Goal: Task Accomplishment & Management: Manage account settings

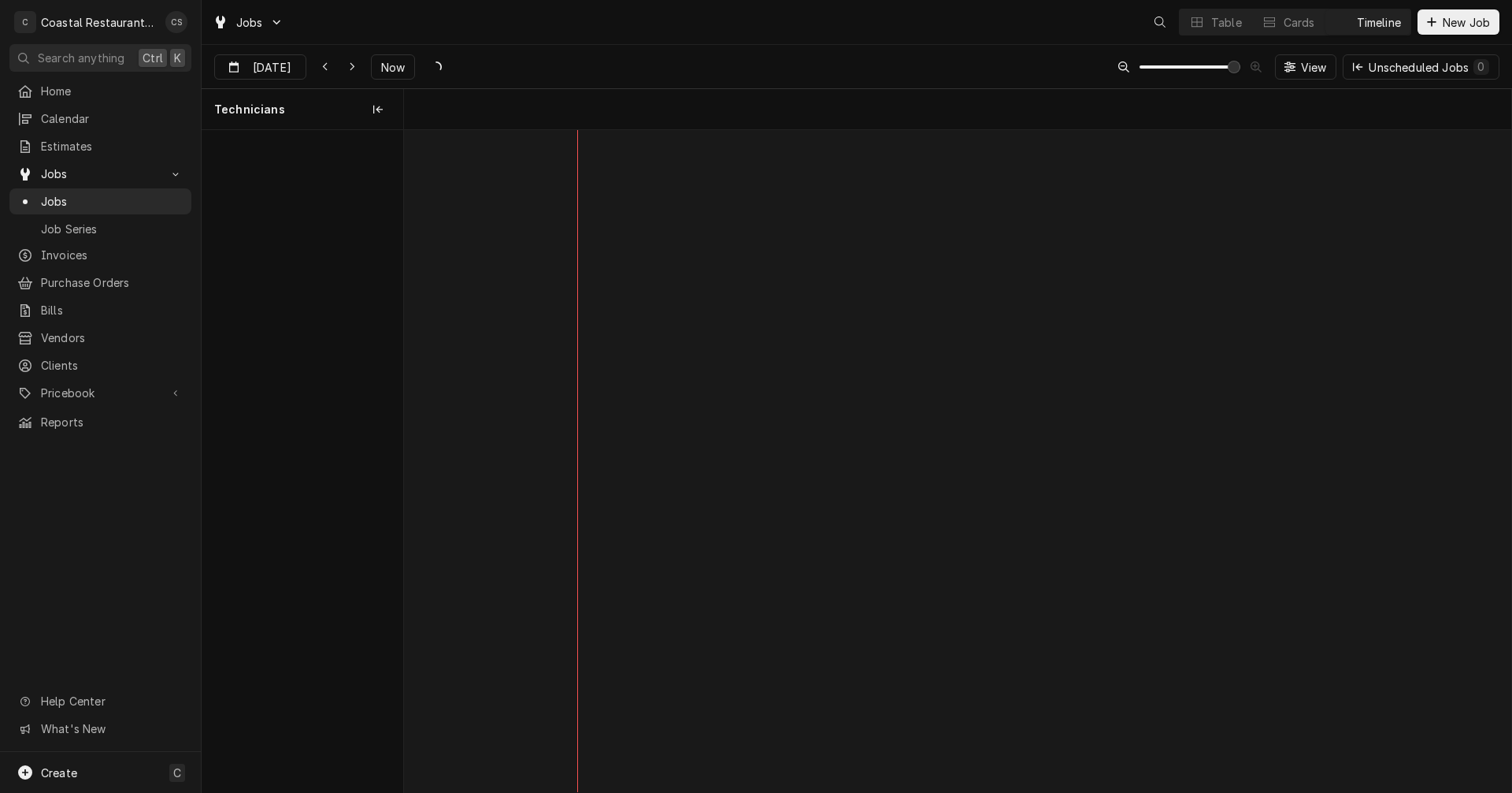
scroll to position [0, 21962]
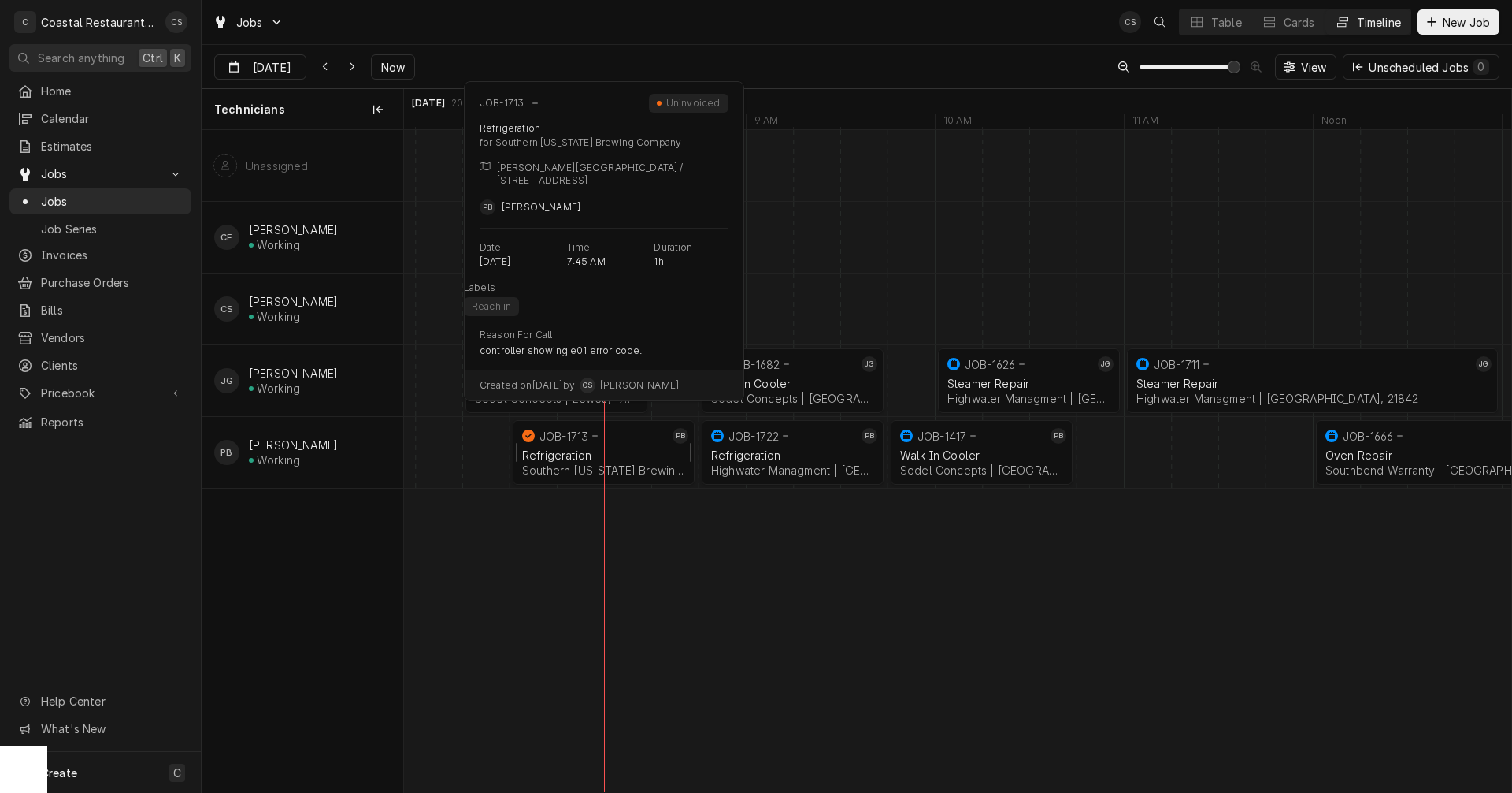
click at [573, 444] on div "JOB-1713" at bounding box center [593, 436] width 149 height 19
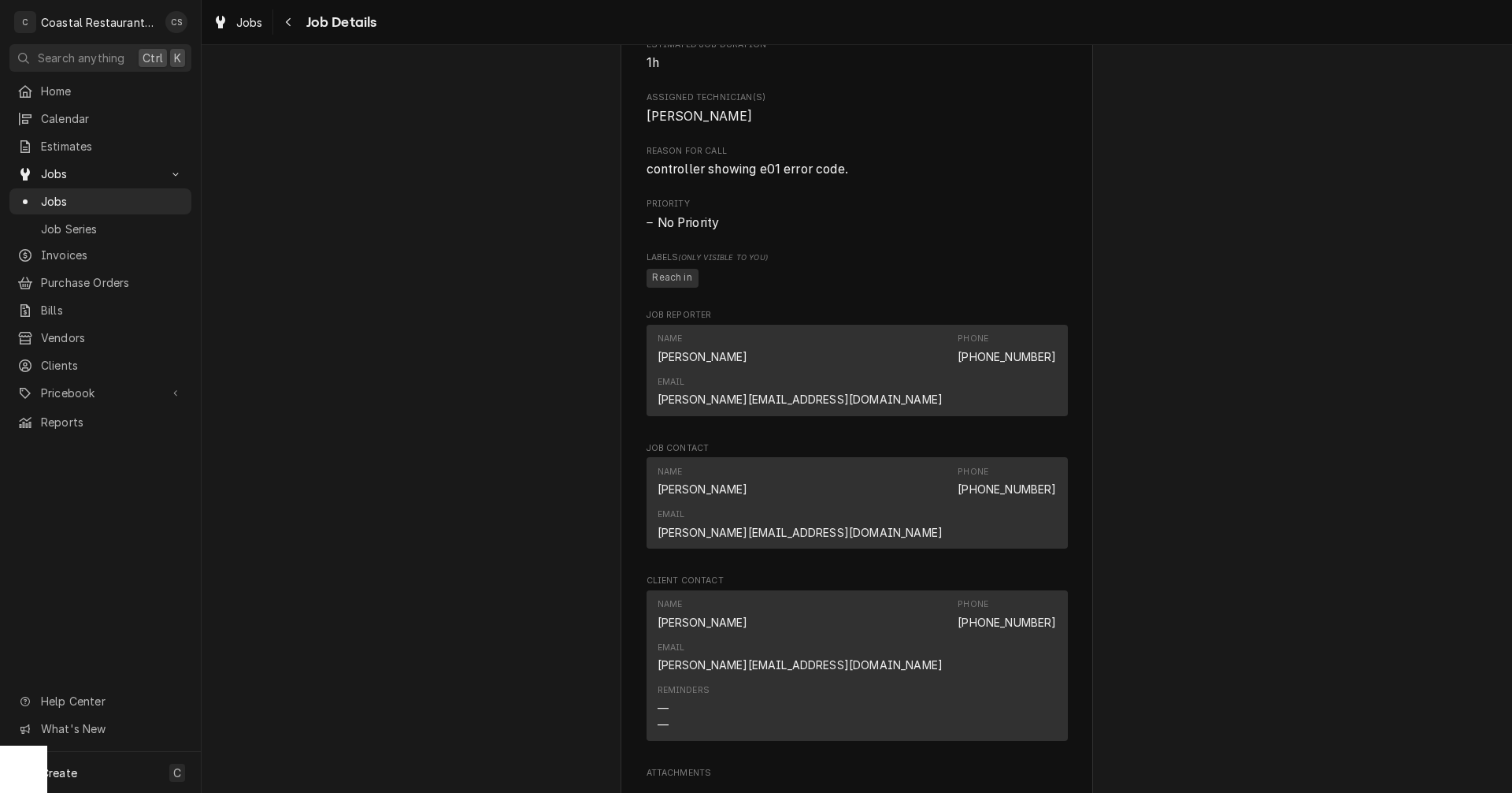
scroll to position [1025, 0]
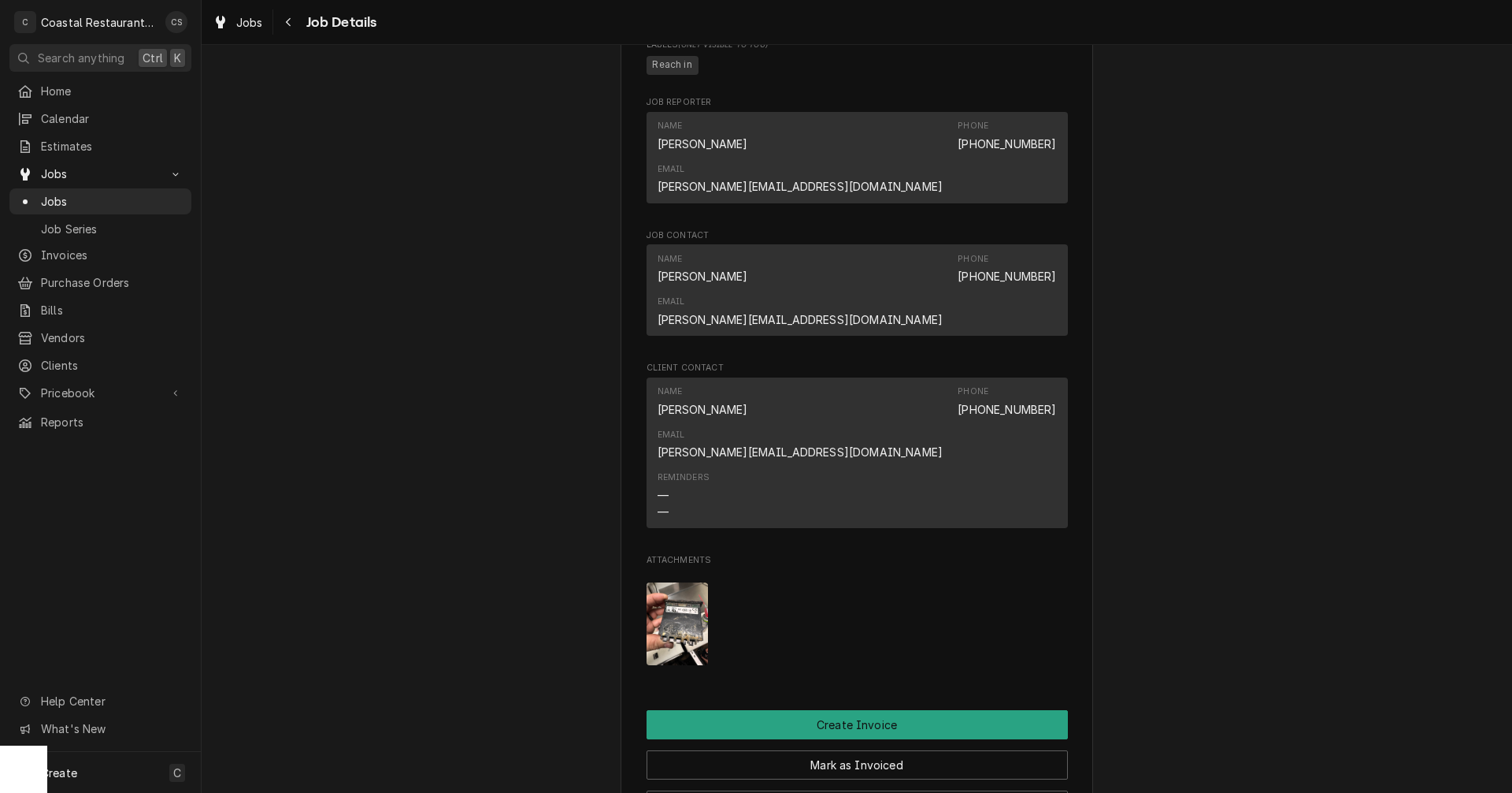
click at [678, 582] on img "Attachments" at bounding box center [677, 624] width 62 height 83
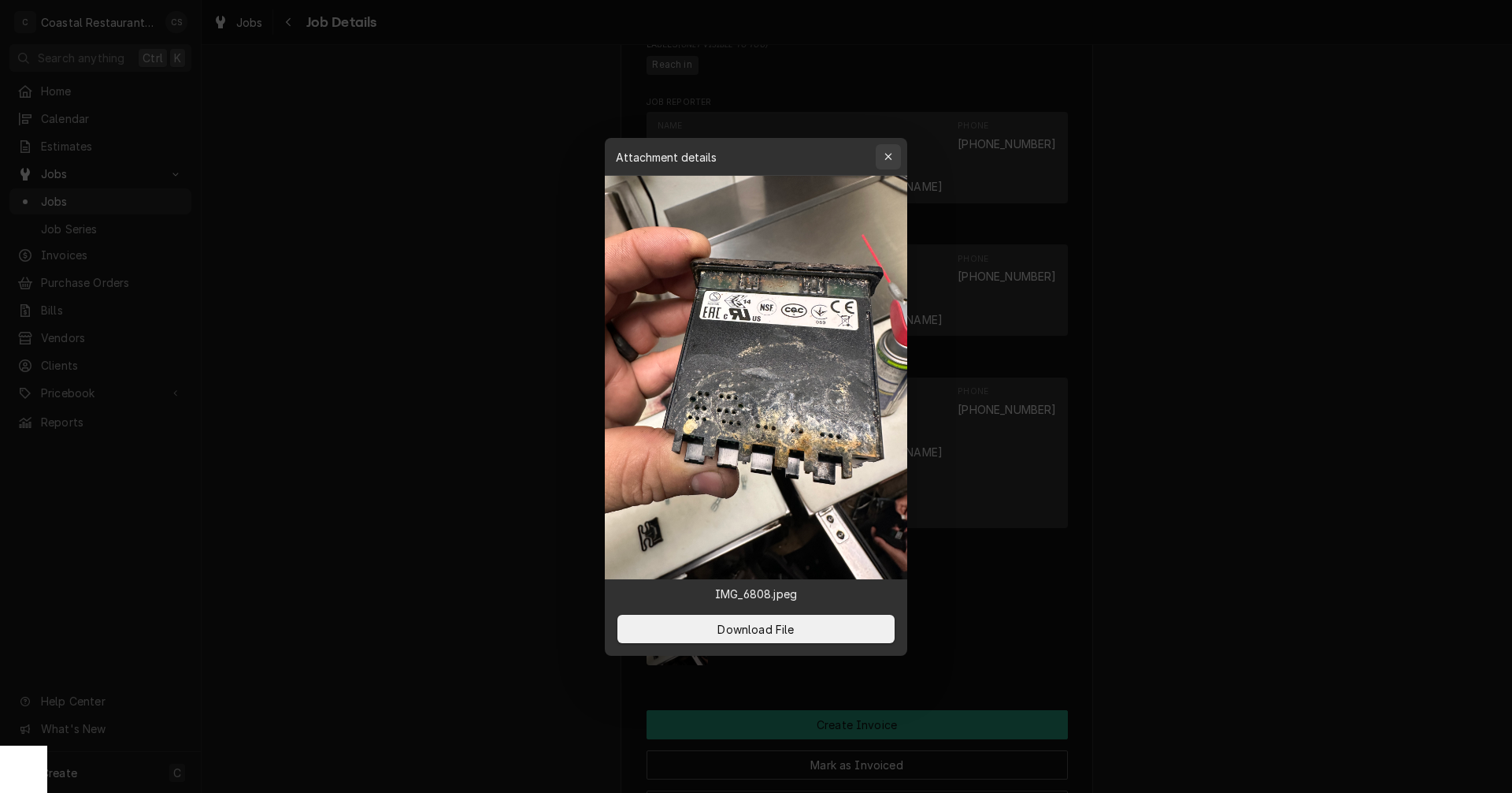
click at [892, 159] on icon "button" at bounding box center [889, 156] width 9 height 11
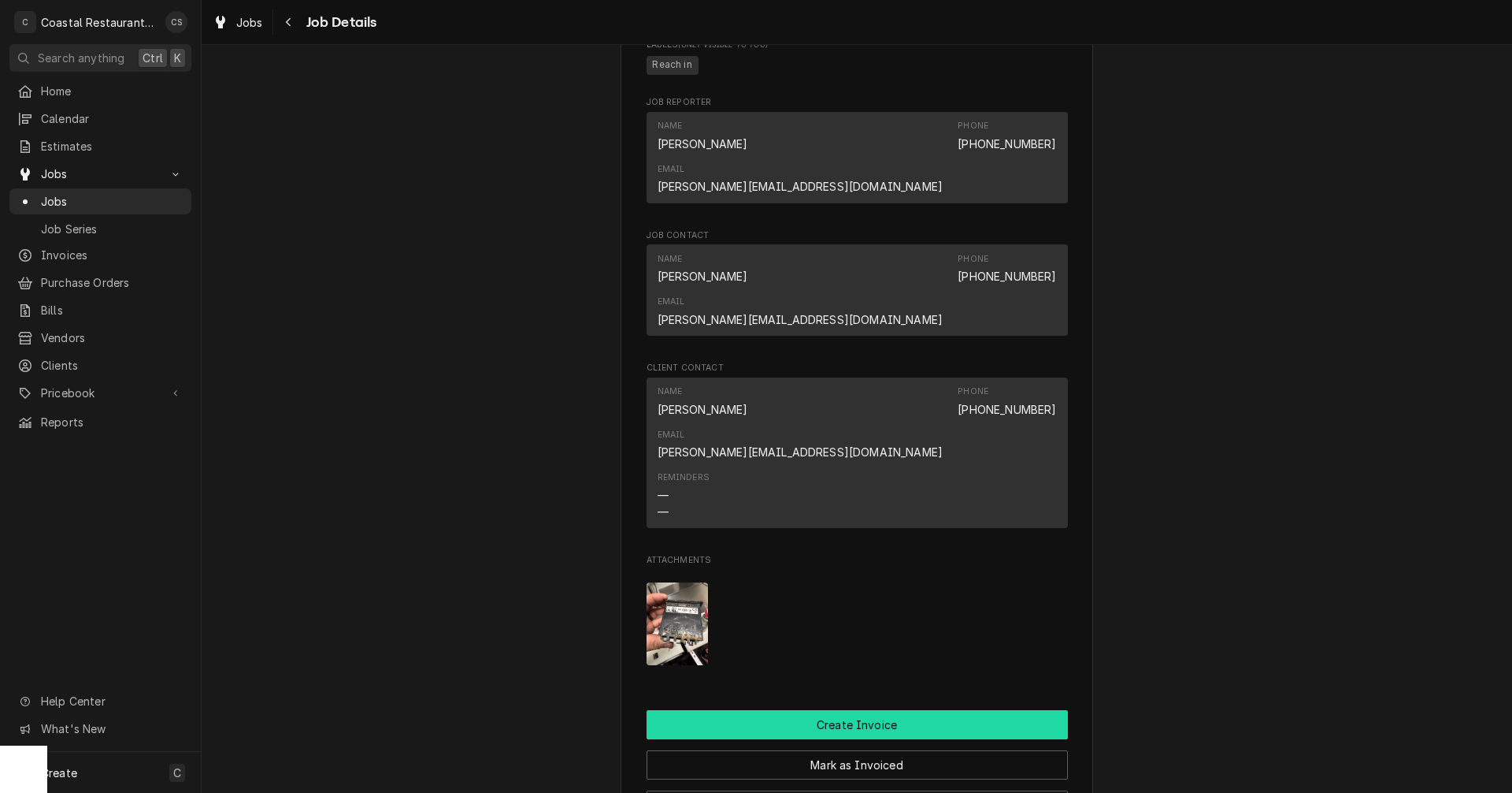
click at [851, 710] on button "Create Invoice" at bounding box center [857, 724] width 422 height 29
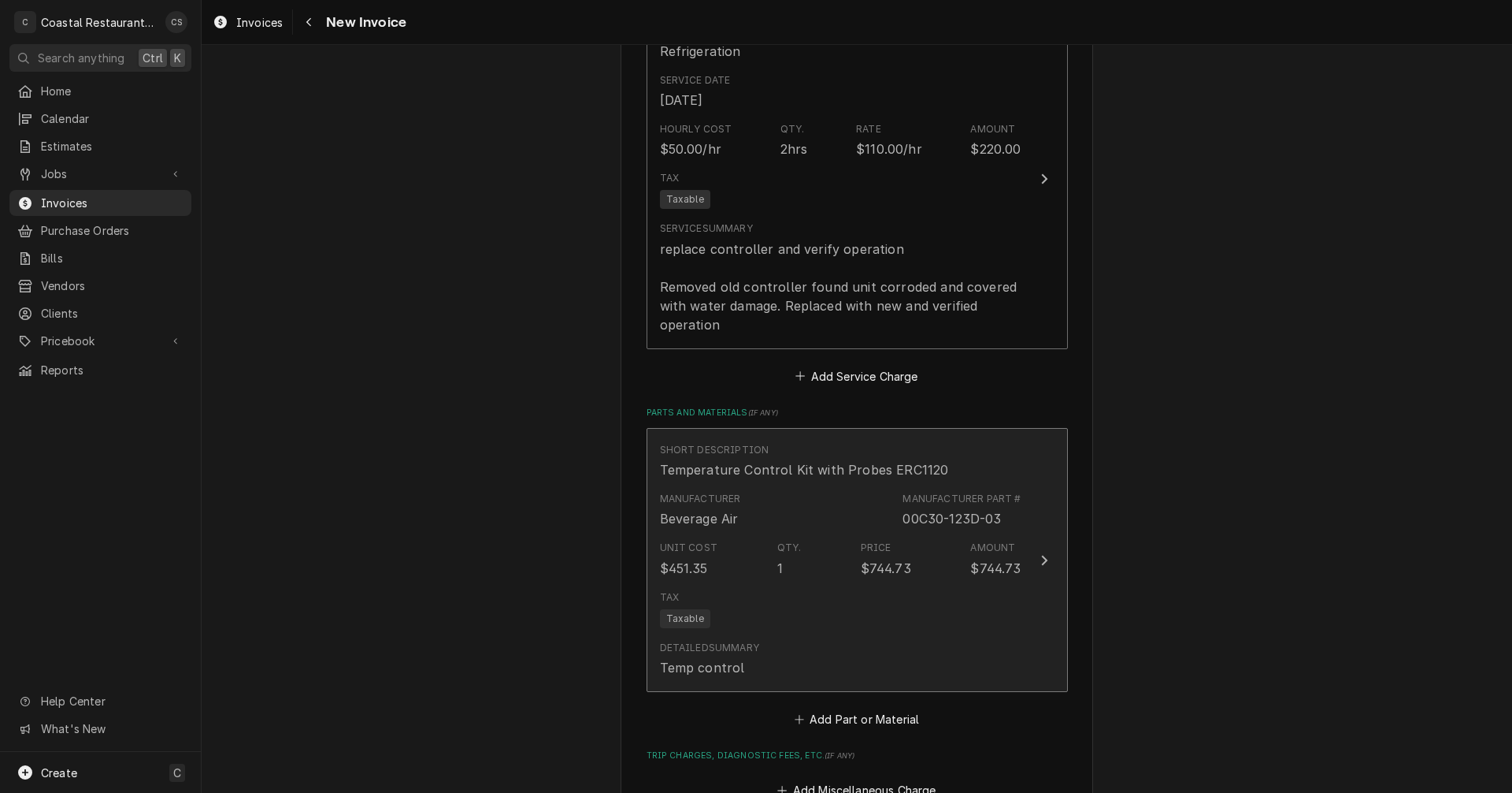
scroll to position [1576, 0]
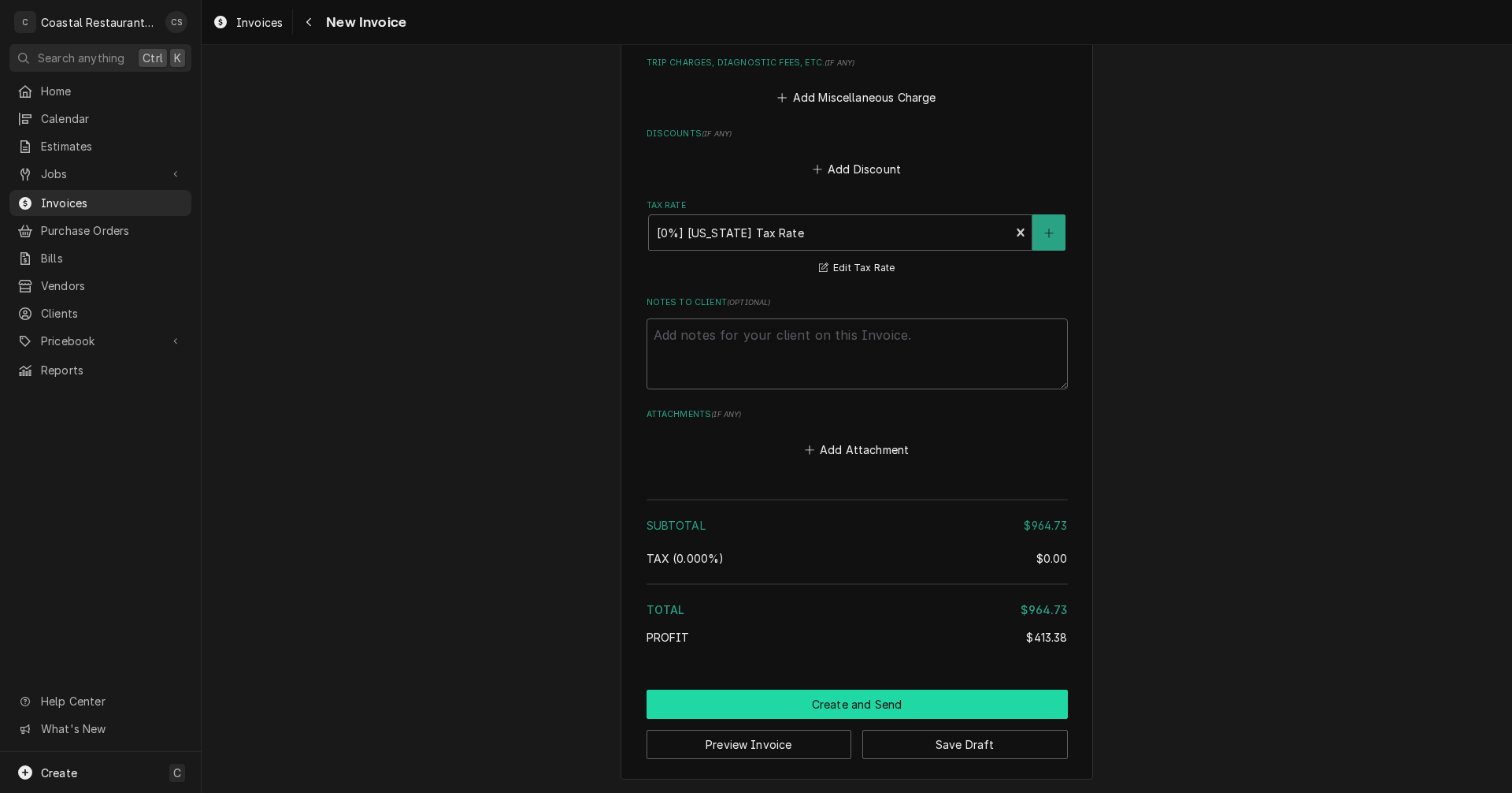
click at [857, 700] on button "Create and Send" at bounding box center [857, 703] width 422 height 29
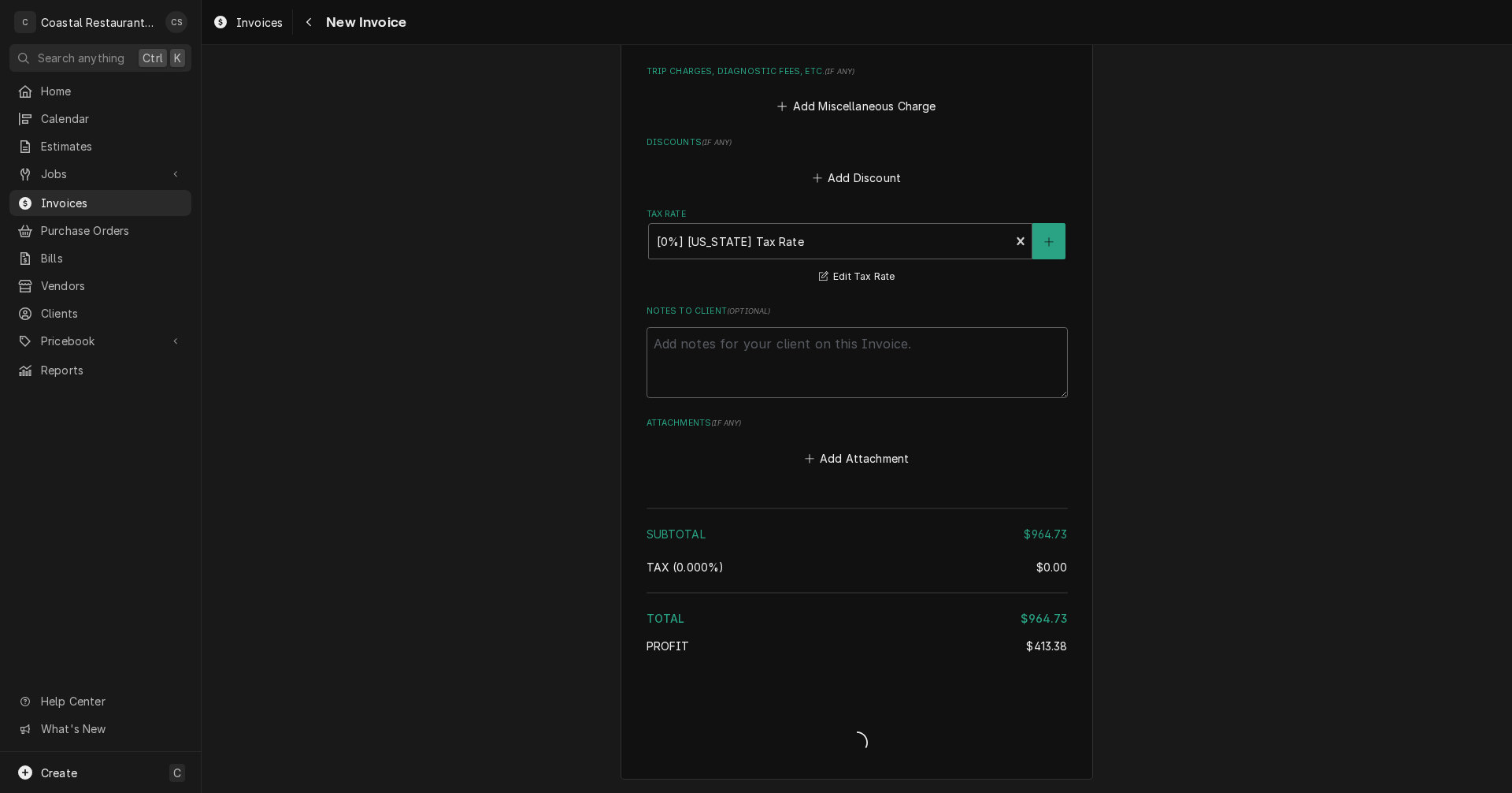
scroll to position [2074, 0]
type textarea "x"
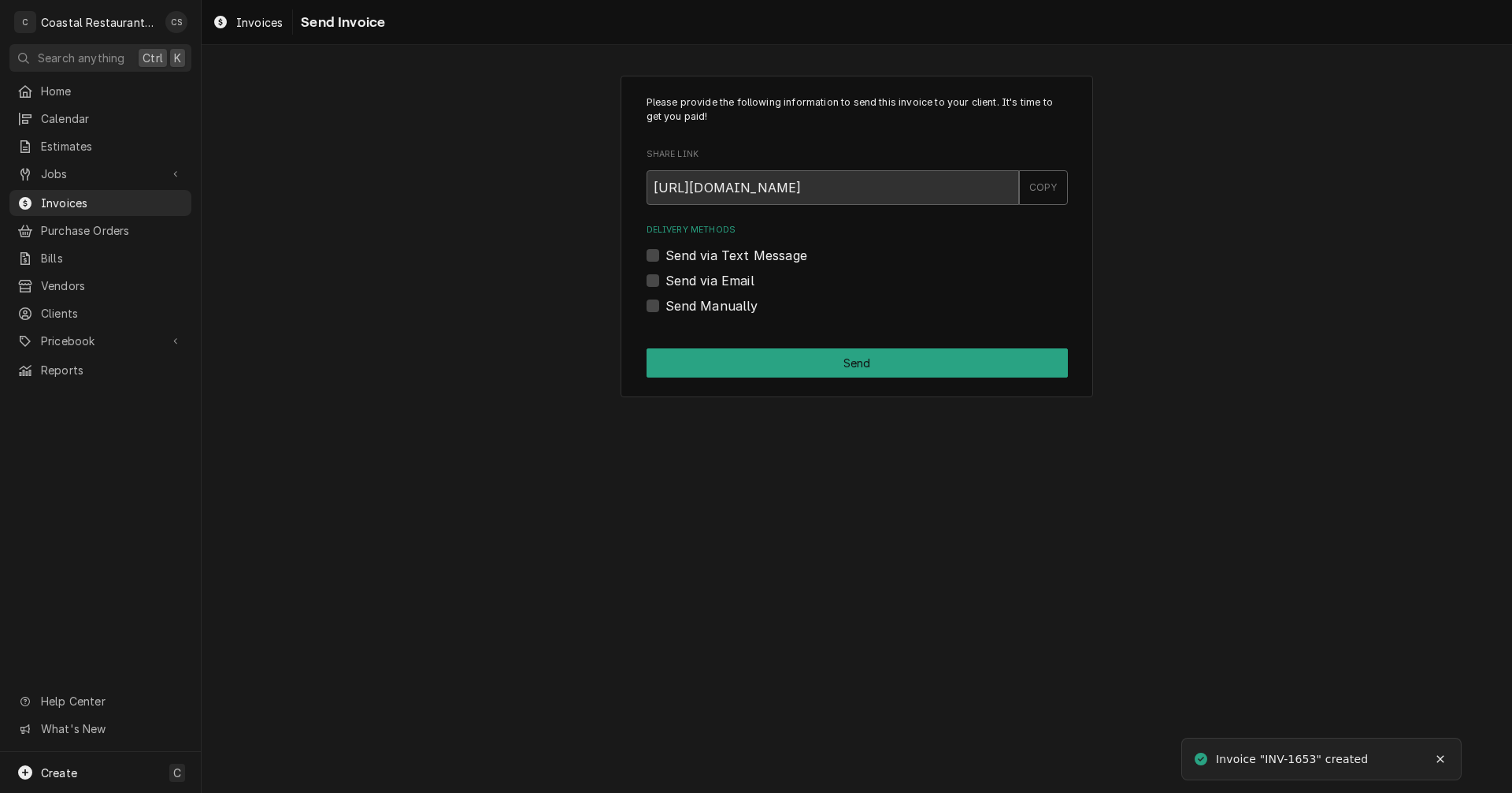
click at [666, 280] on label "Send via Email" at bounding box center [710, 280] width 89 height 19
click at [666, 280] on input "Send via Email" at bounding box center [877, 288] width 422 height 35
checkbox input "true"
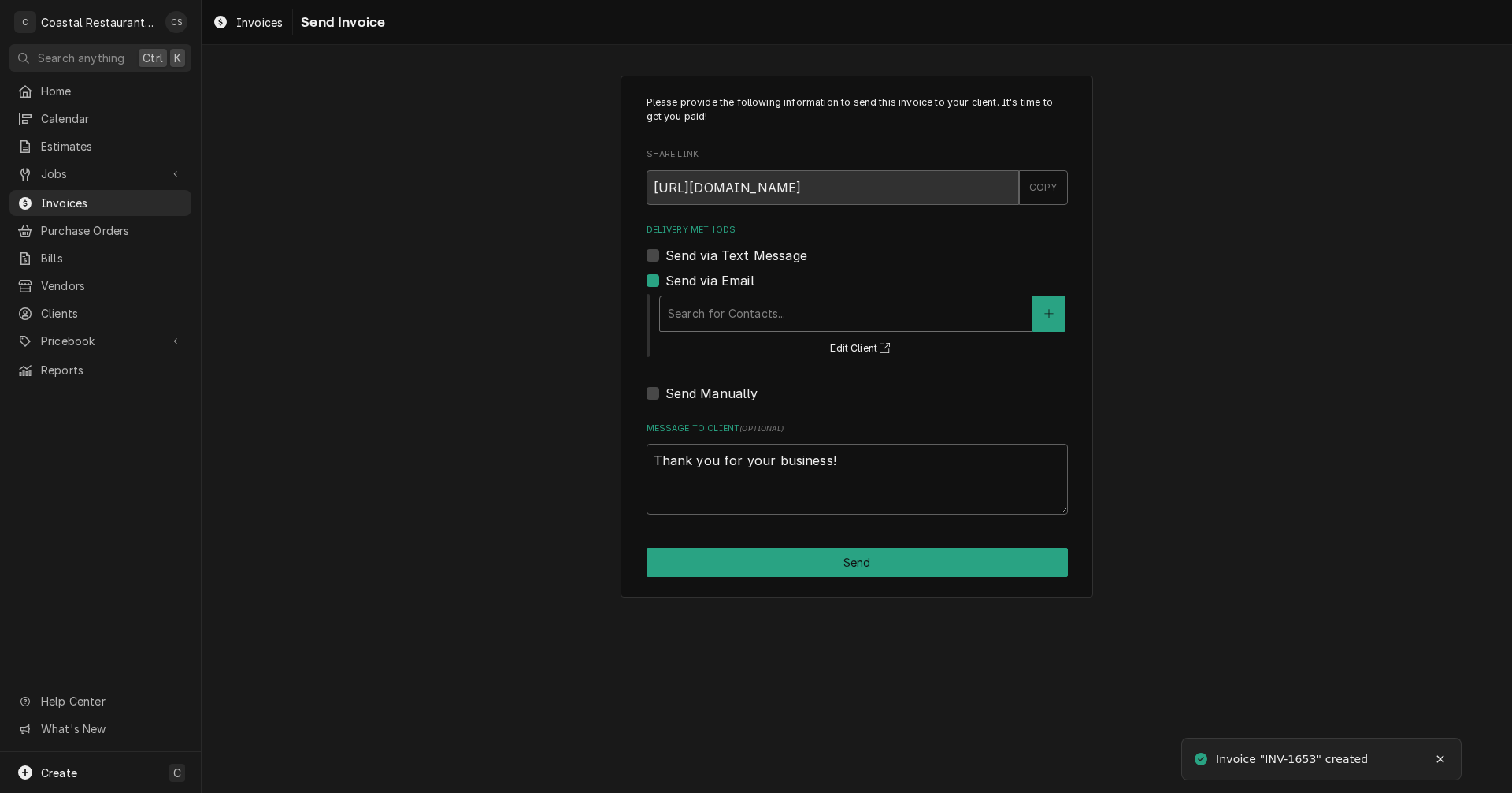
click at [718, 319] on div "Delivery Methods" at bounding box center [846, 313] width 356 height 29
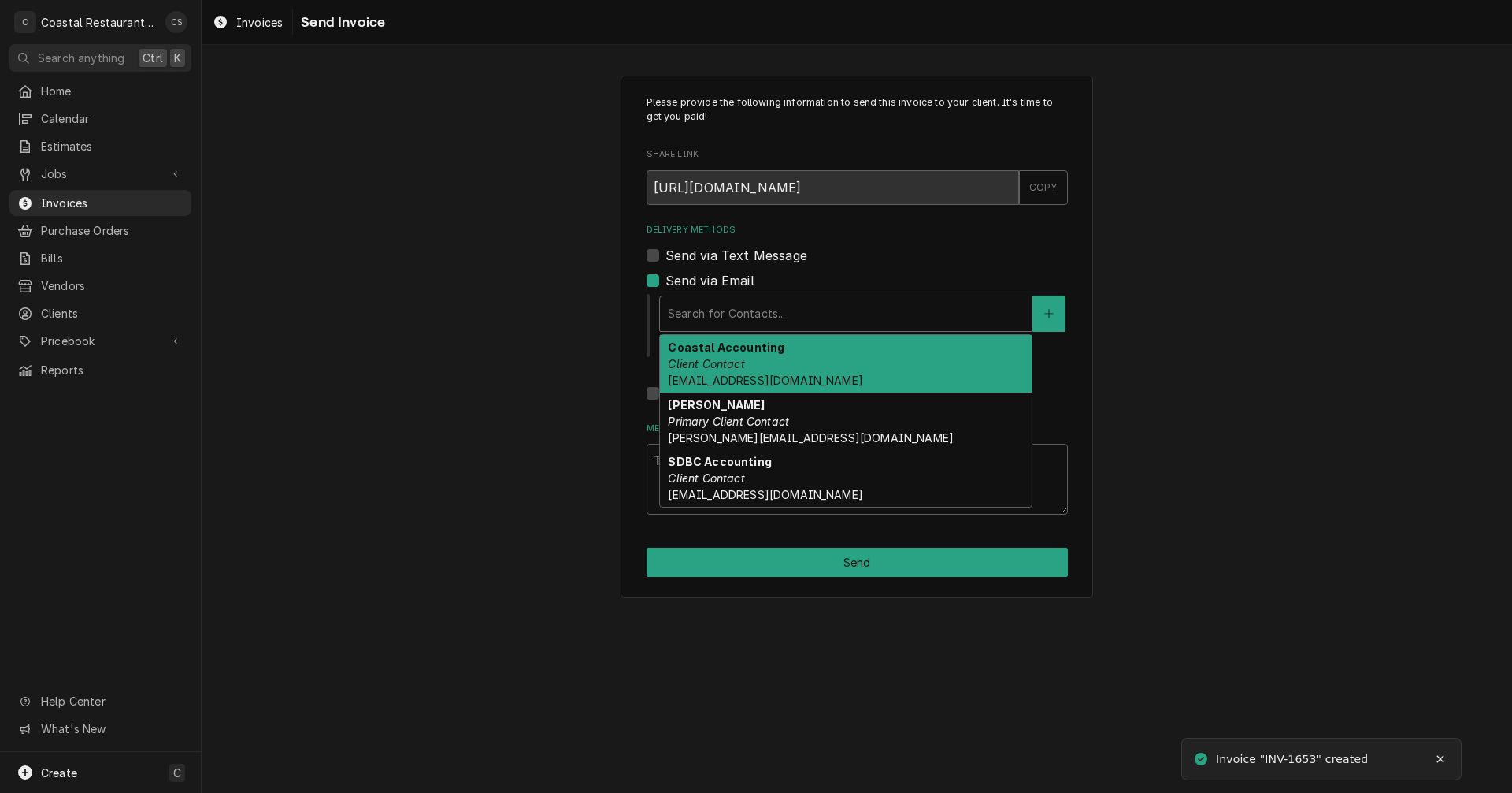
click at [720, 349] on strong "Coastal Accounting" at bounding box center [726, 347] width 117 height 14
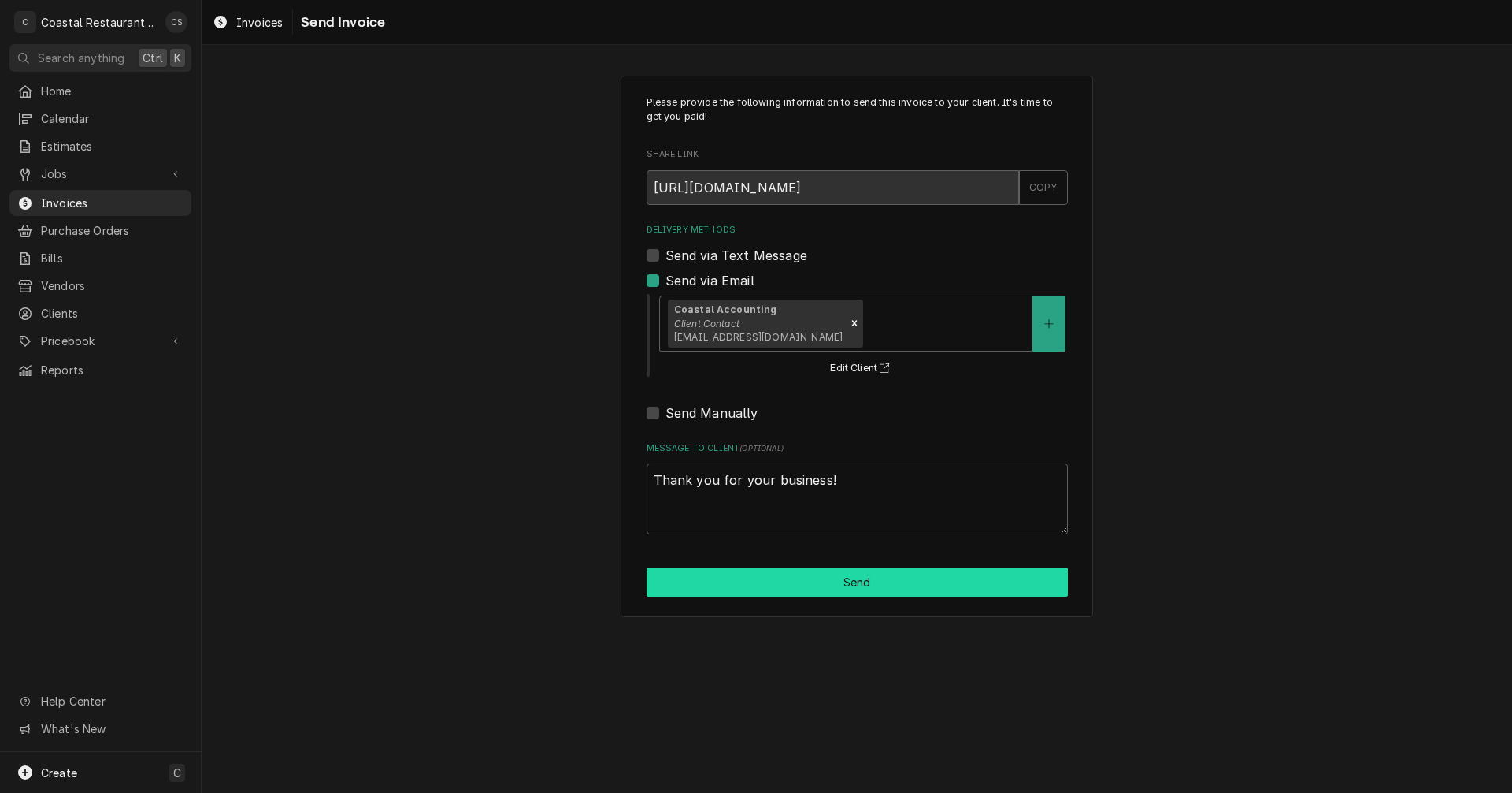
click at [836, 585] on button "Send" at bounding box center [857, 581] width 422 height 29
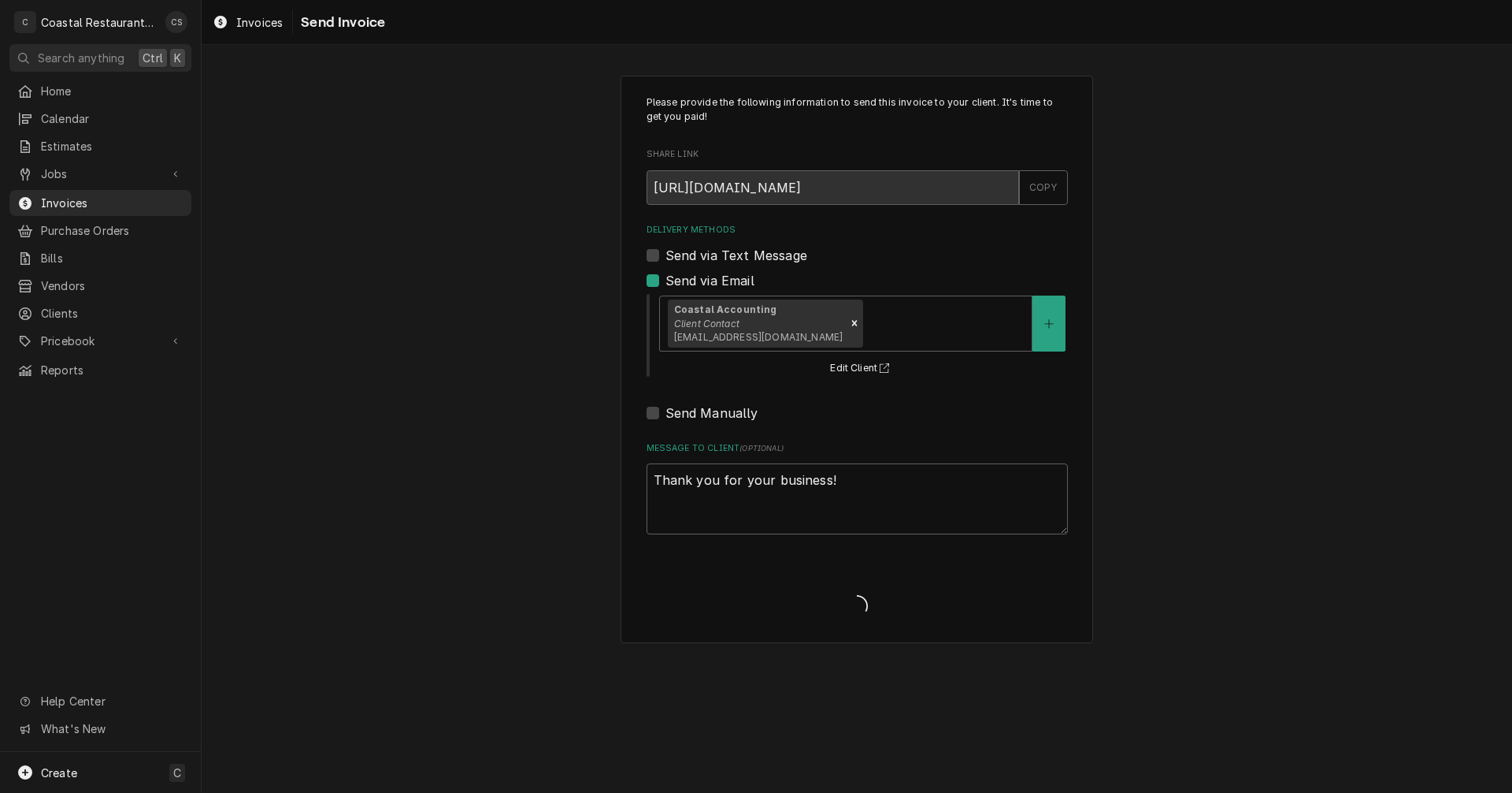
type textarea "x"
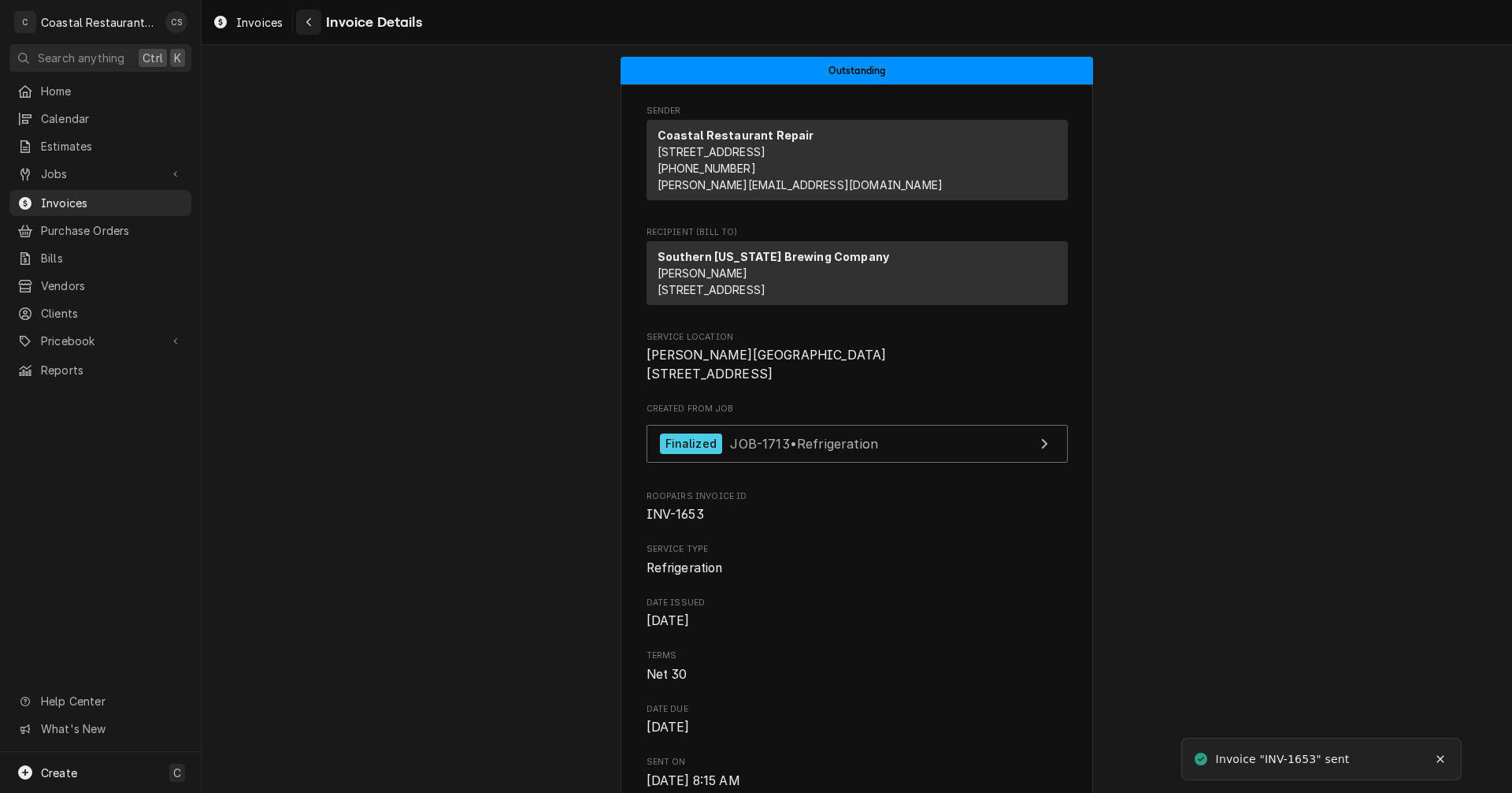
click at [307, 15] on div "Navigate back" at bounding box center [309, 22] width 16 height 16
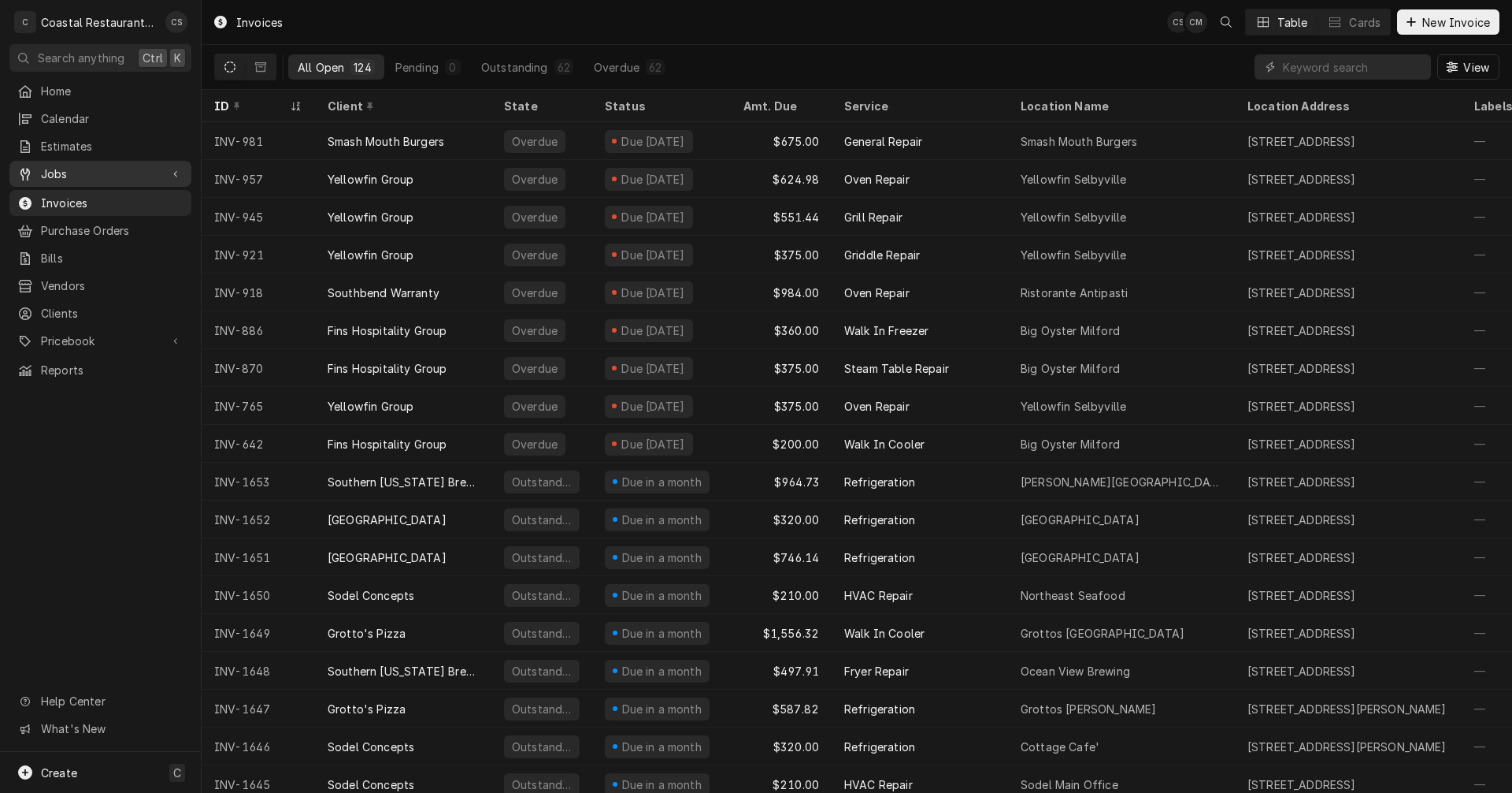
click at [111, 168] on span "Jobs" at bounding box center [100, 173] width 119 height 17
click at [88, 196] on span "Jobs" at bounding box center [112, 201] width 142 height 17
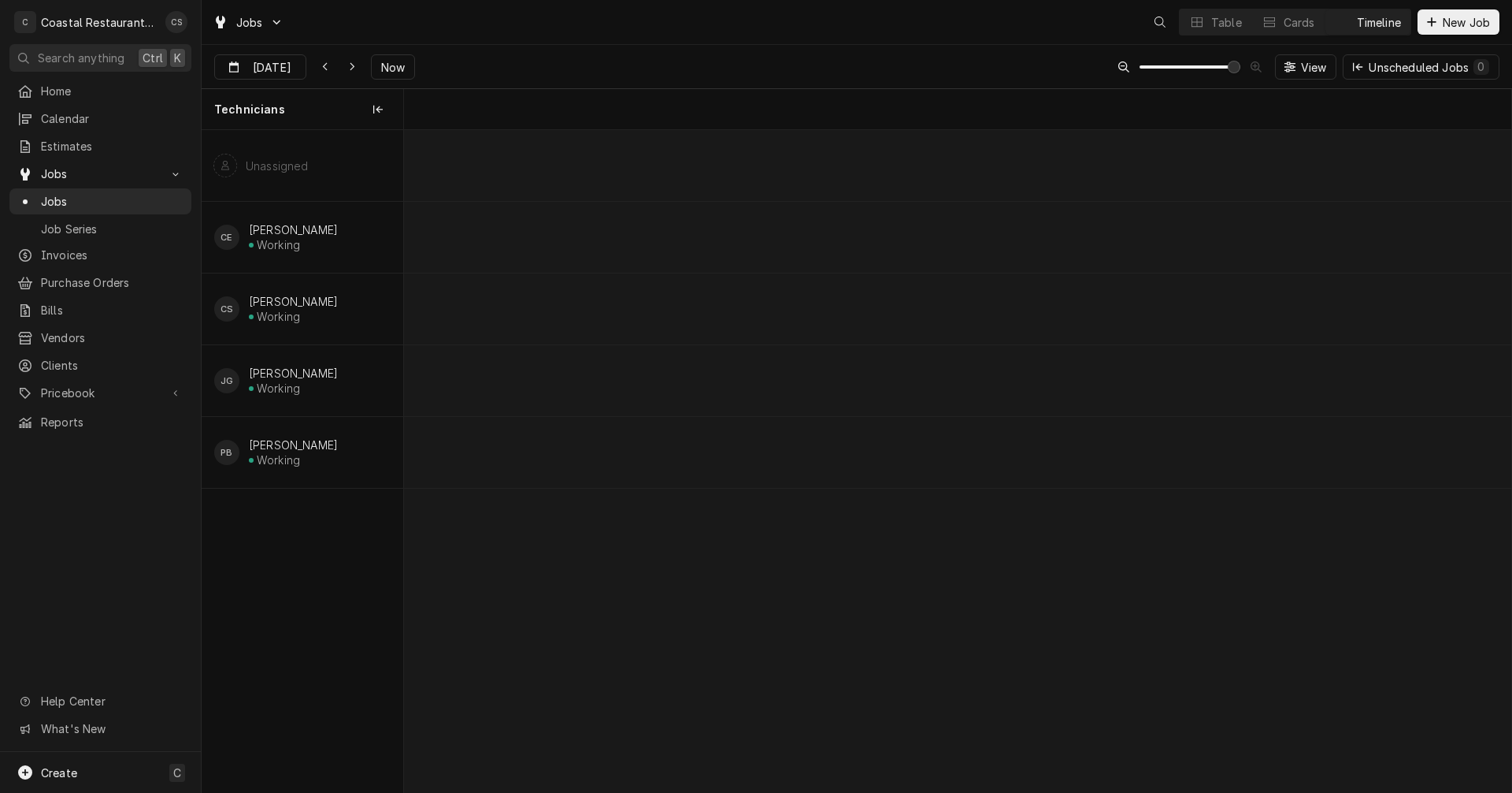
scroll to position [0, 21962]
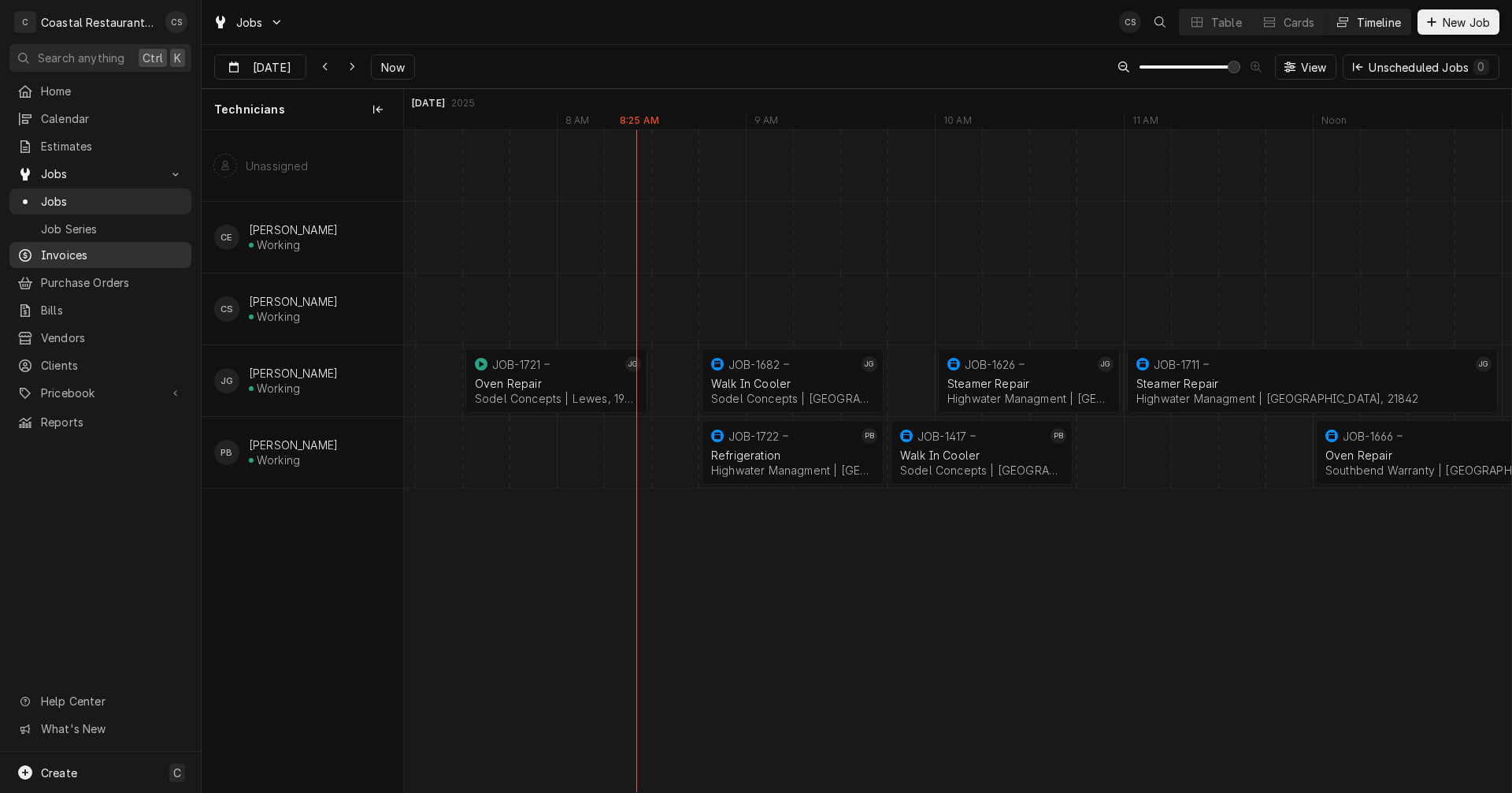
click at [78, 249] on span "Invoices" at bounding box center [112, 254] width 142 height 17
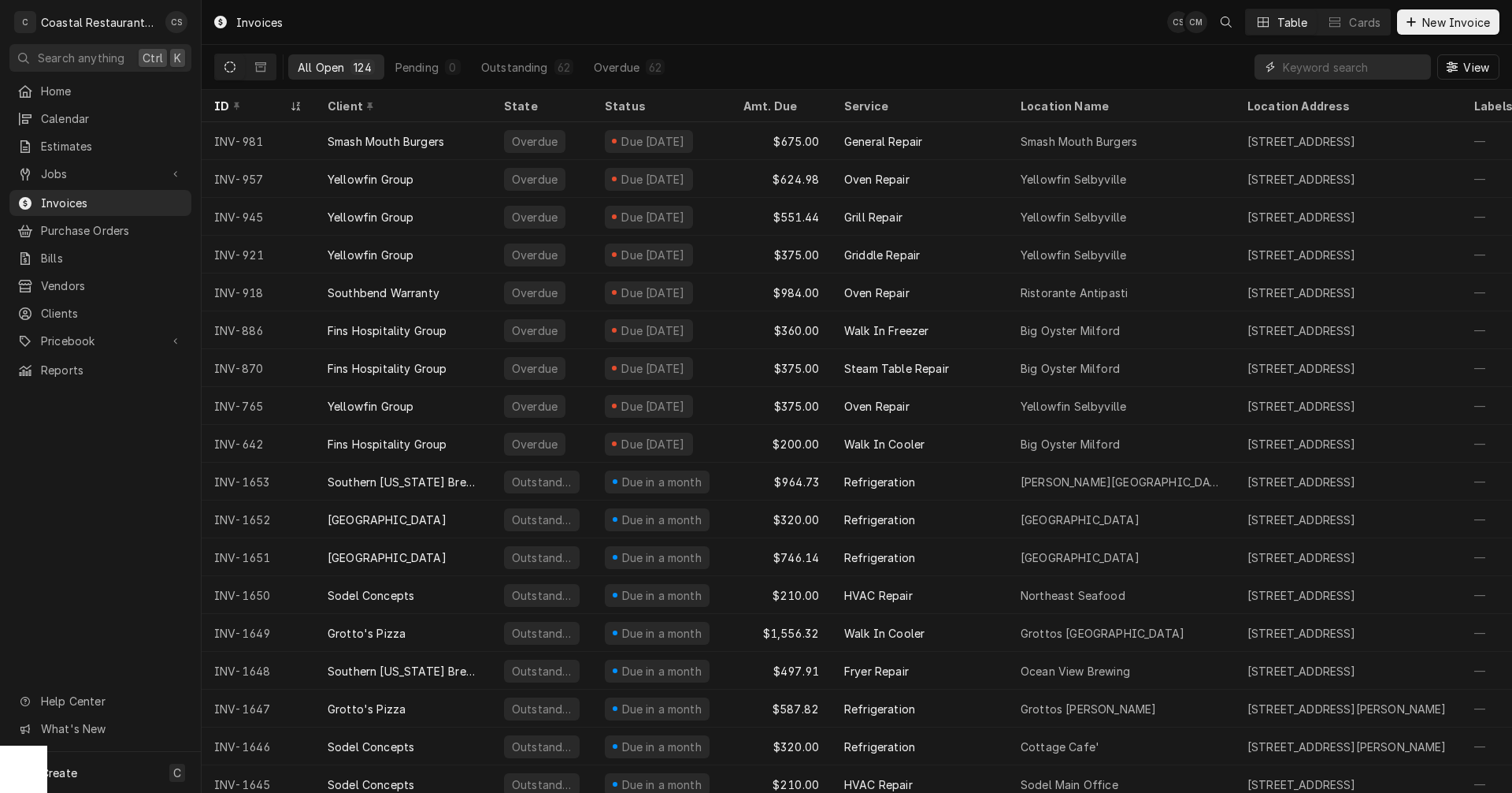
click at [1332, 67] on input "Dynamic Content Wrapper" at bounding box center [1353, 66] width 141 height 25
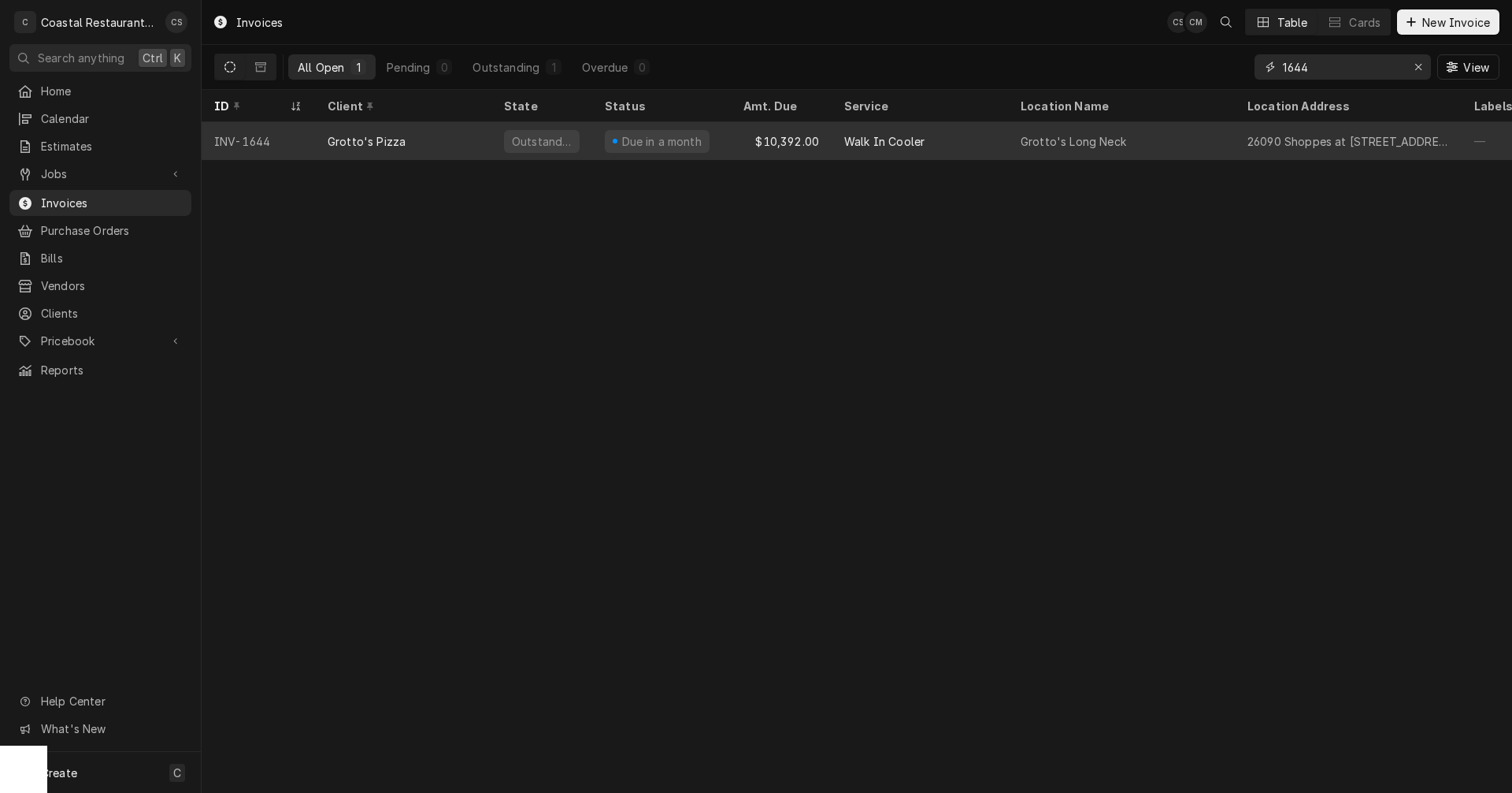
type input "1644"
click at [376, 140] on div "Grotto's Pizza" at bounding box center [366, 142] width 78 height 17
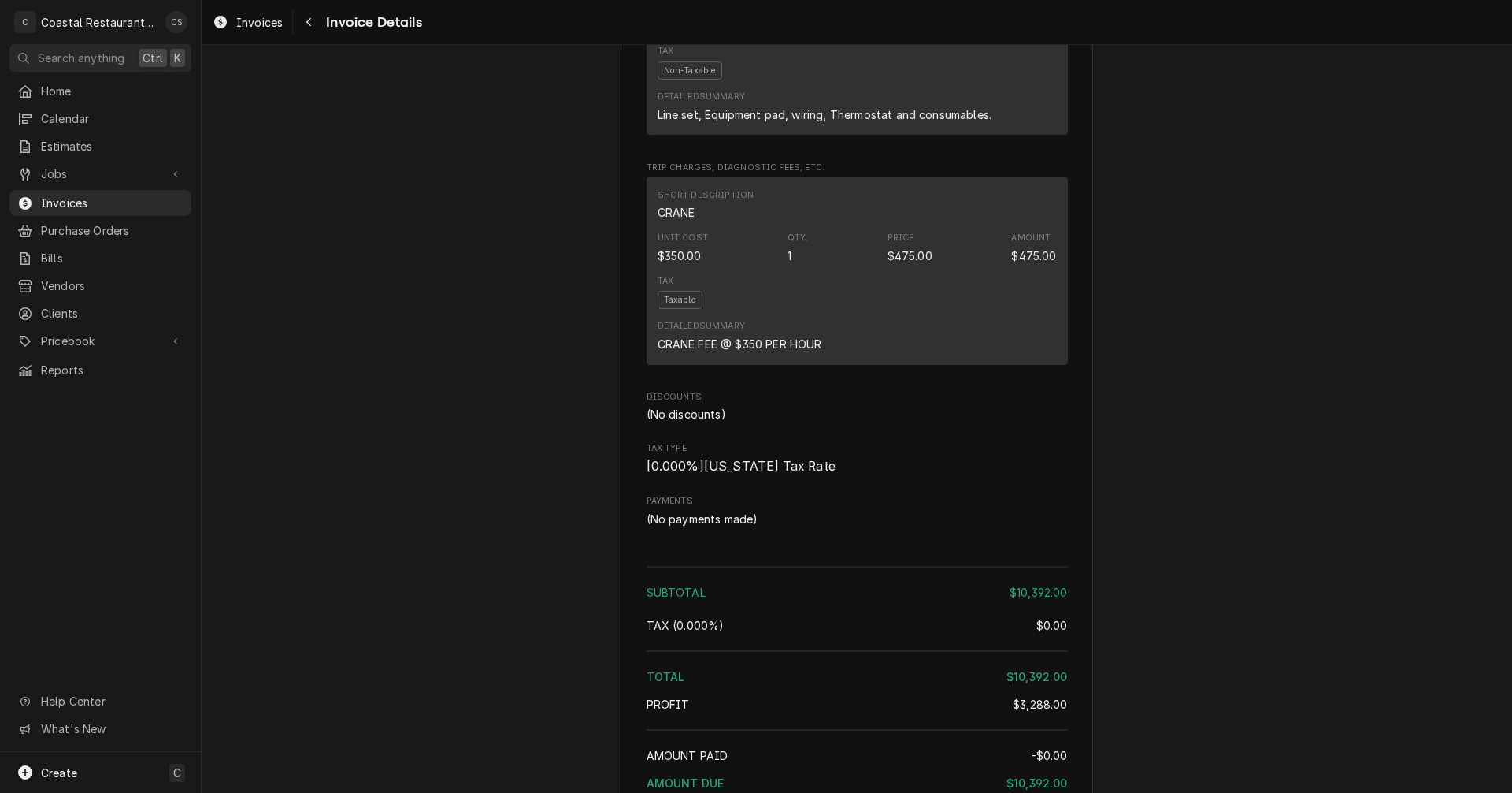
scroll to position [2128, 0]
click at [759, 315] on div "Tax Taxable" at bounding box center [858, 291] width 400 height 46
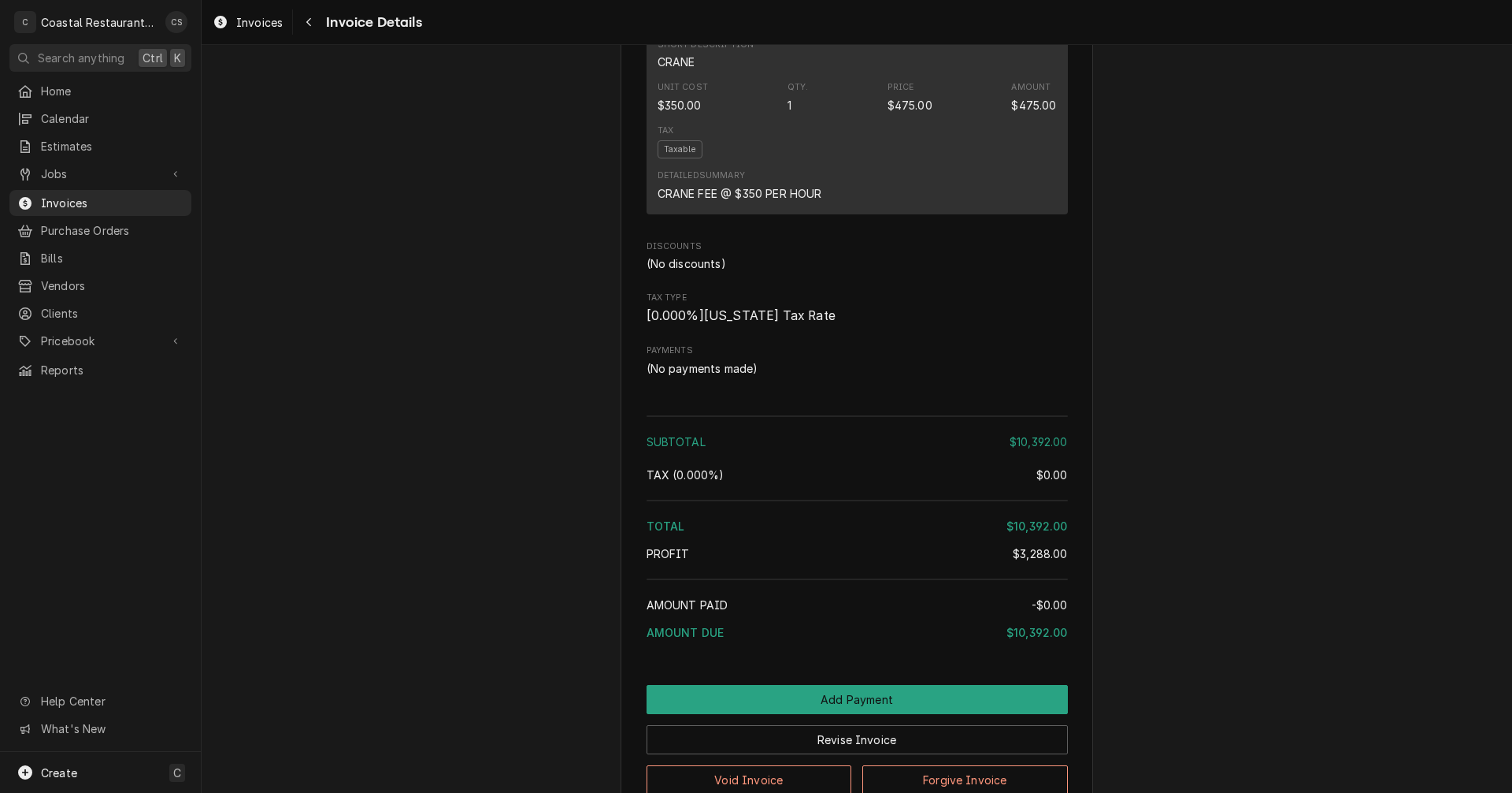
scroll to position [2479, 0]
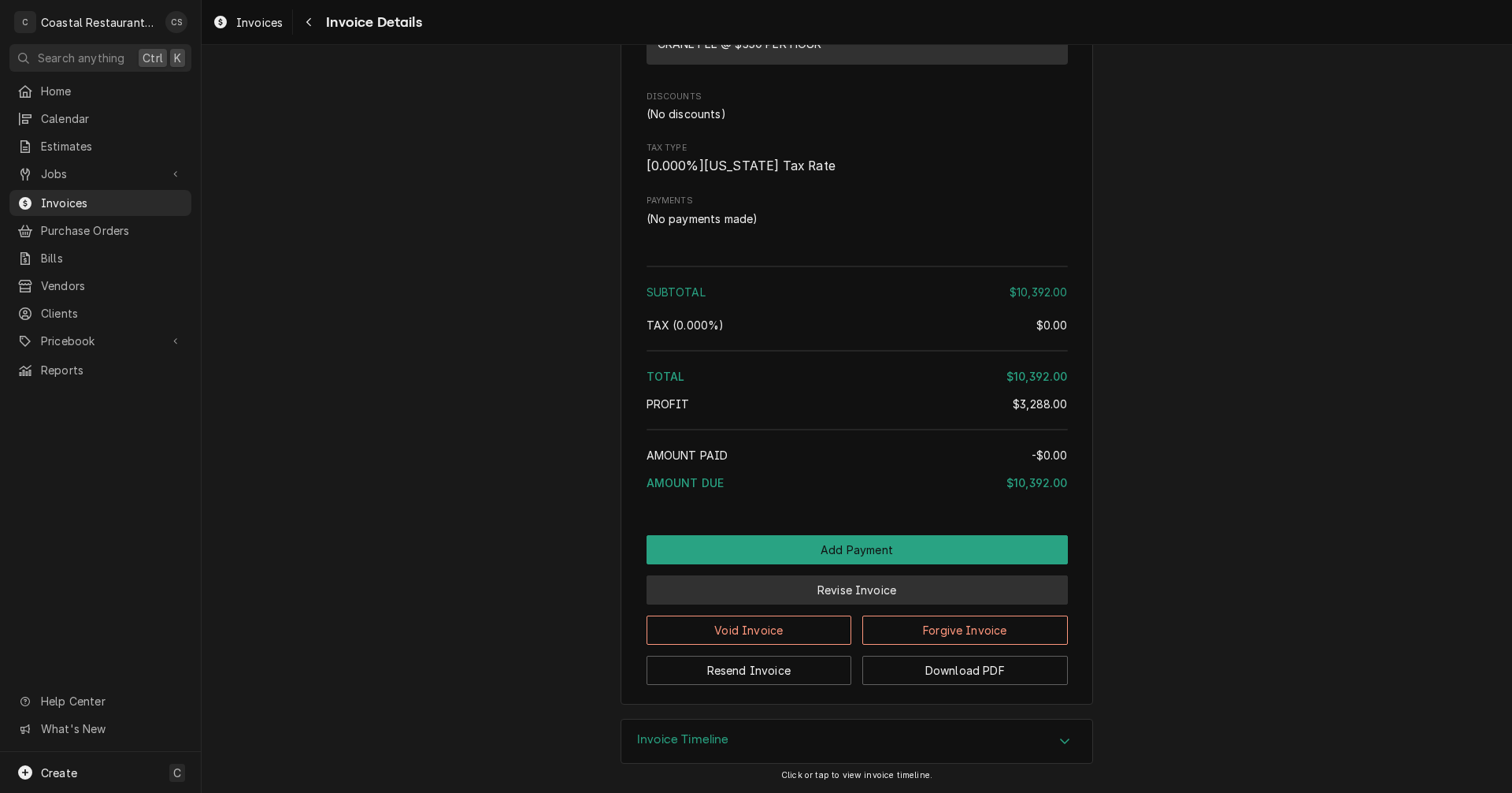
click at [842, 587] on button "Revise Invoice" at bounding box center [857, 589] width 422 height 29
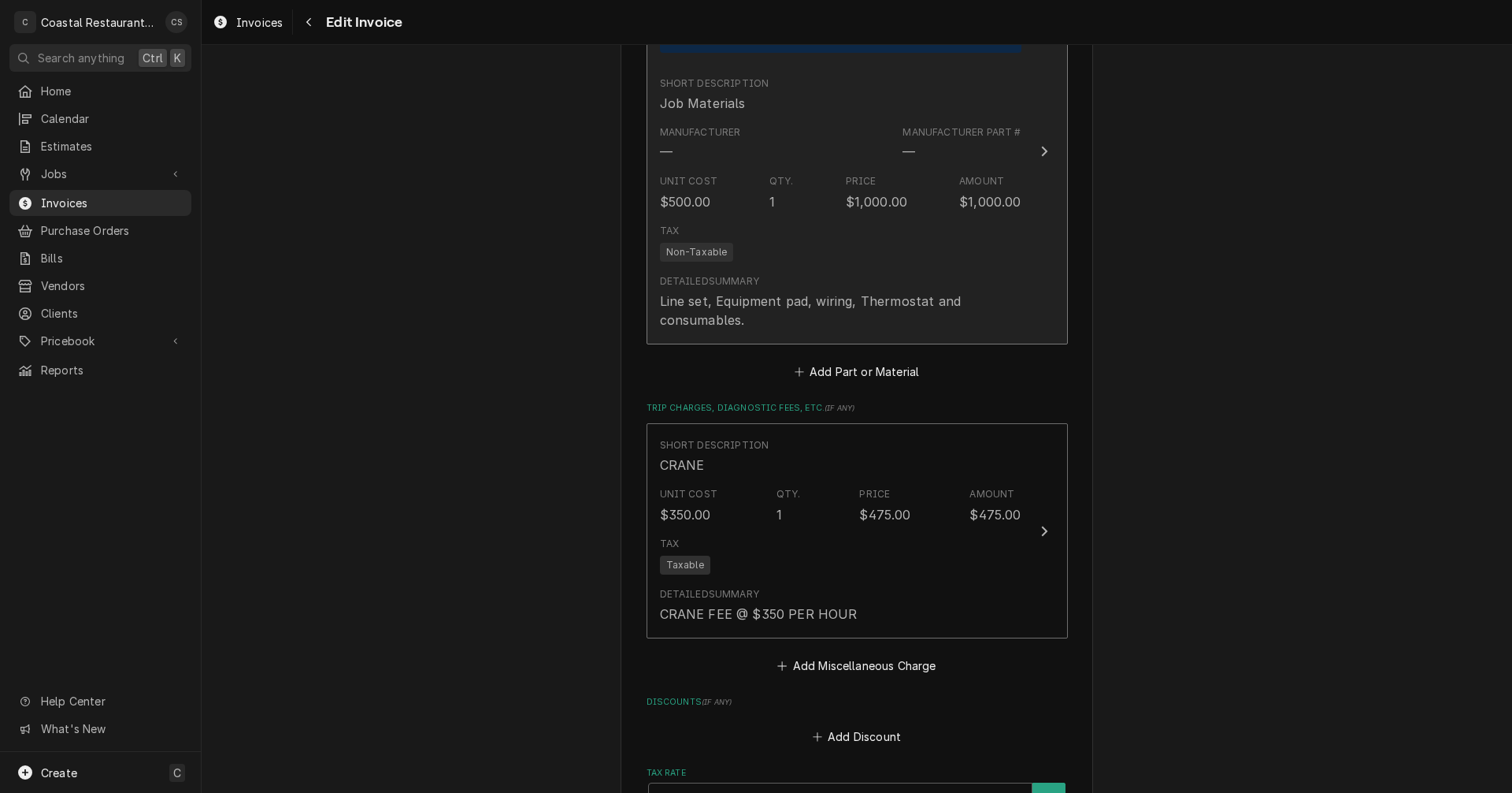
scroll to position [2758, 0]
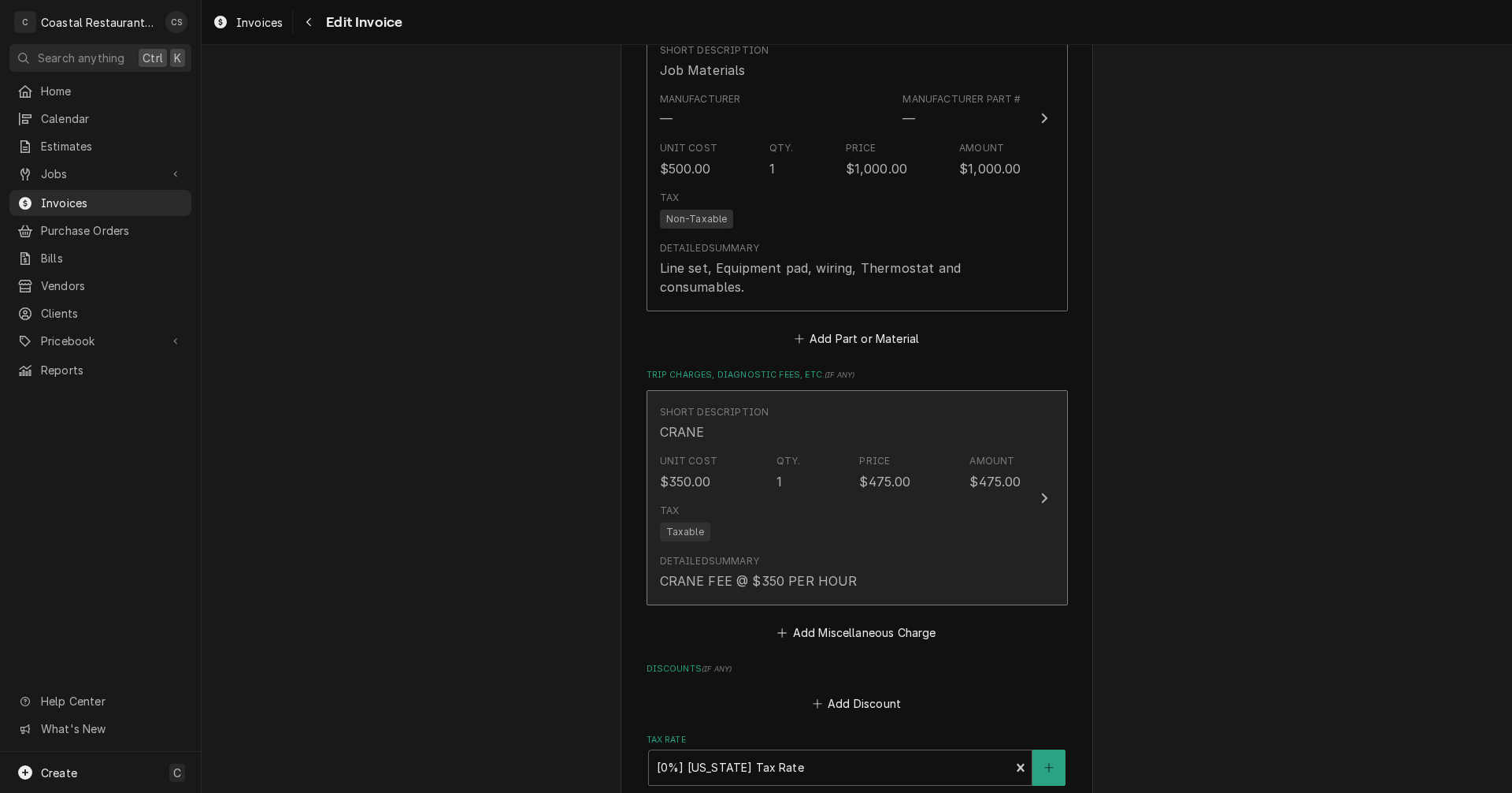
click at [850, 577] on div "Detailed Summary CRANE FEE @ $350 PER HOUR" at bounding box center [840, 571] width 361 height 49
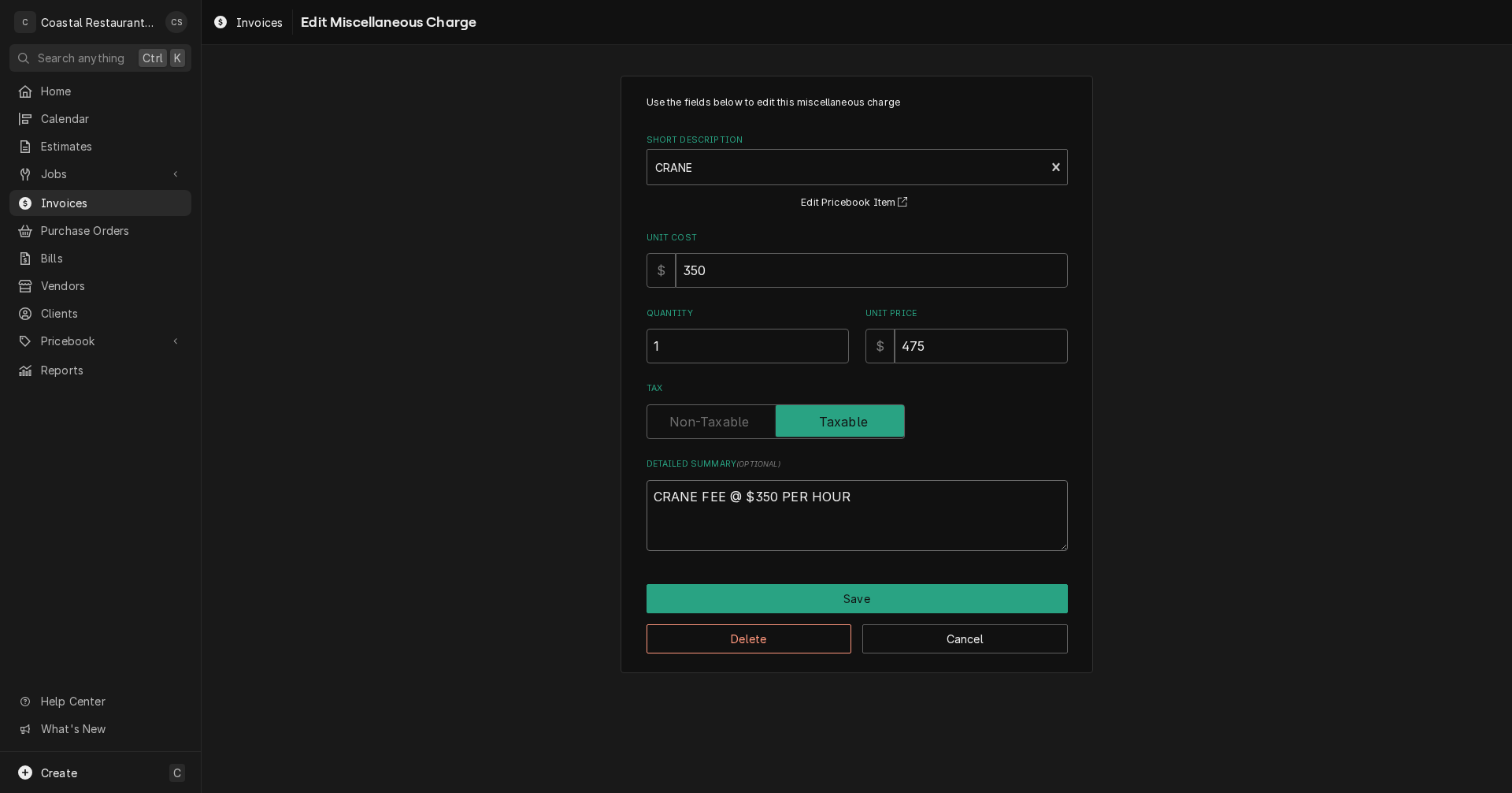
drag, startPoint x: 846, startPoint y: 495, endPoint x: 728, endPoint y: 499, distance: 118.1
click at [728, 499] on textarea "CRANE FEE @ $350 PER HOUR" at bounding box center [857, 516] width 422 height 71
type textarea "x"
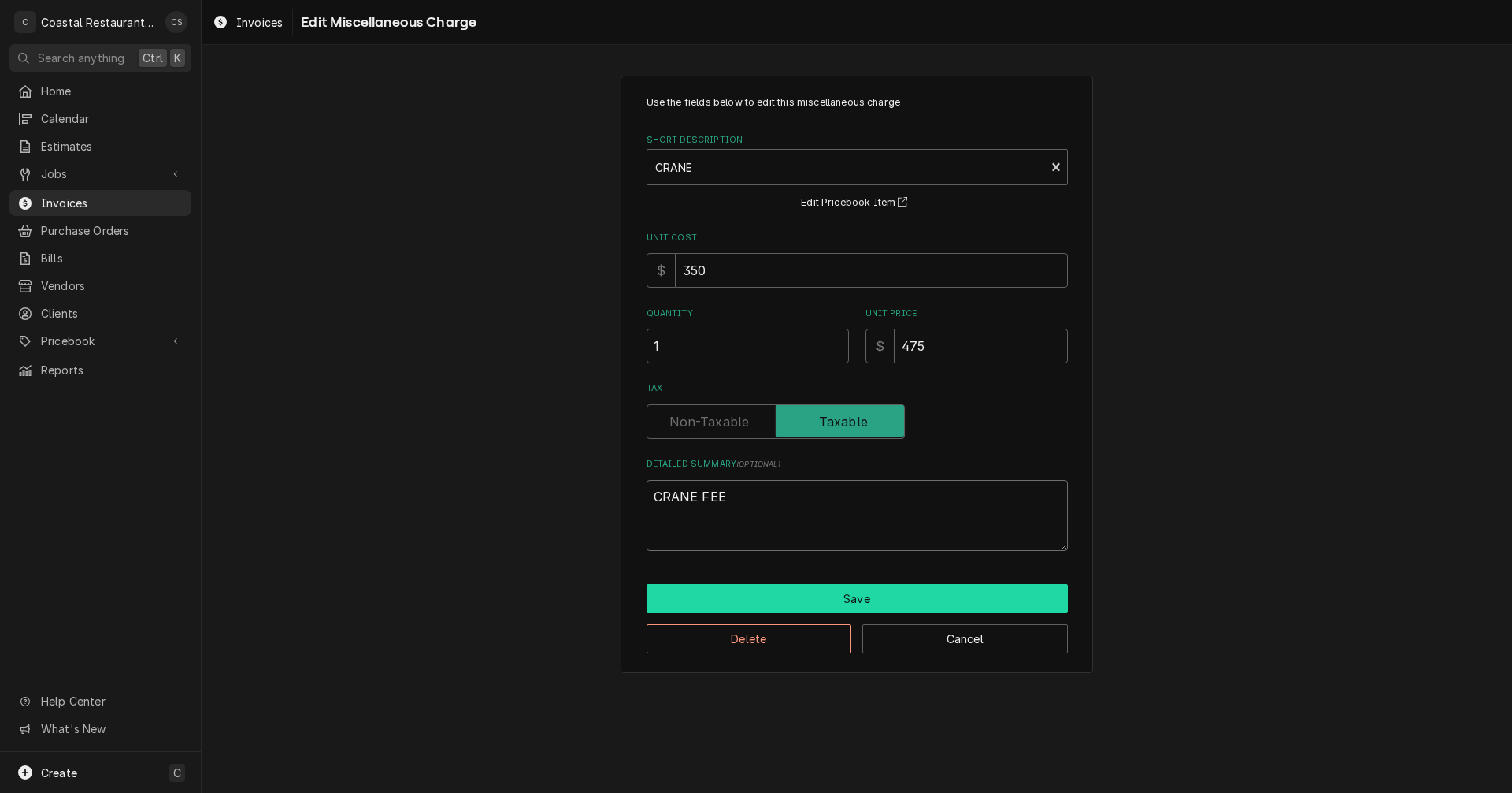
type textarea "CRANE FEE"
click at [841, 600] on button "Save" at bounding box center [857, 598] width 422 height 29
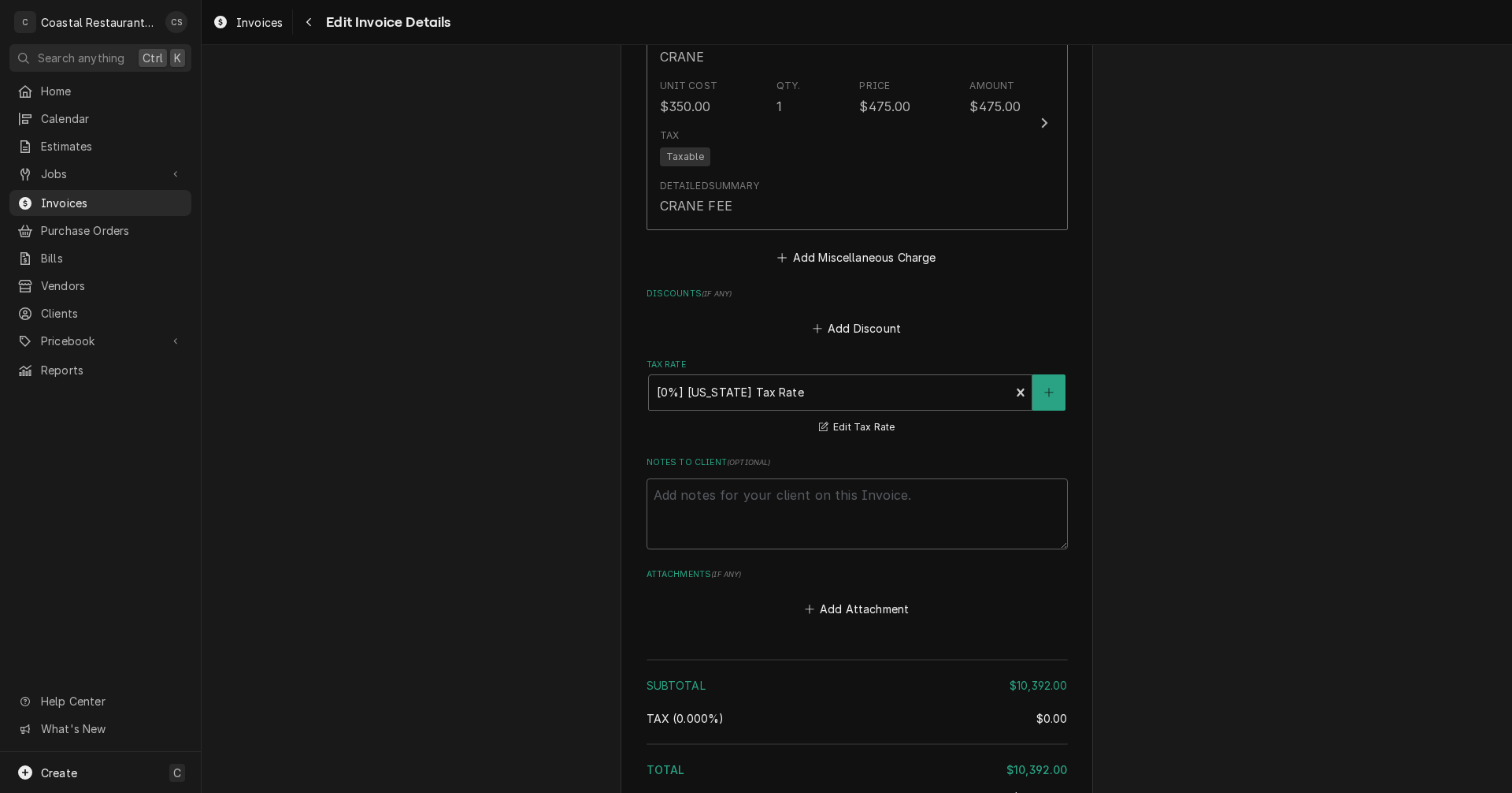
scroll to position [3326, 0]
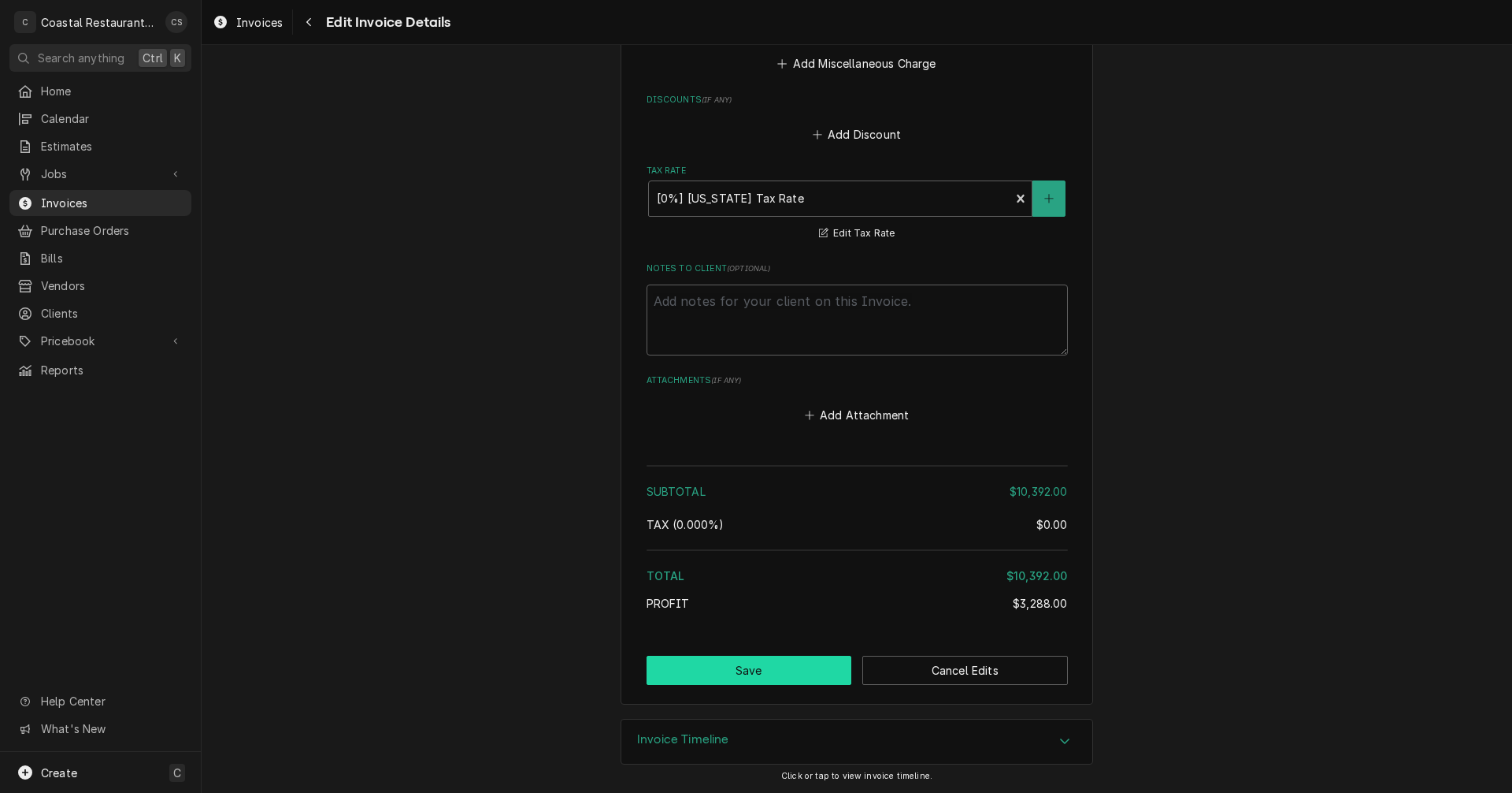
click at [782, 672] on button "Save" at bounding box center [749, 669] width 206 height 29
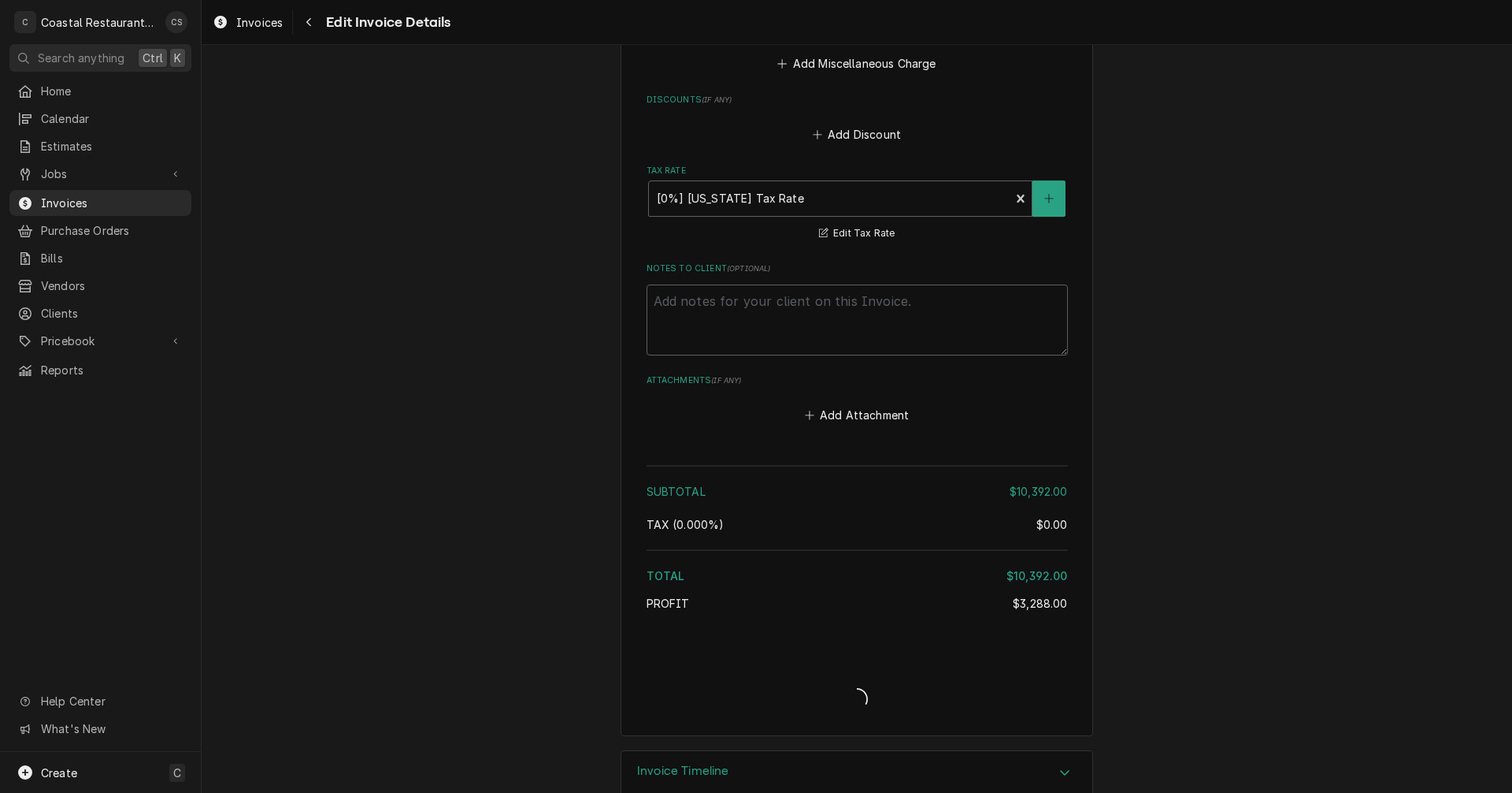
type textarea "x"
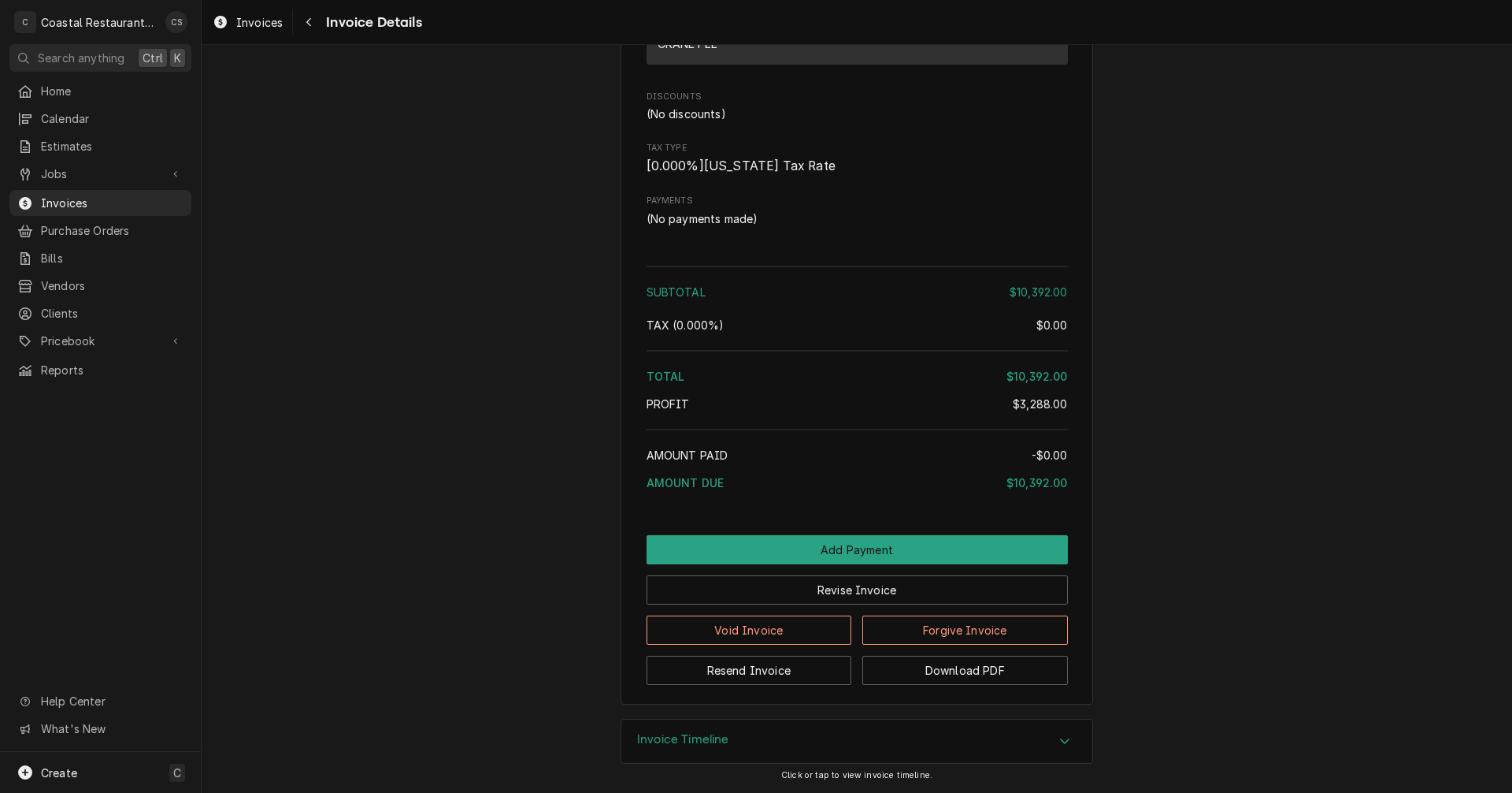
scroll to position [2479, 0]
click at [763, 669] on button "Resend Invoice" at bounding box center [749, 669] width 206 height 29
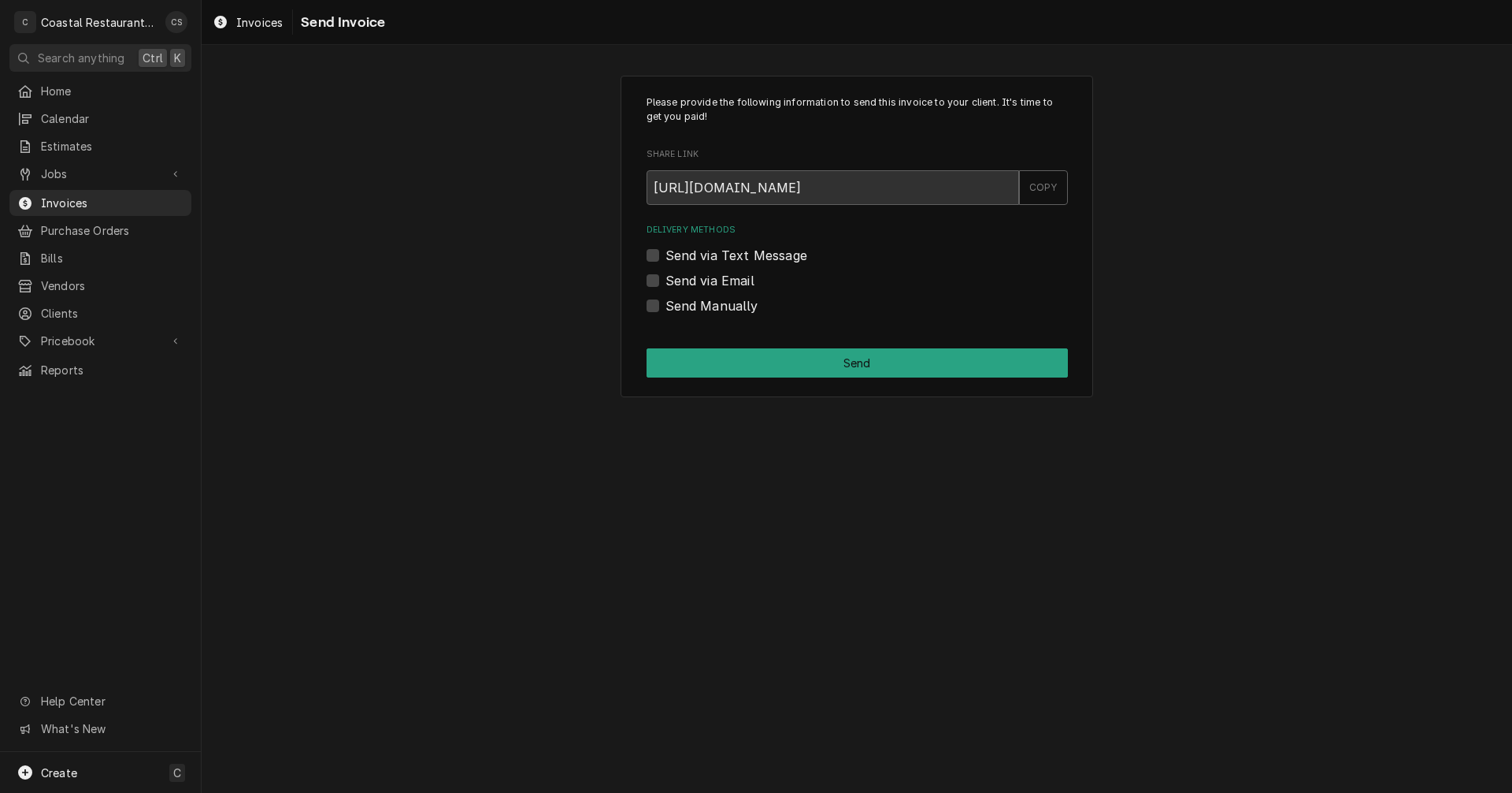
click at [666, 280] on label "Send via Email" at bounding box center [710, 280] width 89 height 19
click at [666, 280] on input "Send via Email" at bounding box center [877, 288] width 422 height 35
checkbox input "true"
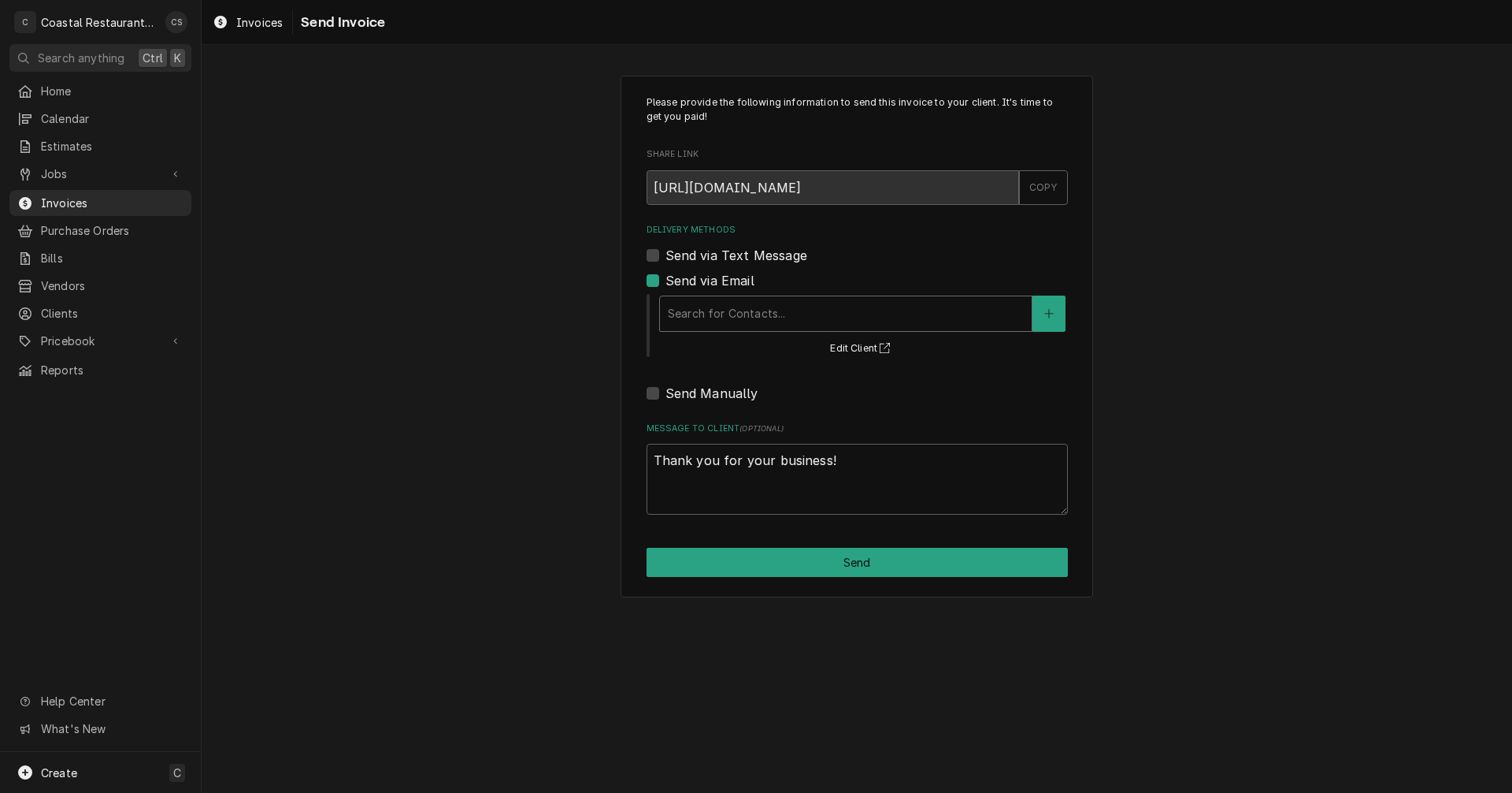
click at [693, 311] on div "Delivery Methods" at bounding box center [846, 313] width 356 height 29
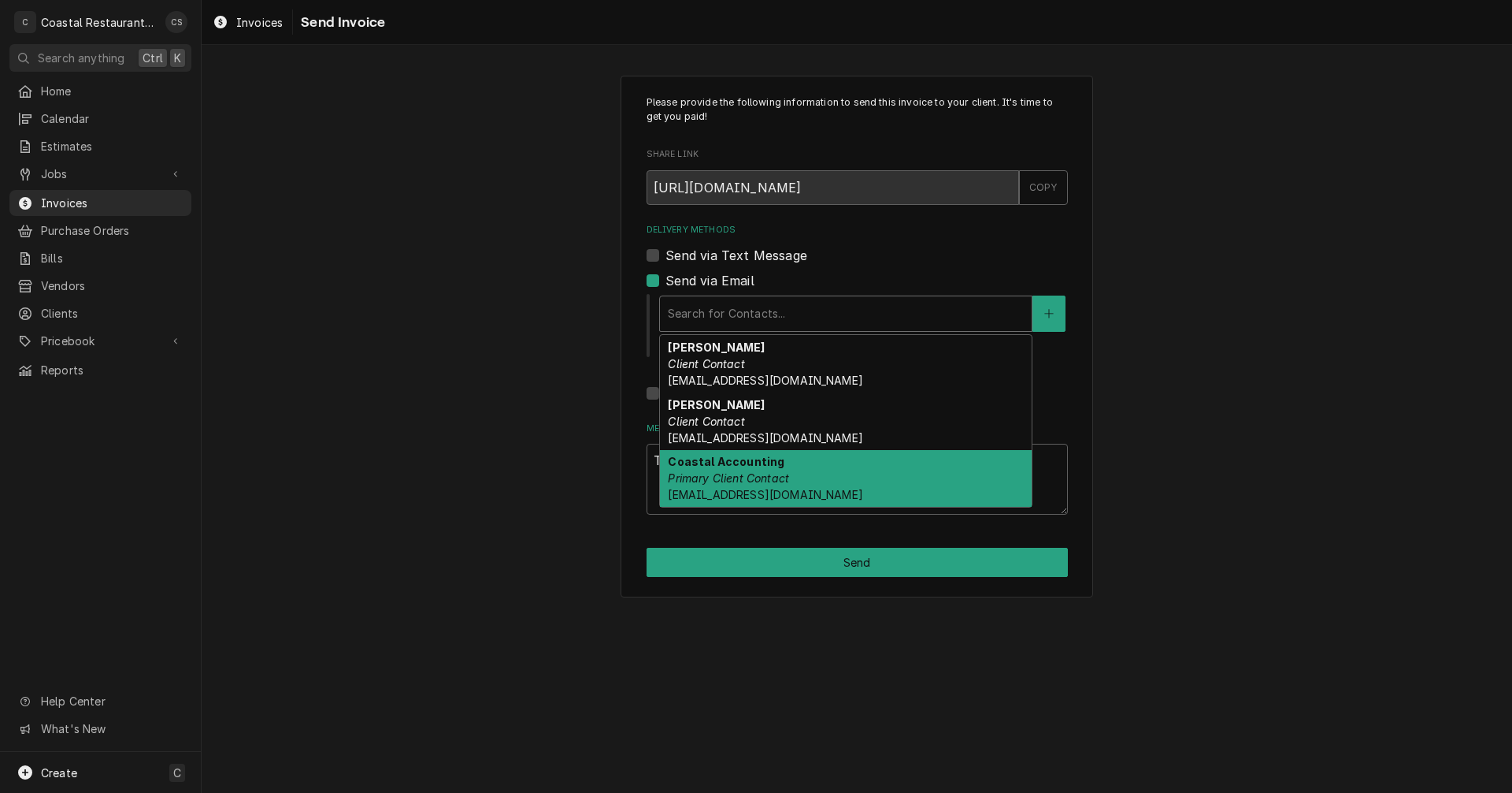
click at [718, 469] on div "Coastal Accounting Primary Client Contact Accounting@coastalrestaurantrepair.com" at bounding box center [846, 478] width 372 height 57
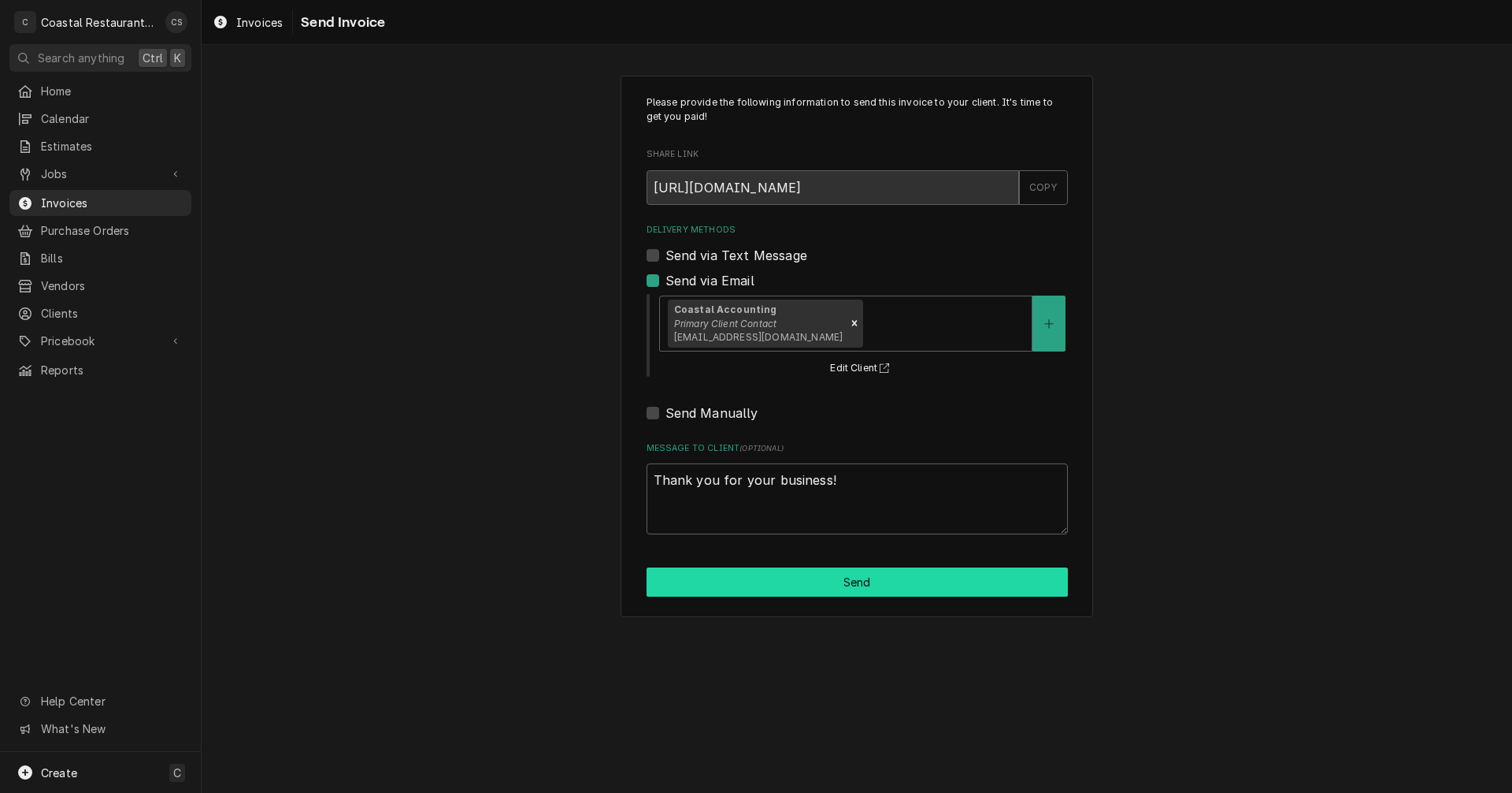
click at [845, 580] on button "Send" at bounding box center [857, 581] width 422 height 29
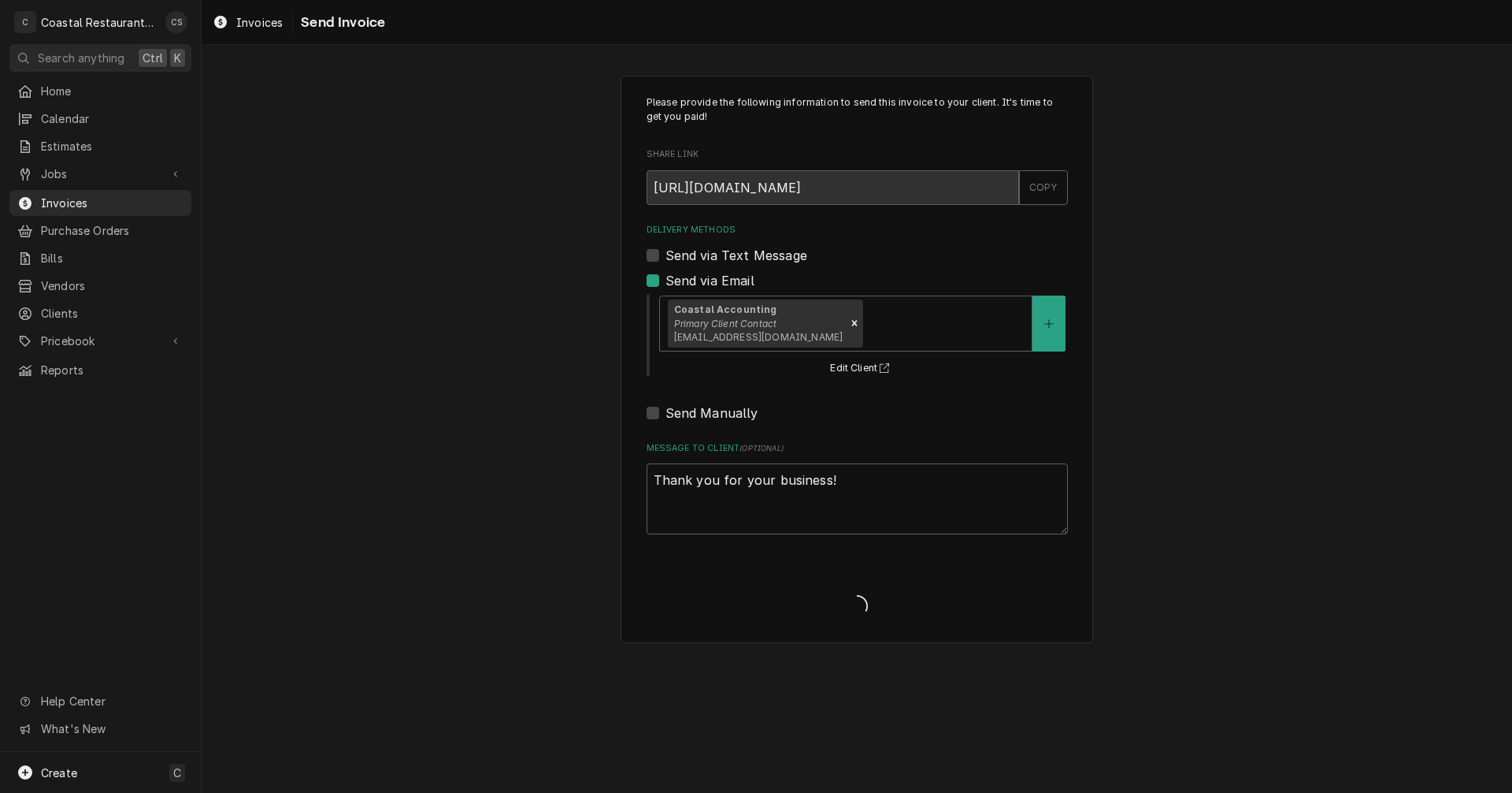
type textarea "x"
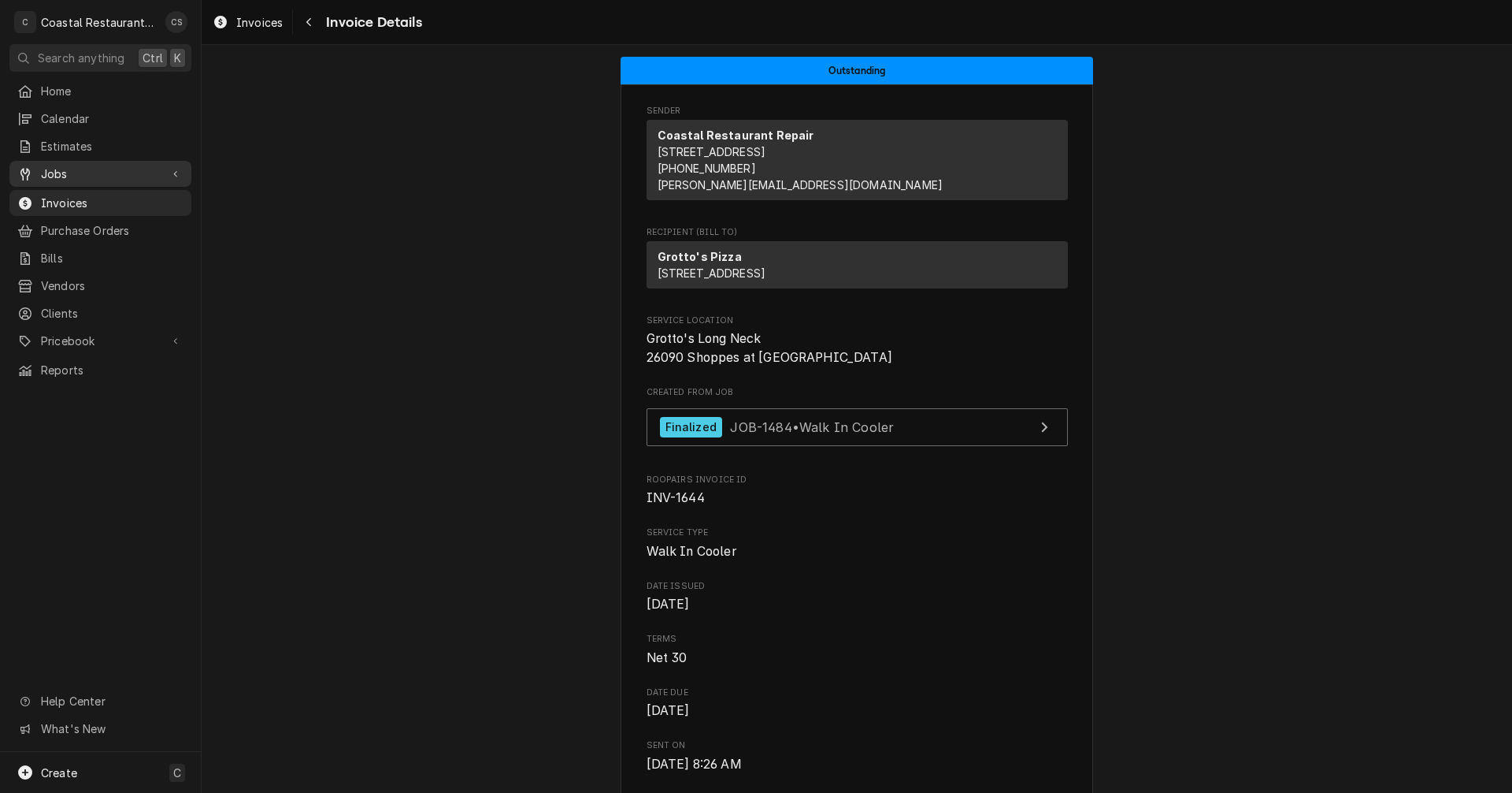
click at [68, 165] on span "Jobs" at bounding box center [100, 173] width 119 height 17
click at [70, 195] on span "Jobs" at bounding box center [112, 201] width 142 height 17
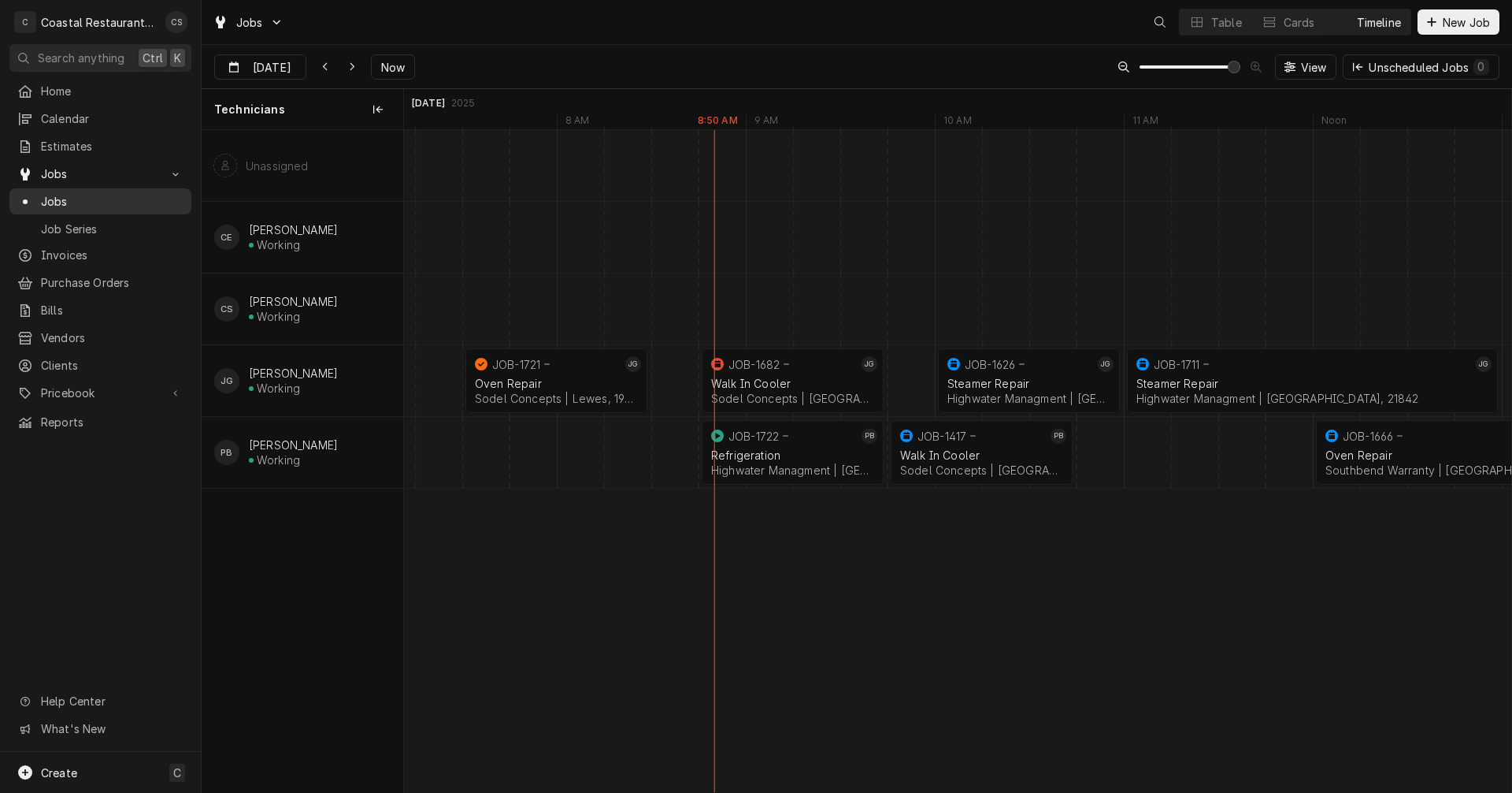
scroll to position [0, 21962]
click at [517, 378] on div "Oven Repair" at bounding box center [556, 383] width 163 height 14
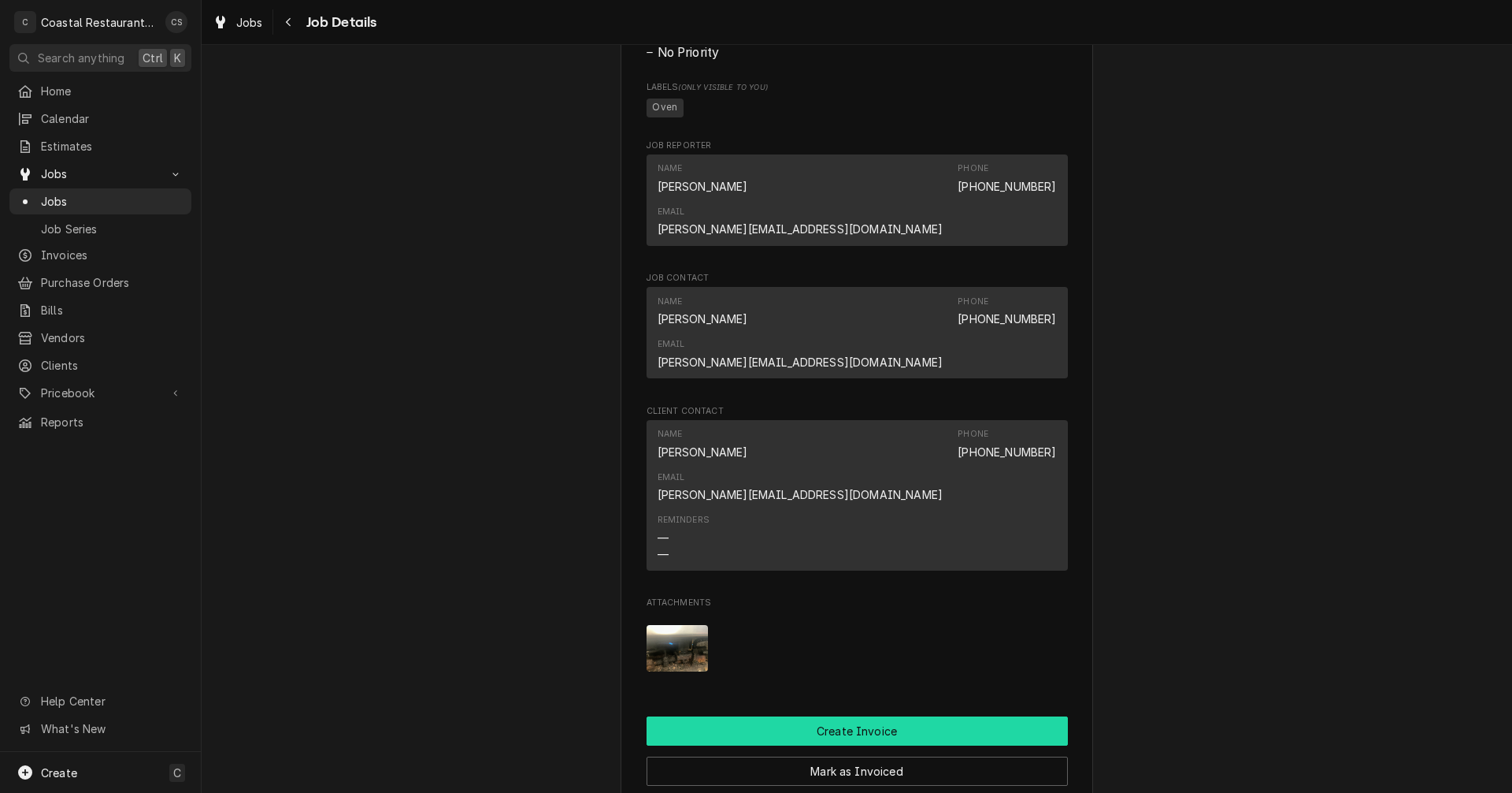
scroll to position [945, 0]
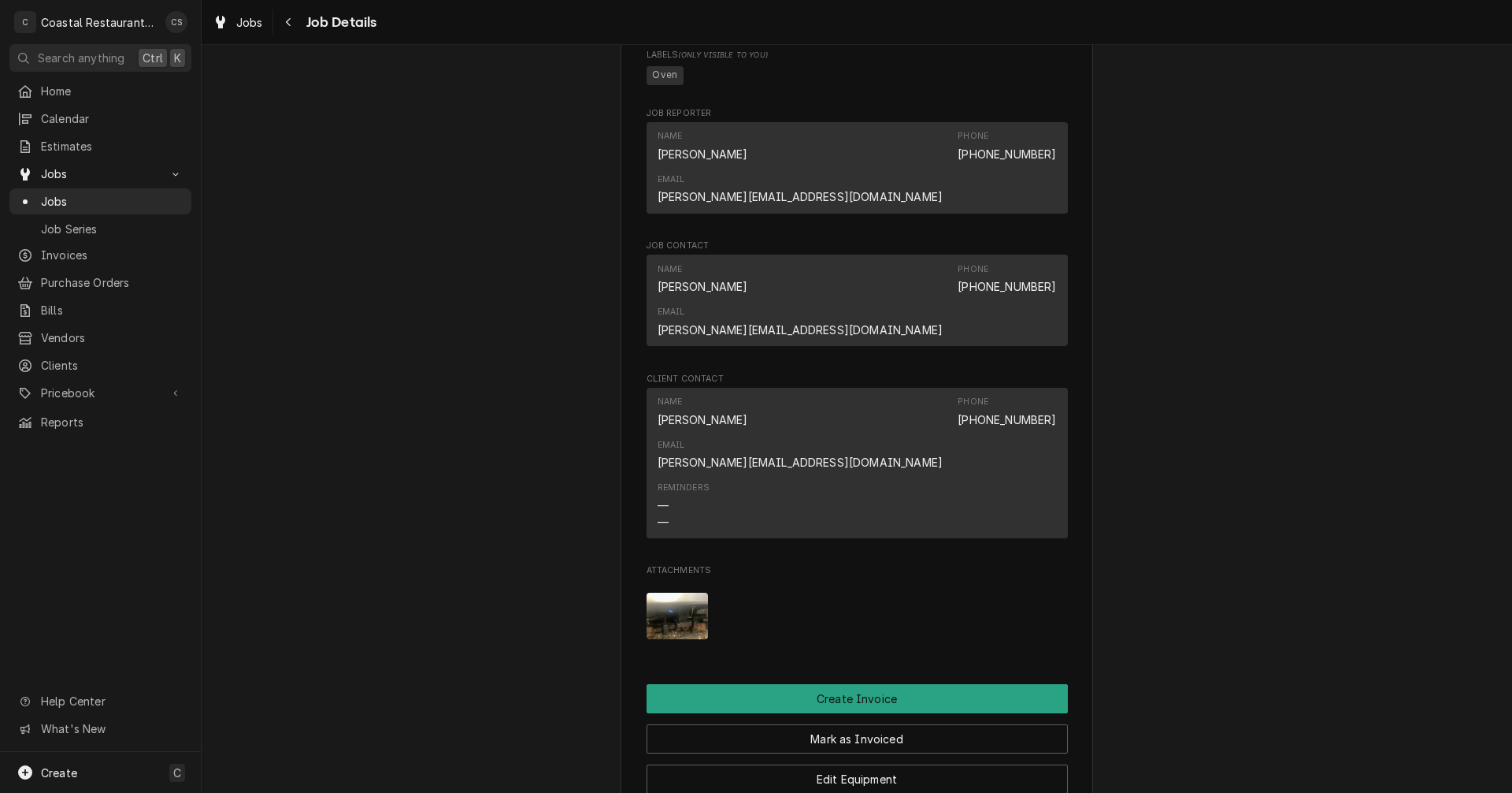
click at [658, 592] on img "Attachments" at bounding box center [677, 615] width 62 height 47
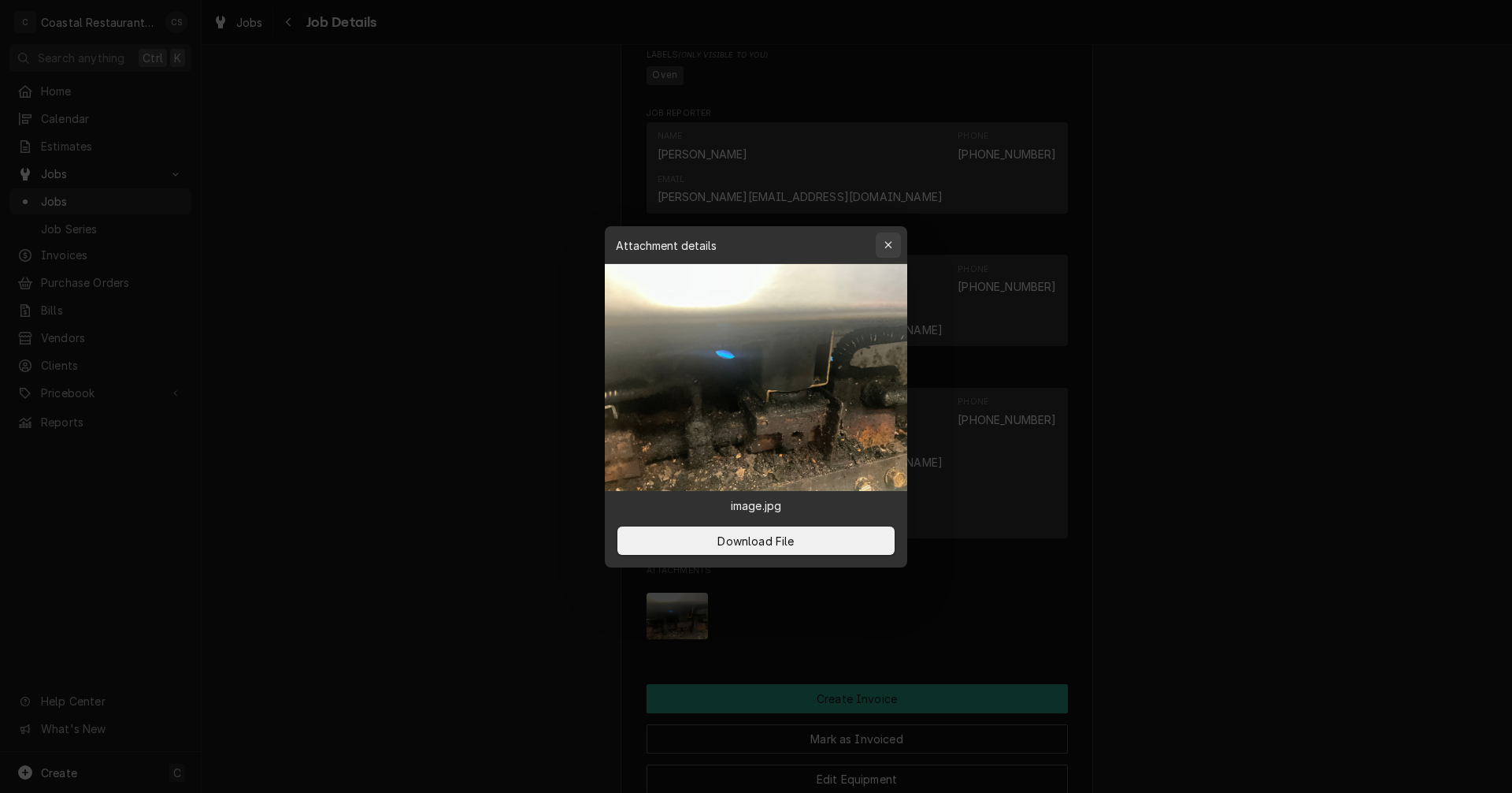
click at [892, 244] on icon "button" at bounding box center [889, 245] width 9 height 11
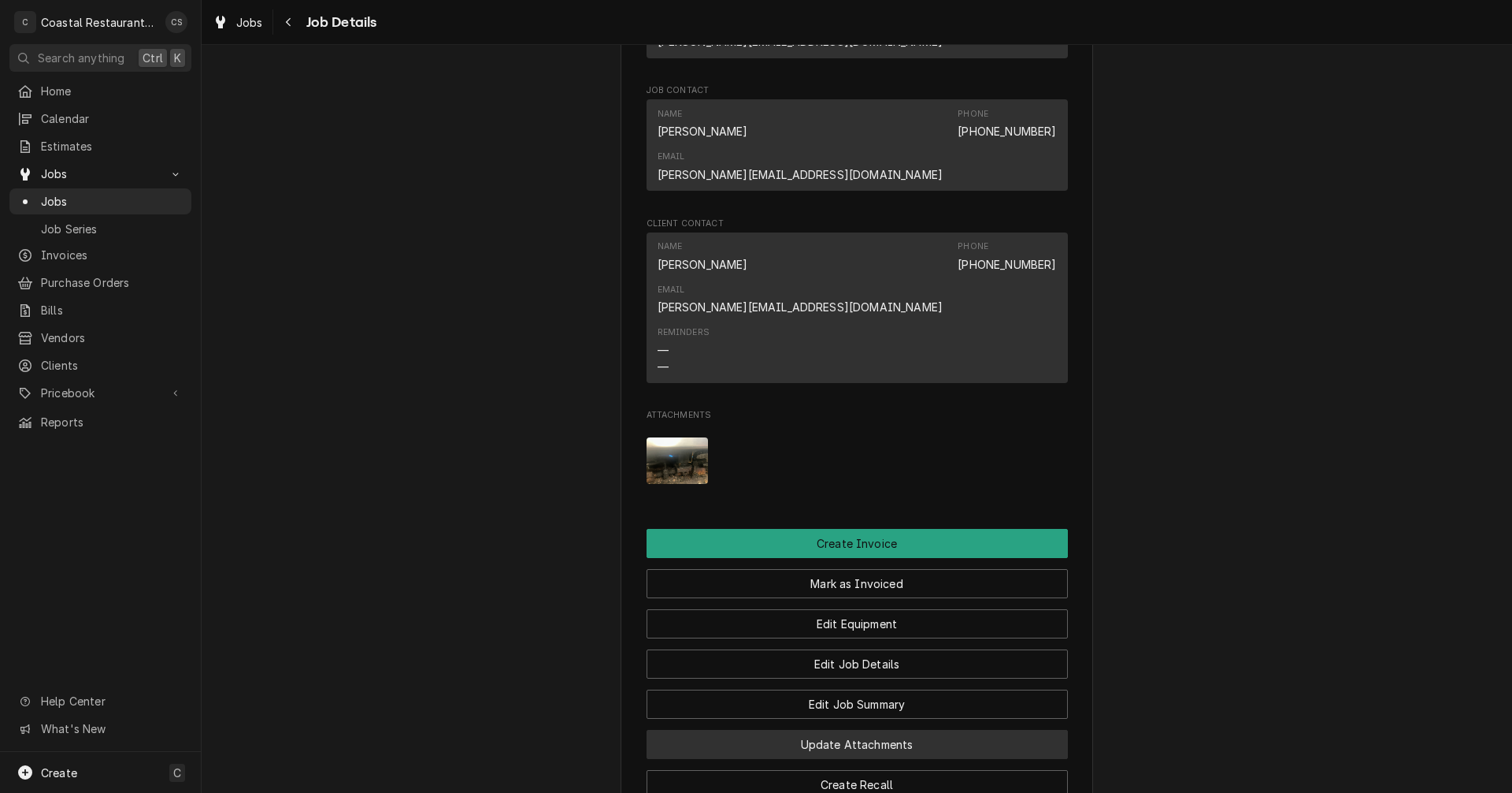
scroll to position [1335, 0]
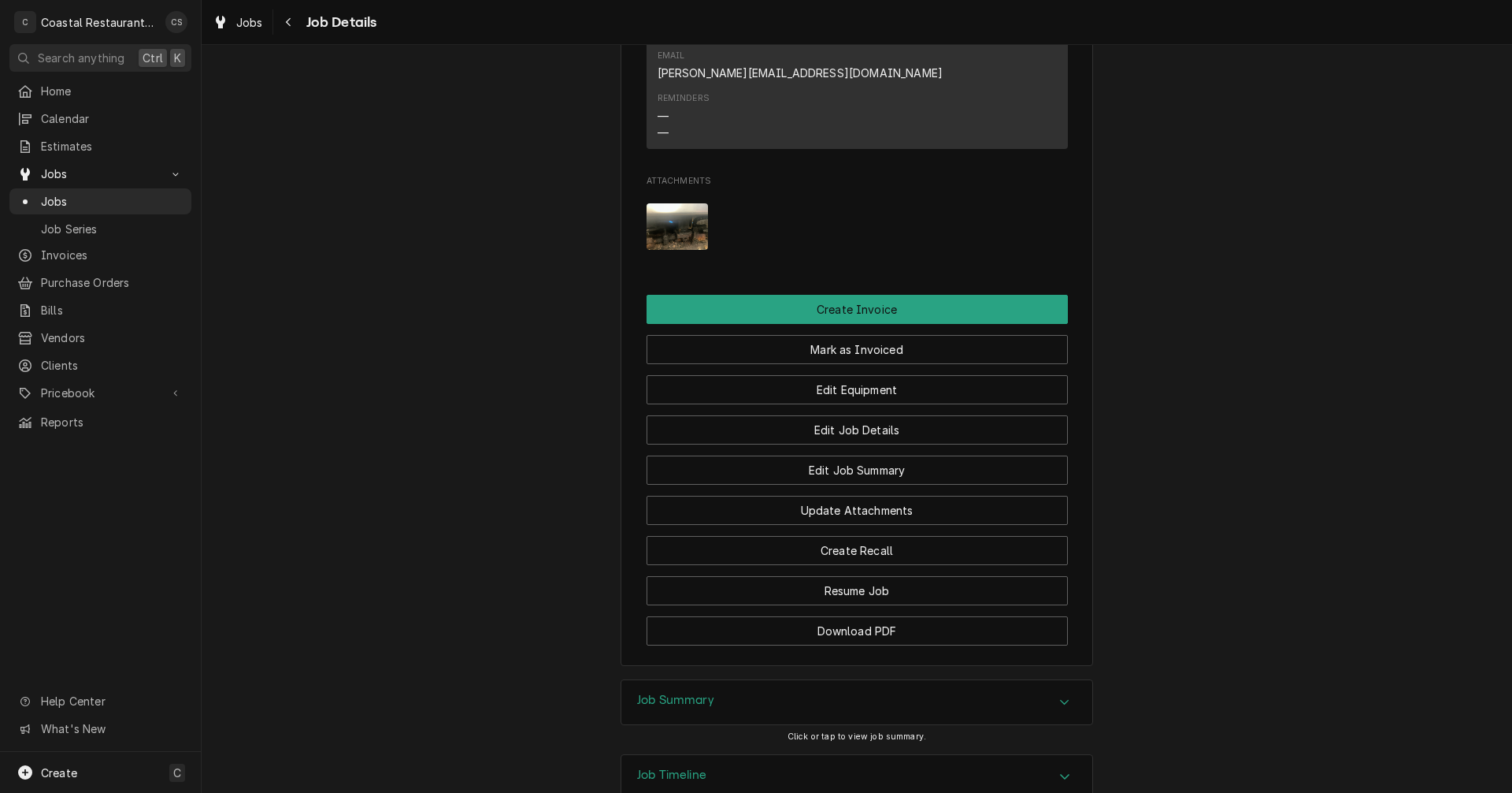
click at [712, 680] on div "Job Summary" at bounding box center [857, 702] width 471 height 45
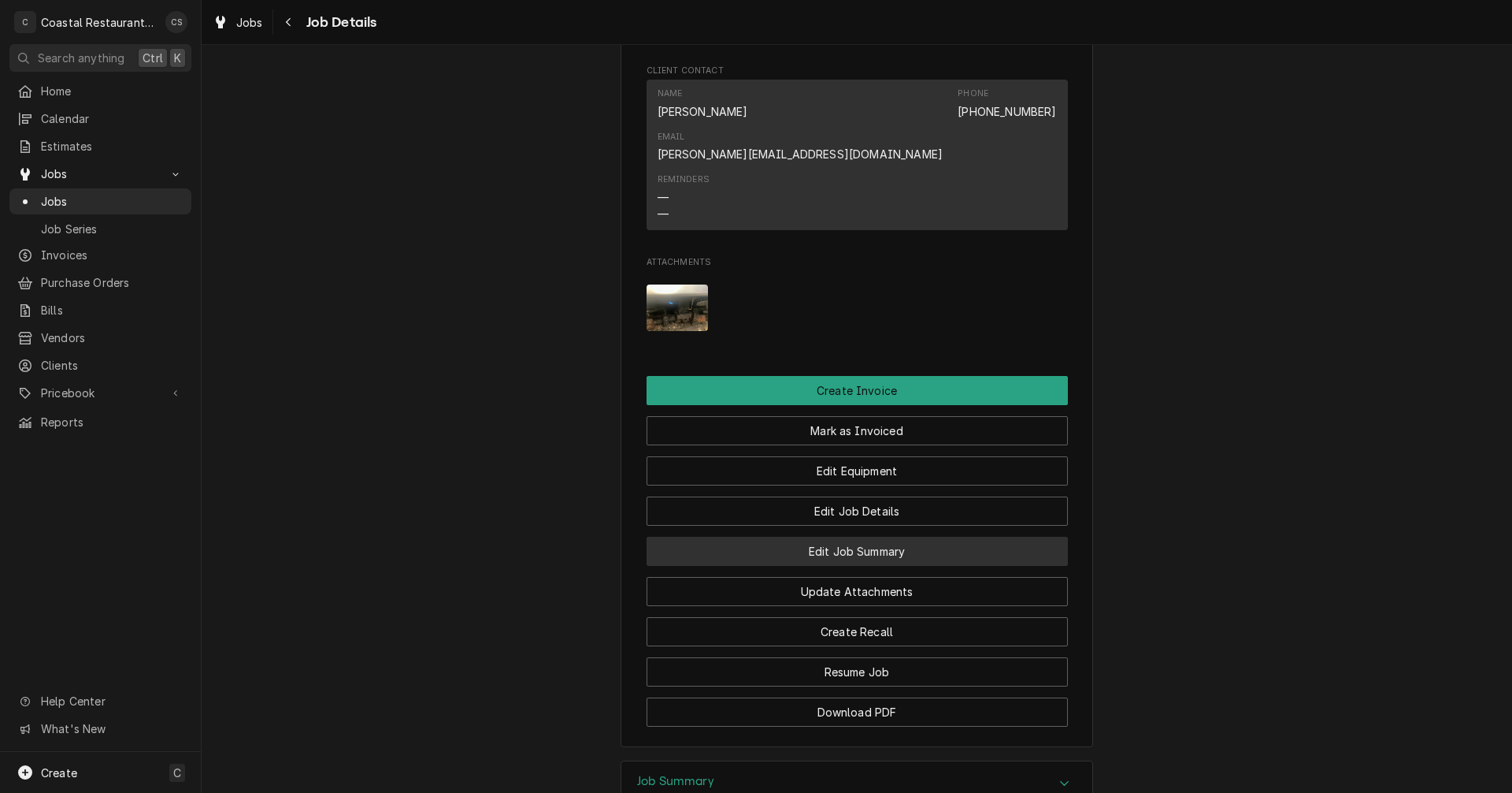
scroll to position [1176, 0]
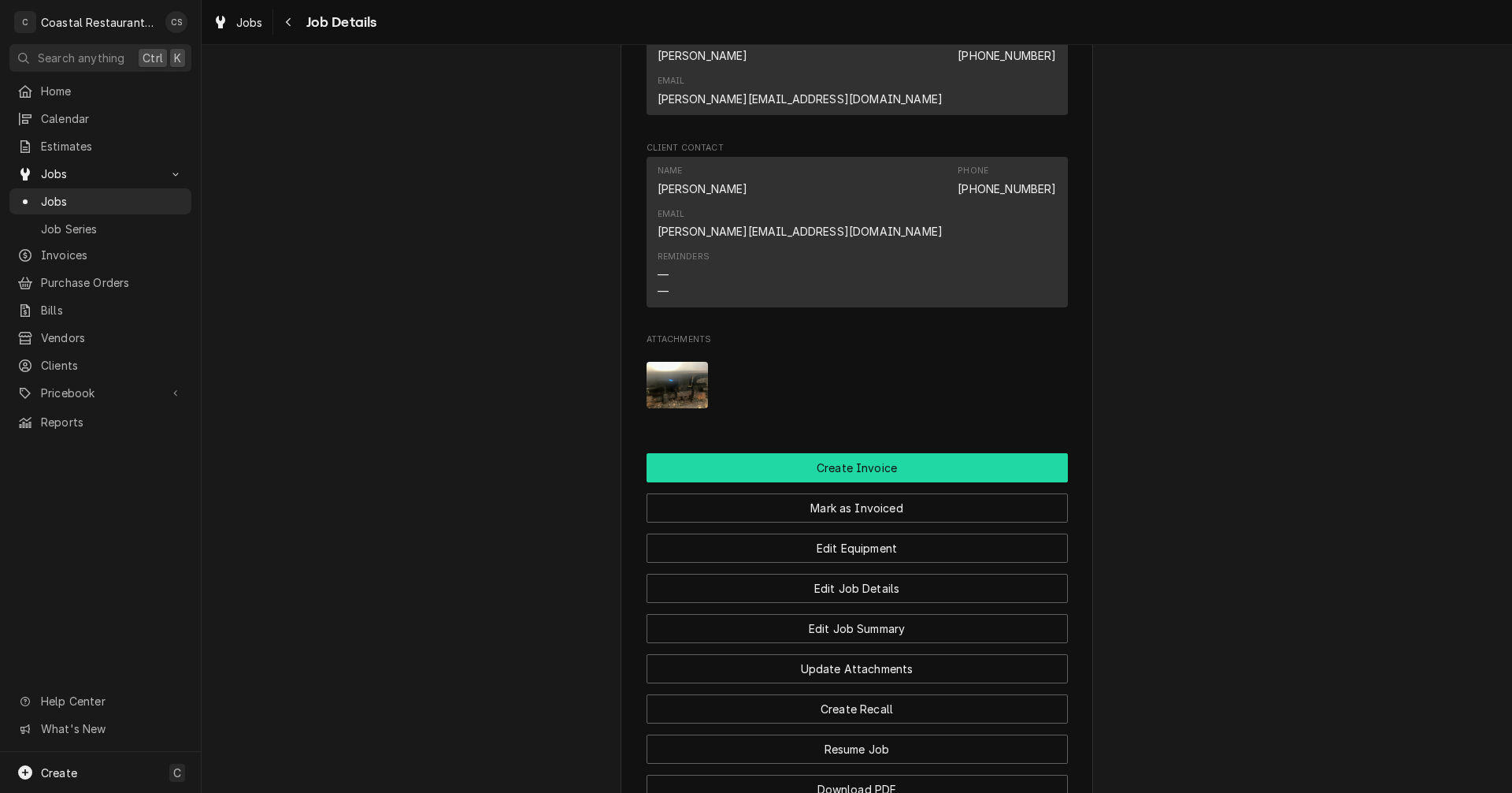
click at [847, 453] on button "Create Invoice" at bounding box center [857, 467] width 422 height 29
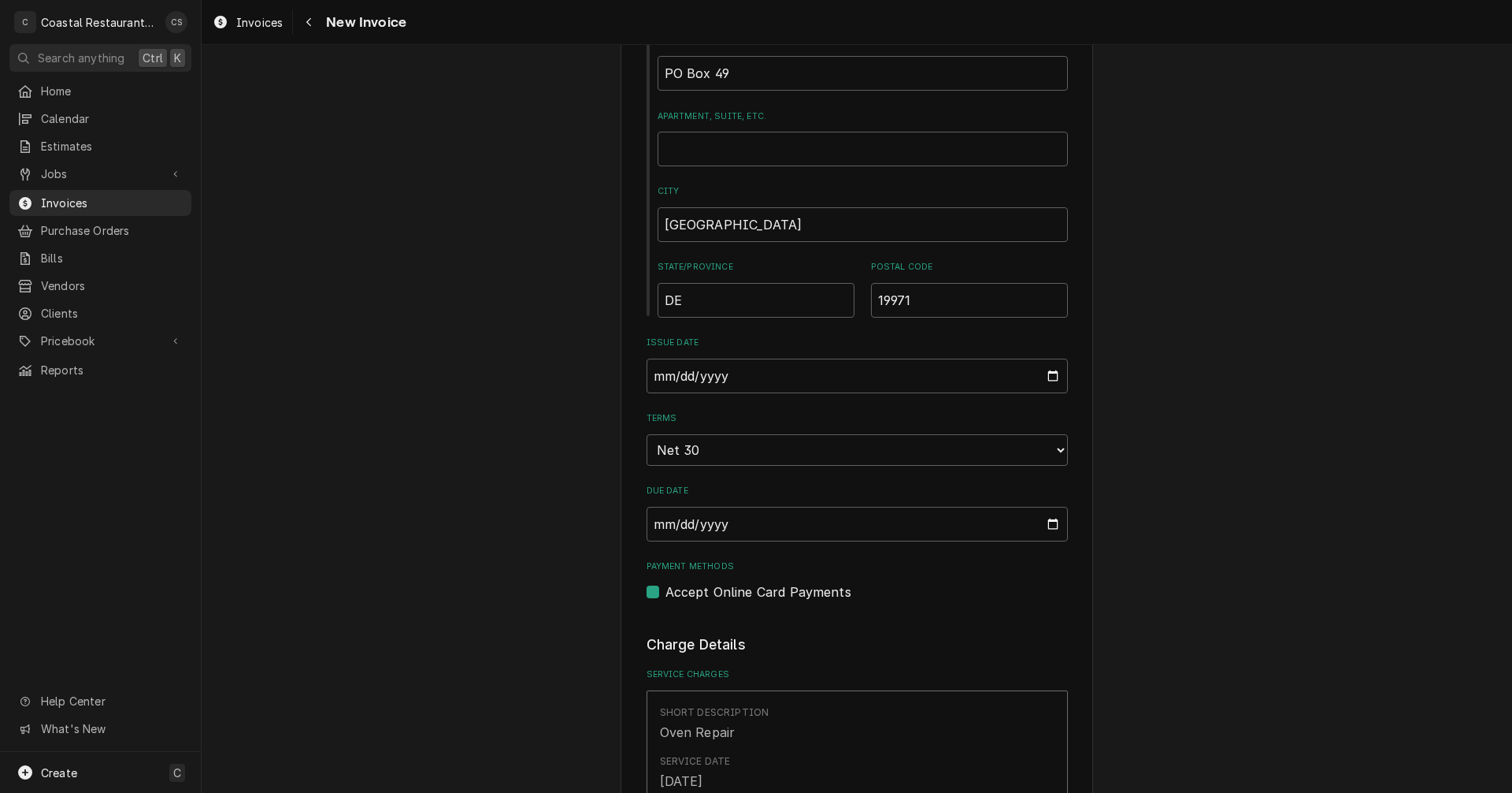
scroll to position [1103, 0]
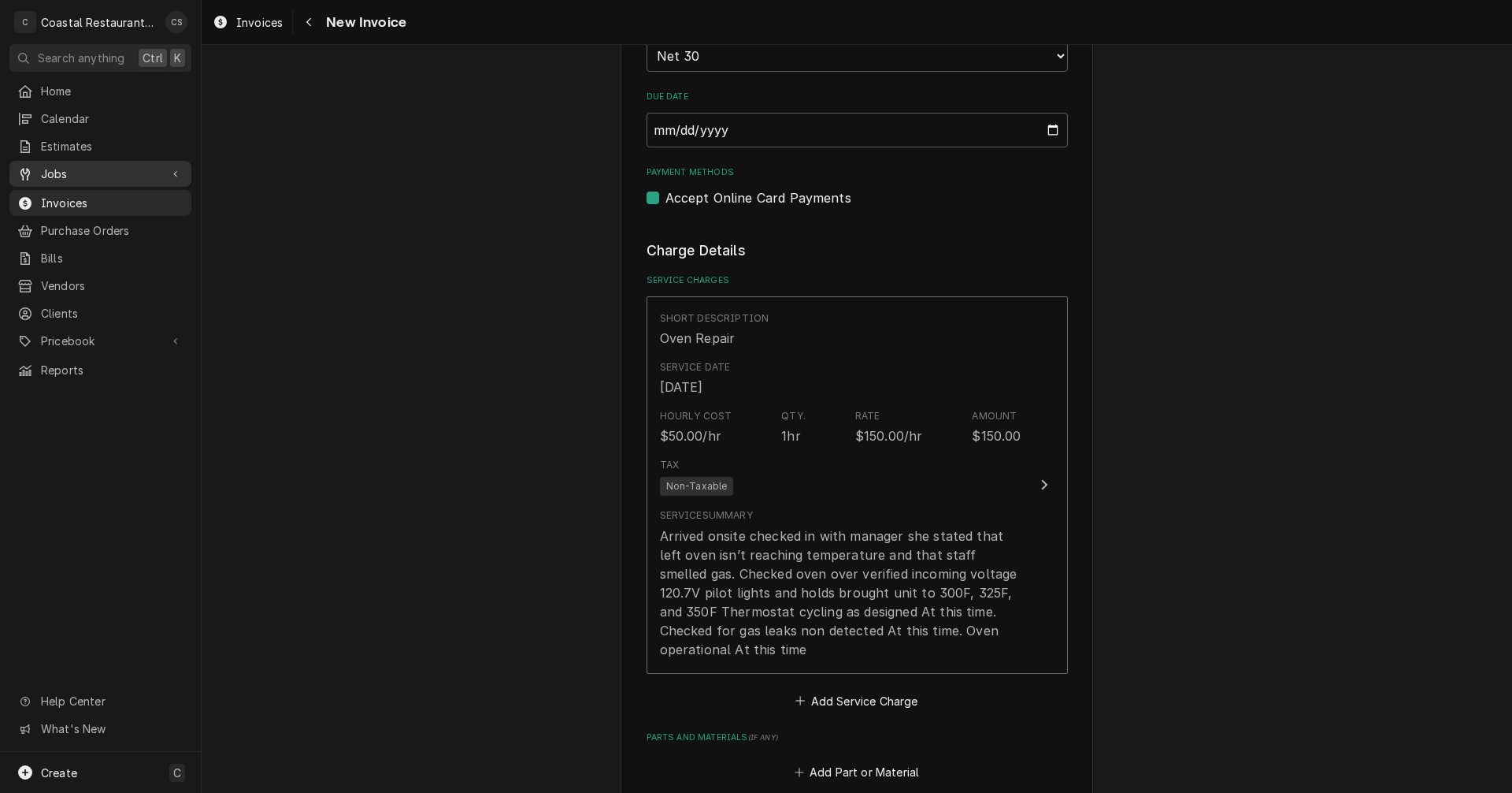
click at [107, 168] on span "Jobs" at bounding box center [100, 173] width 119 height 17
click at [63, 193] on span "Jobs" at bounding box center [112, 201] width 142 height 17
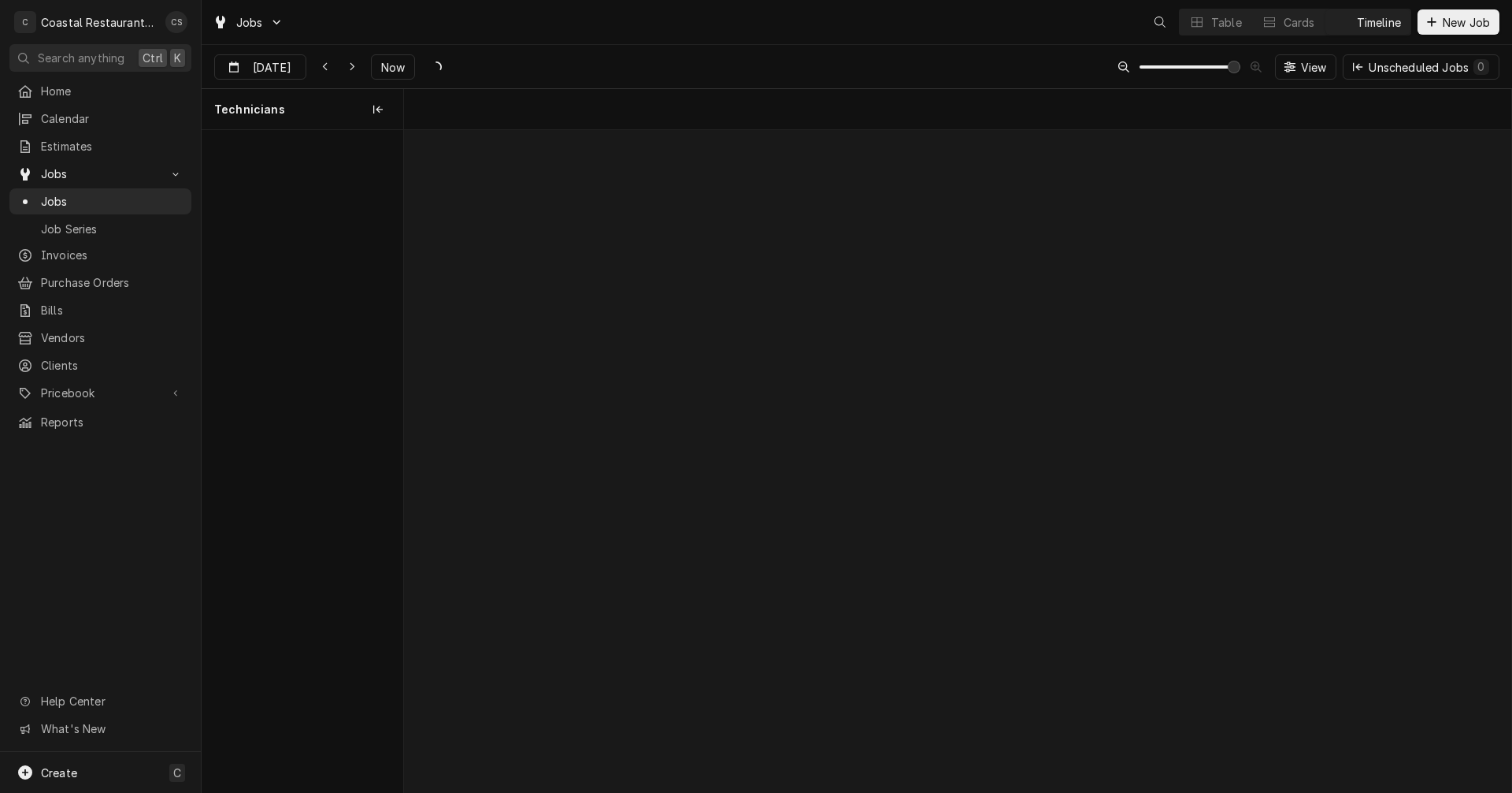
scroll to position [0, 21962]
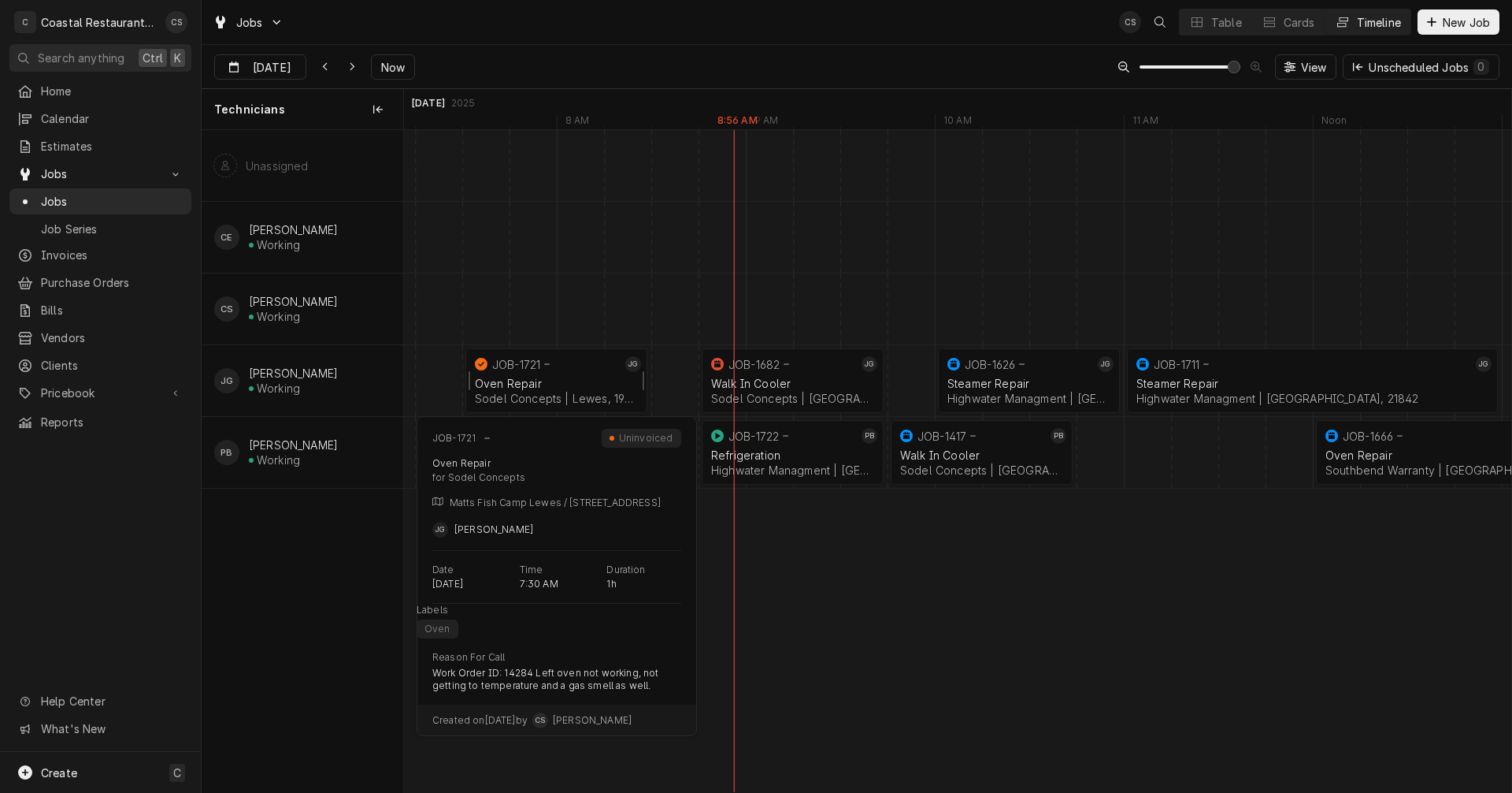
click at [532, 376] on div "Oven Repair Sodel Concepts | [GEOGRAPHIC_DATA], 19958" at bounding box center [556, 390] width 169 height 35
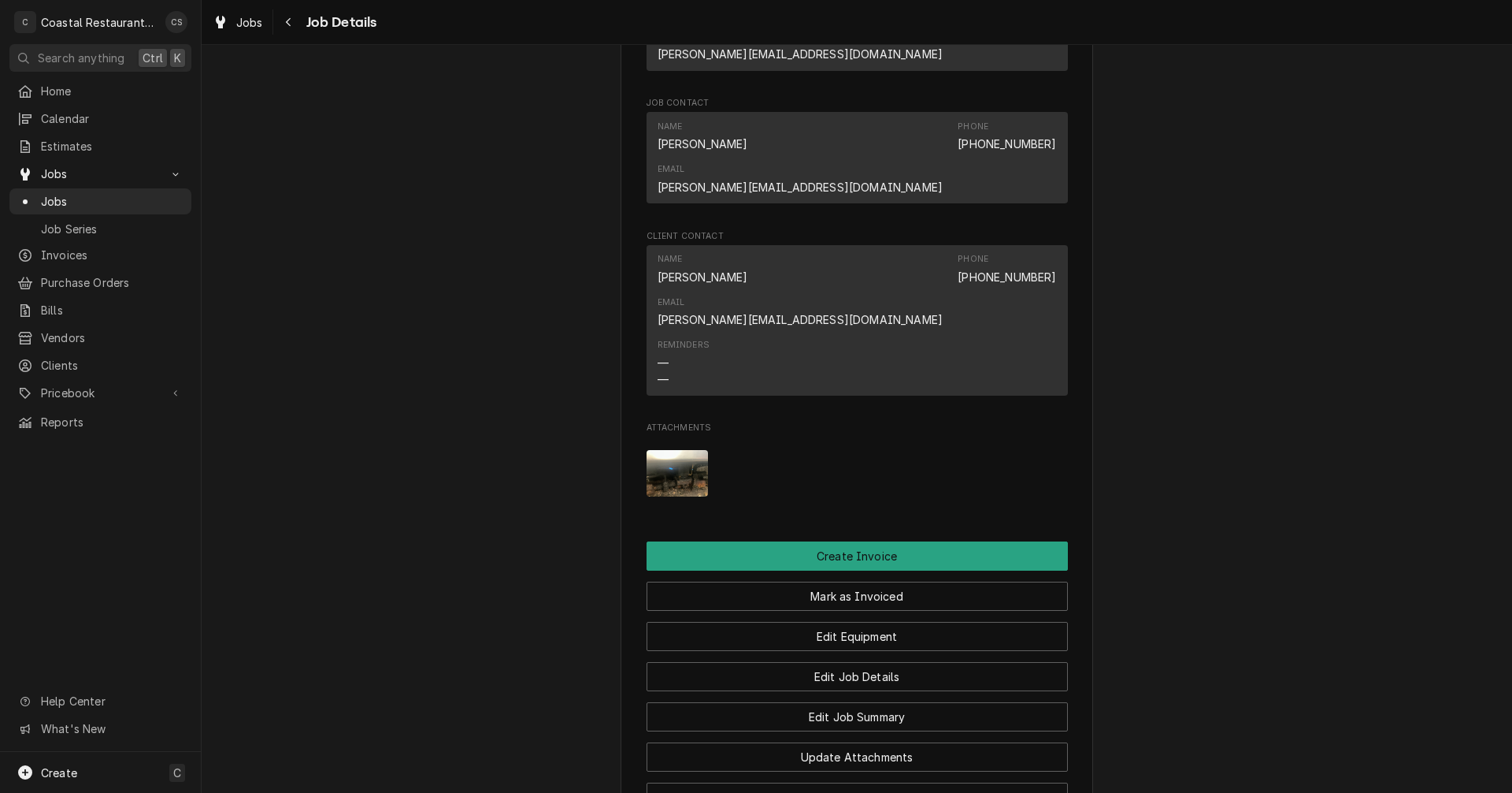
scroll to position [1335, 0]
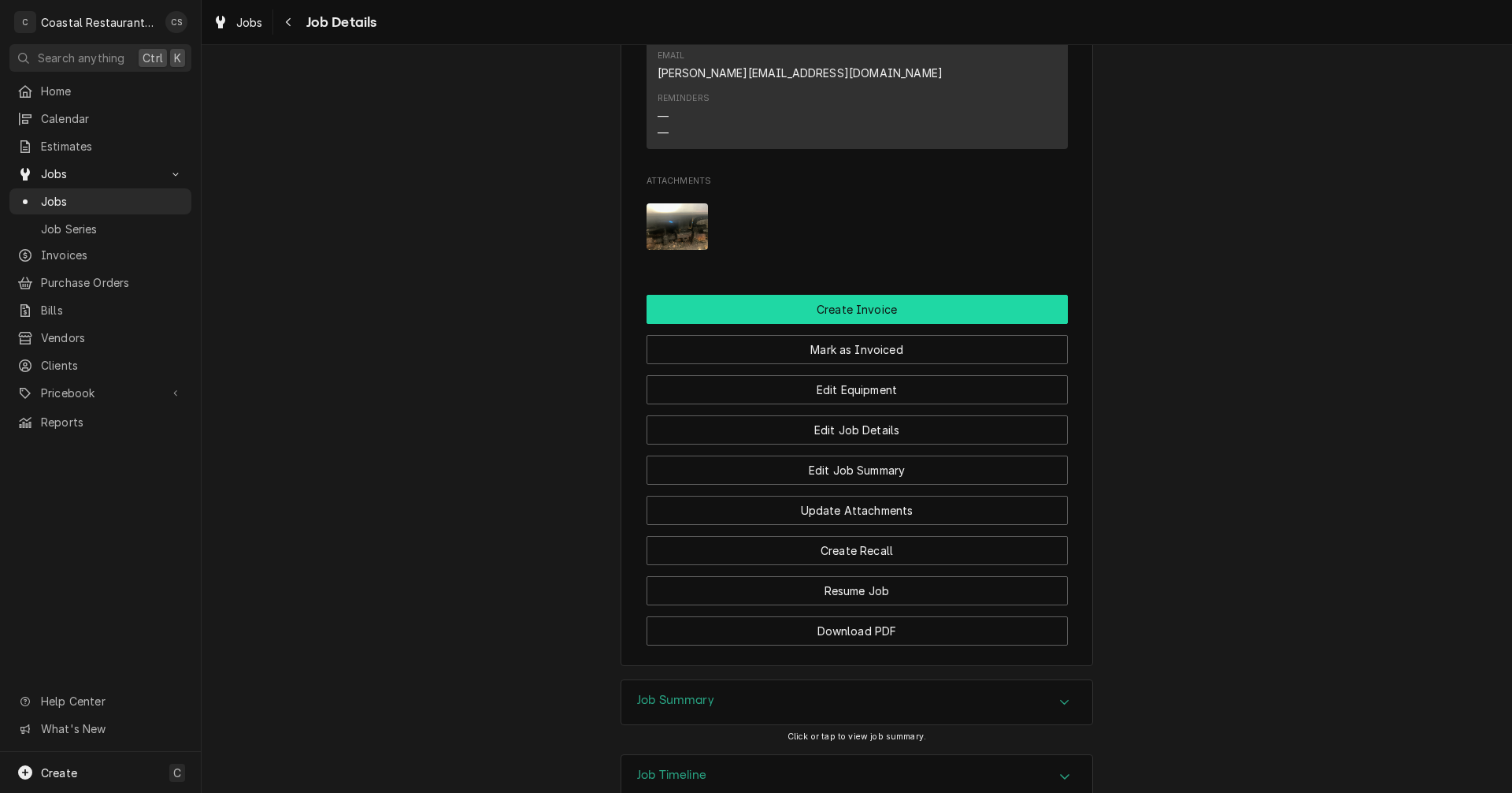
click at [843, 295] on button "Create Invoice" at bounding box center [857, 309] width 422 height 29
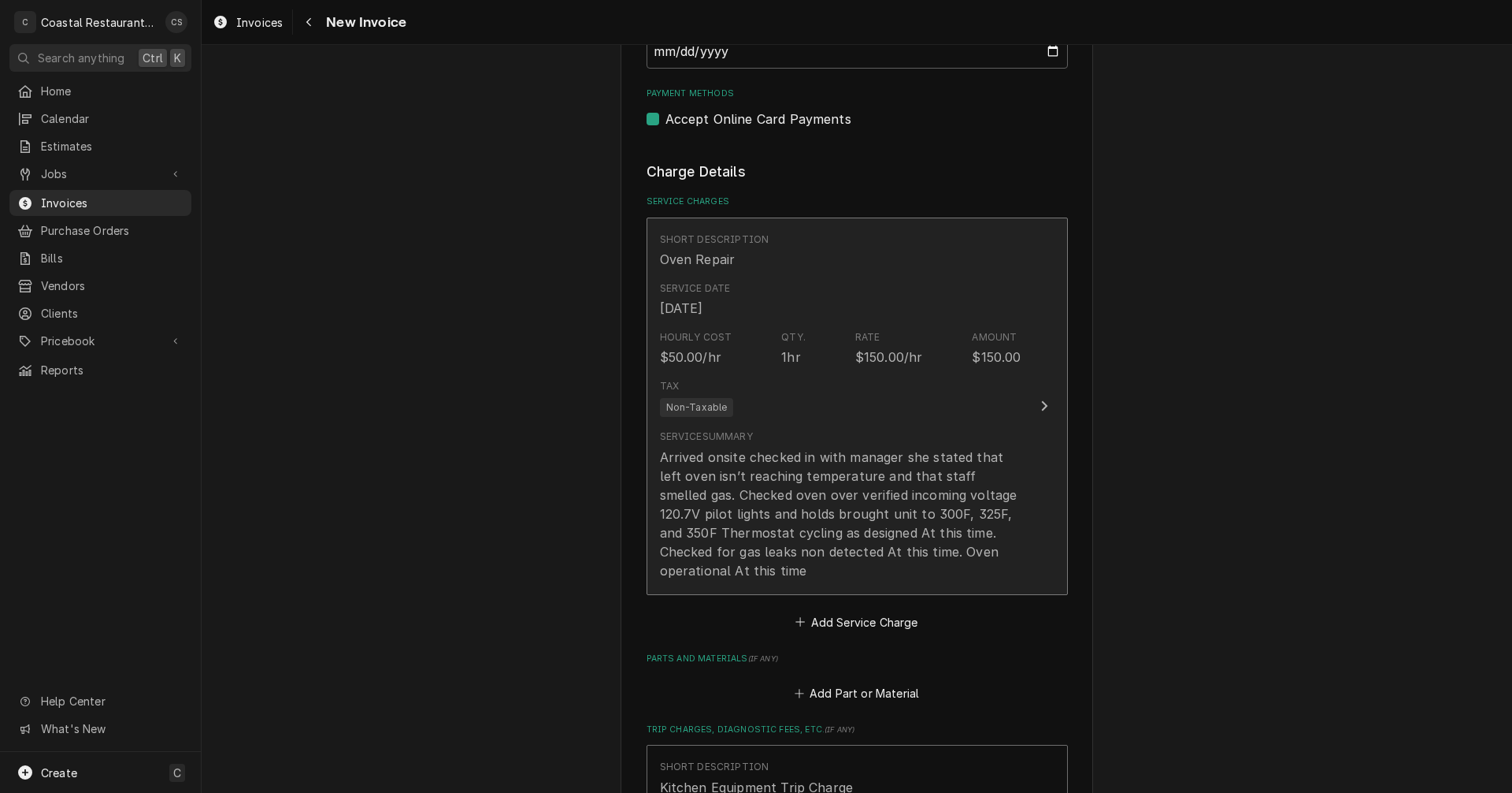
scroll to position [1497, 0]
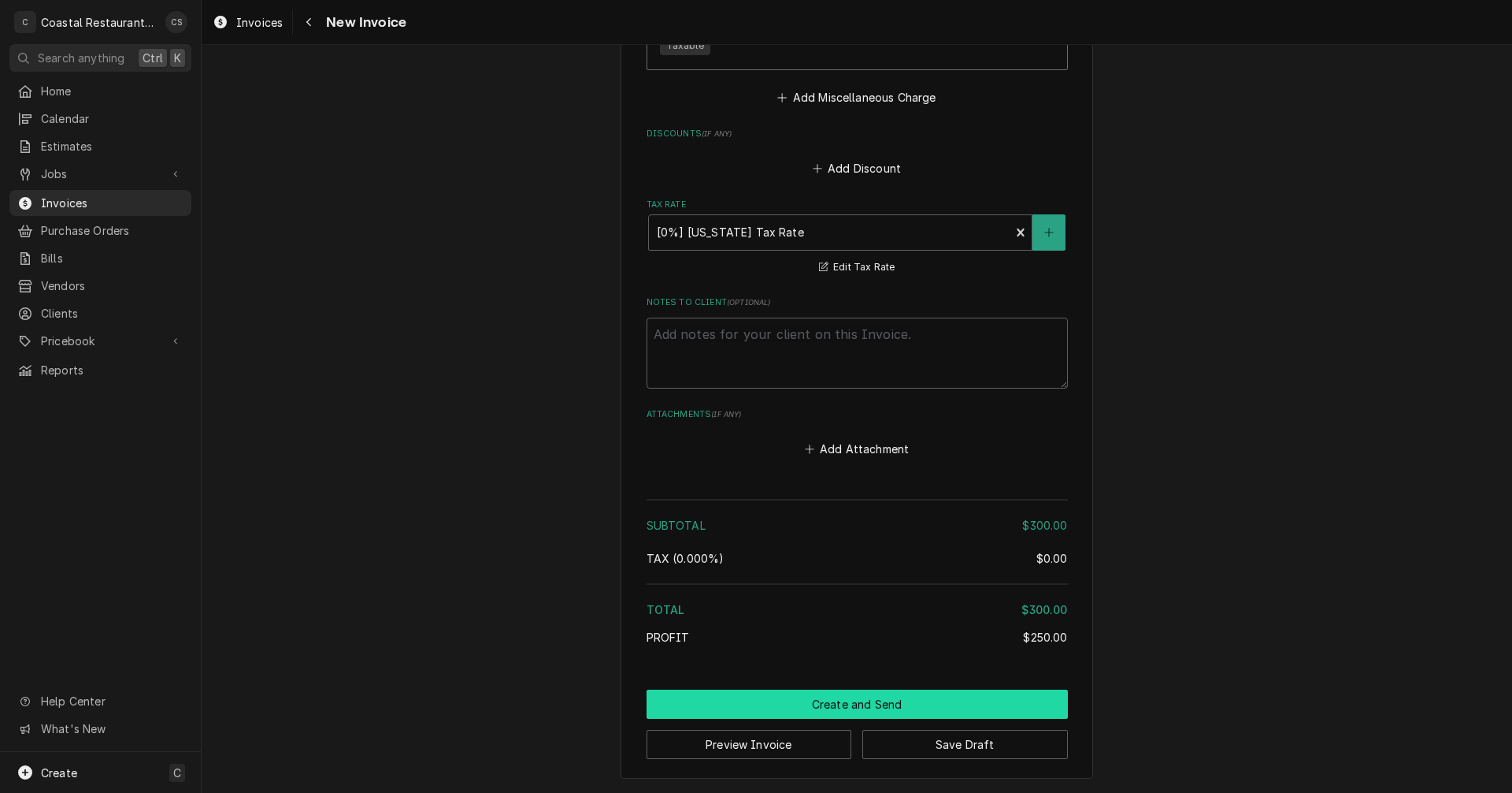
click at [886, 703] on button "Create and Send" at bounding box center [857, 703] width 422 height 29
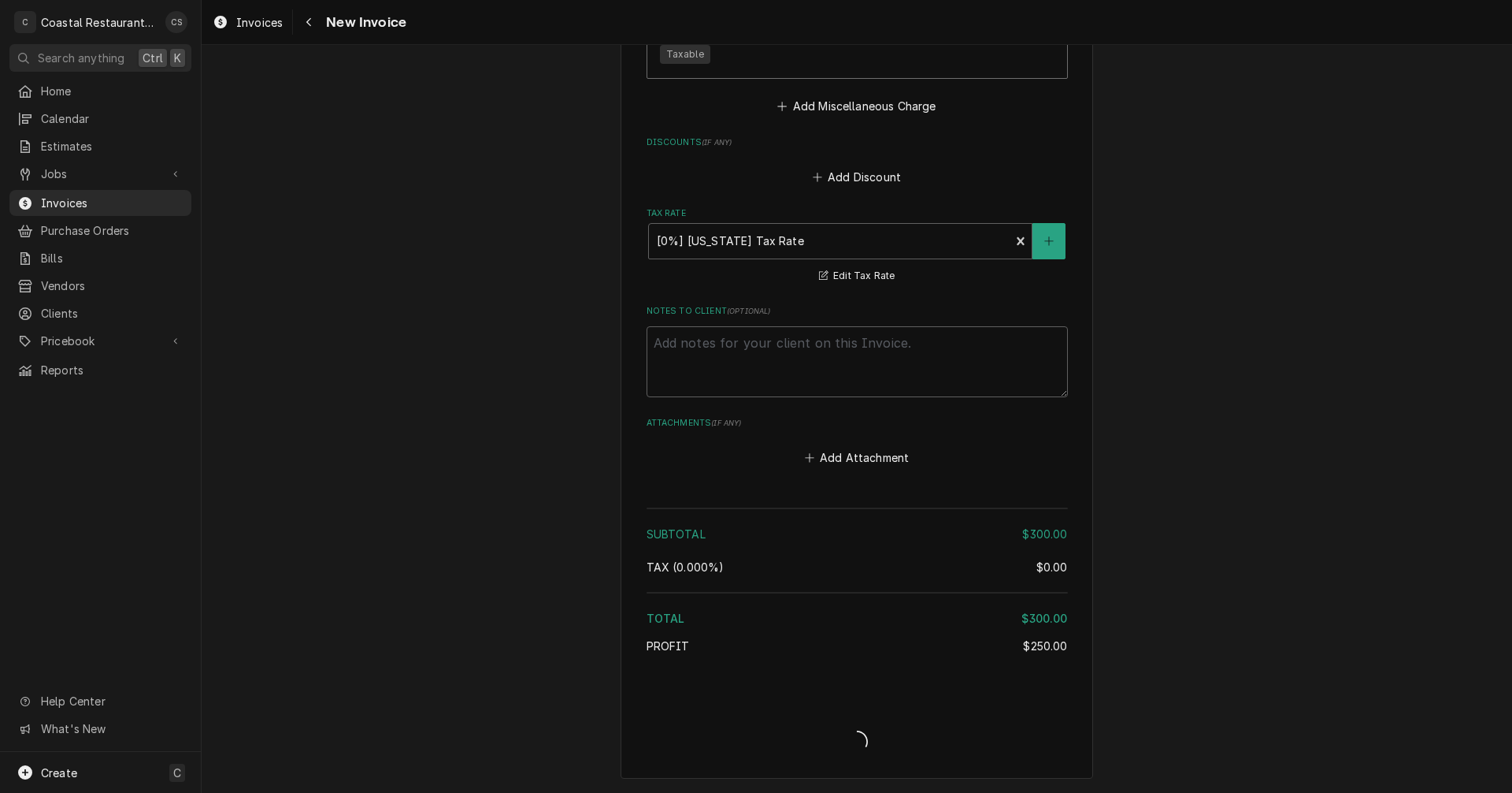
scroll to position [2014, 0]
type textarea "x"
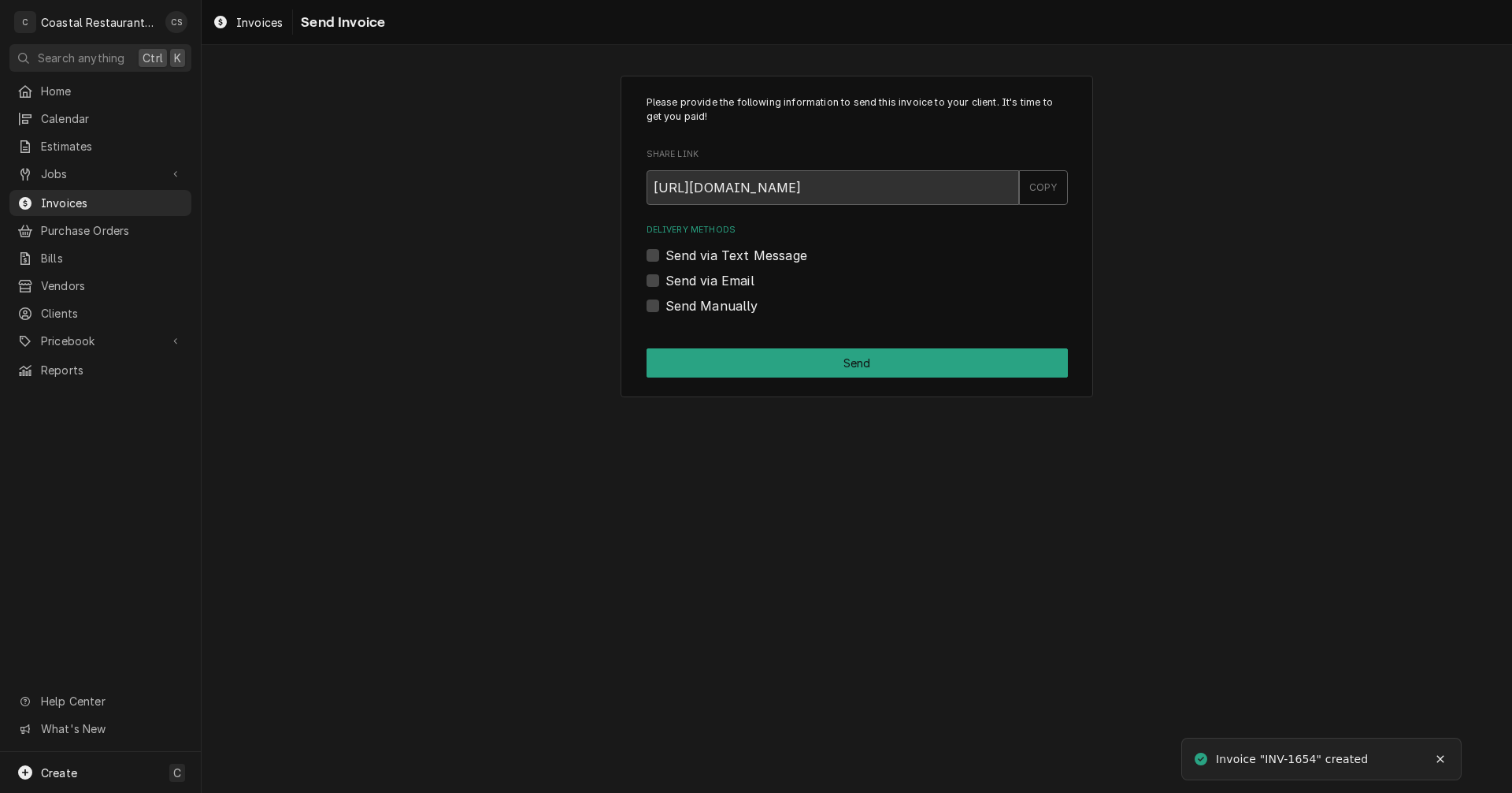
click at [666, 277] on label "Send via Email" at bounding box center [710, 280] width 89 height 19
click at [666, 277] on input "Send via Email" at bounding box center [877, 288] width 422 height 35
checkbox input "true"
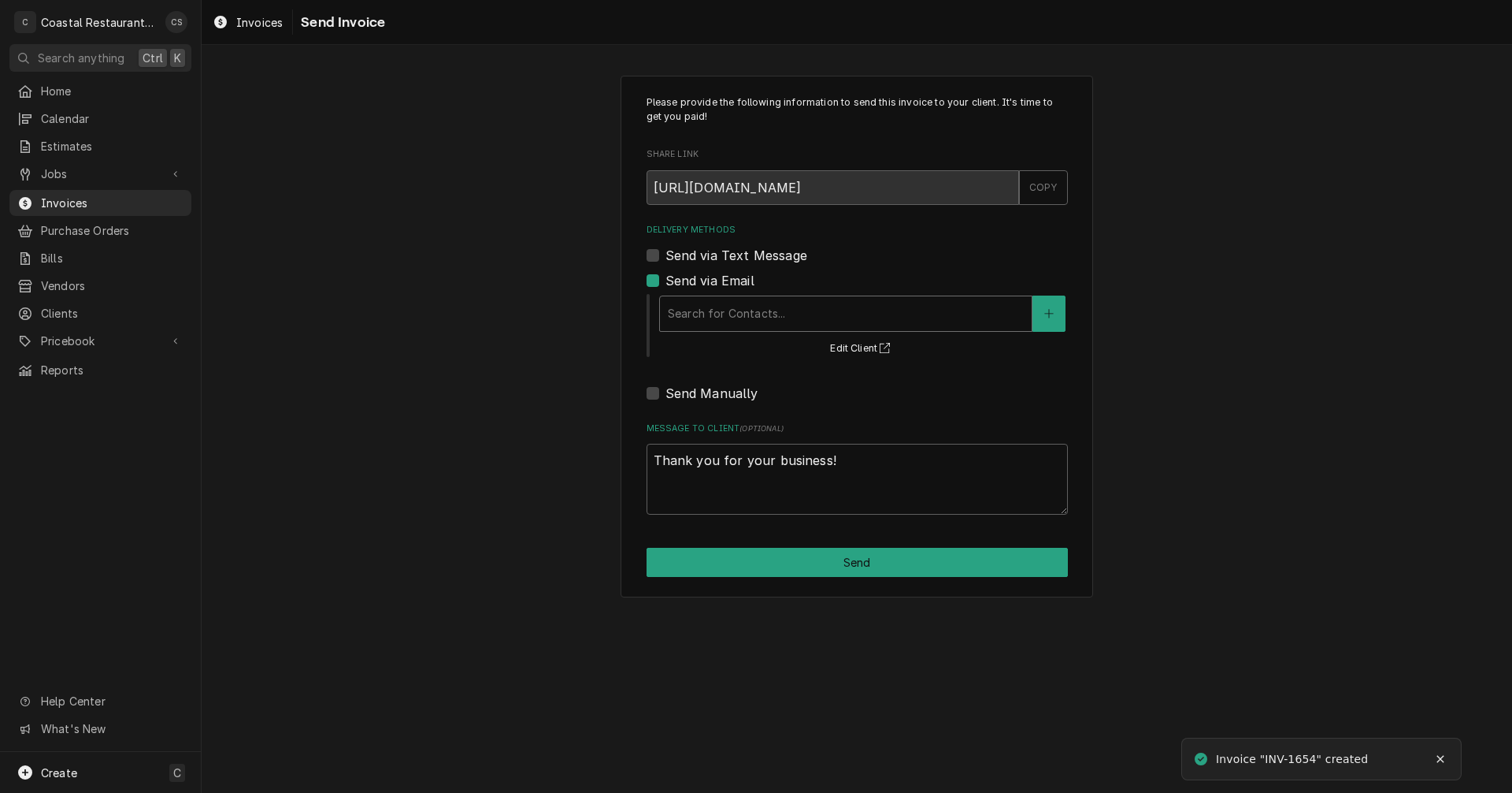
click at [695, 316] on div "Delivery Methods" at bounding box center [846, 313] width 356 height 29
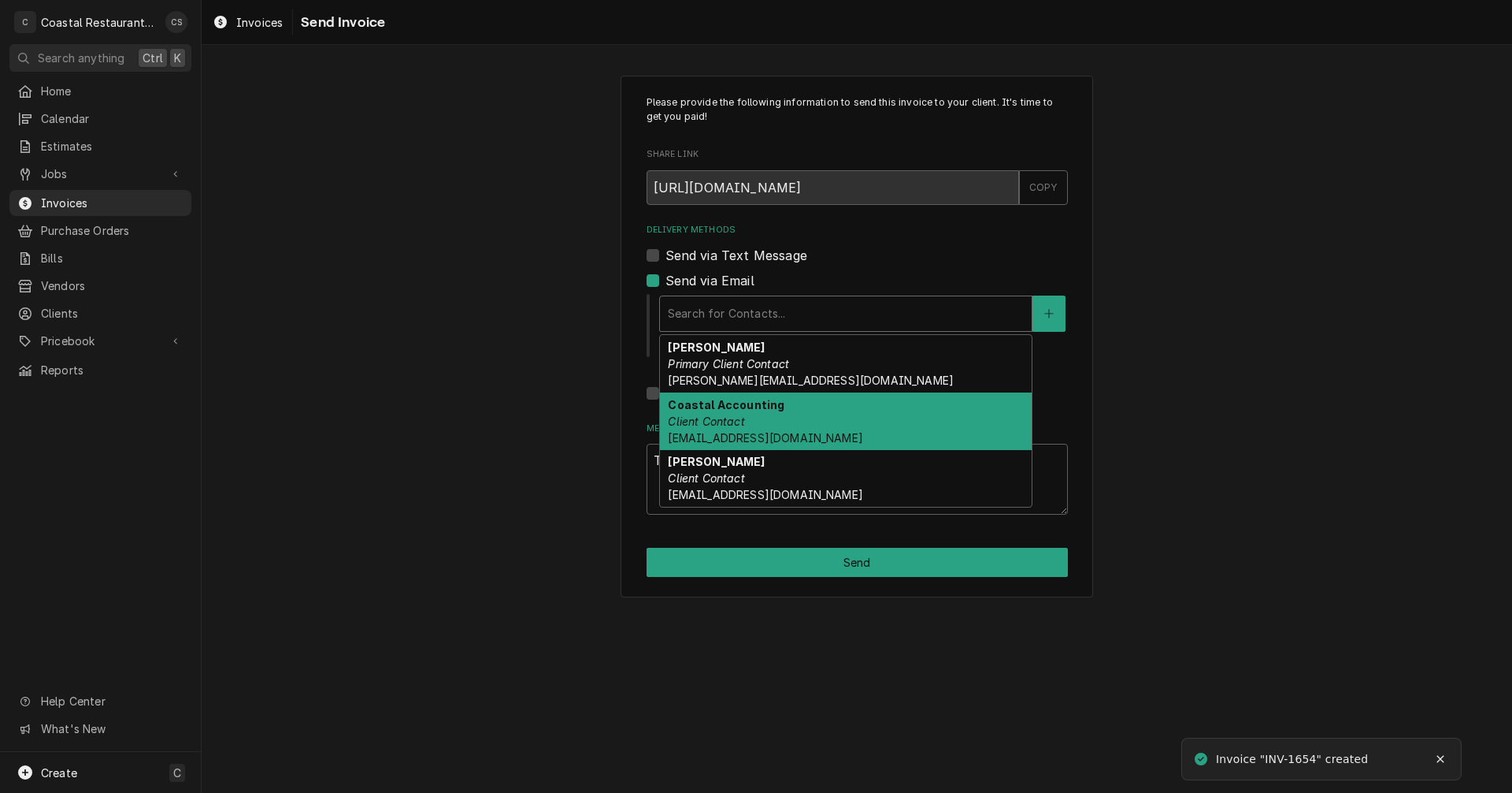
click at [711, 409] on strong "Coastal Accounting" at bounding box center [726, 405] width 117 height 14
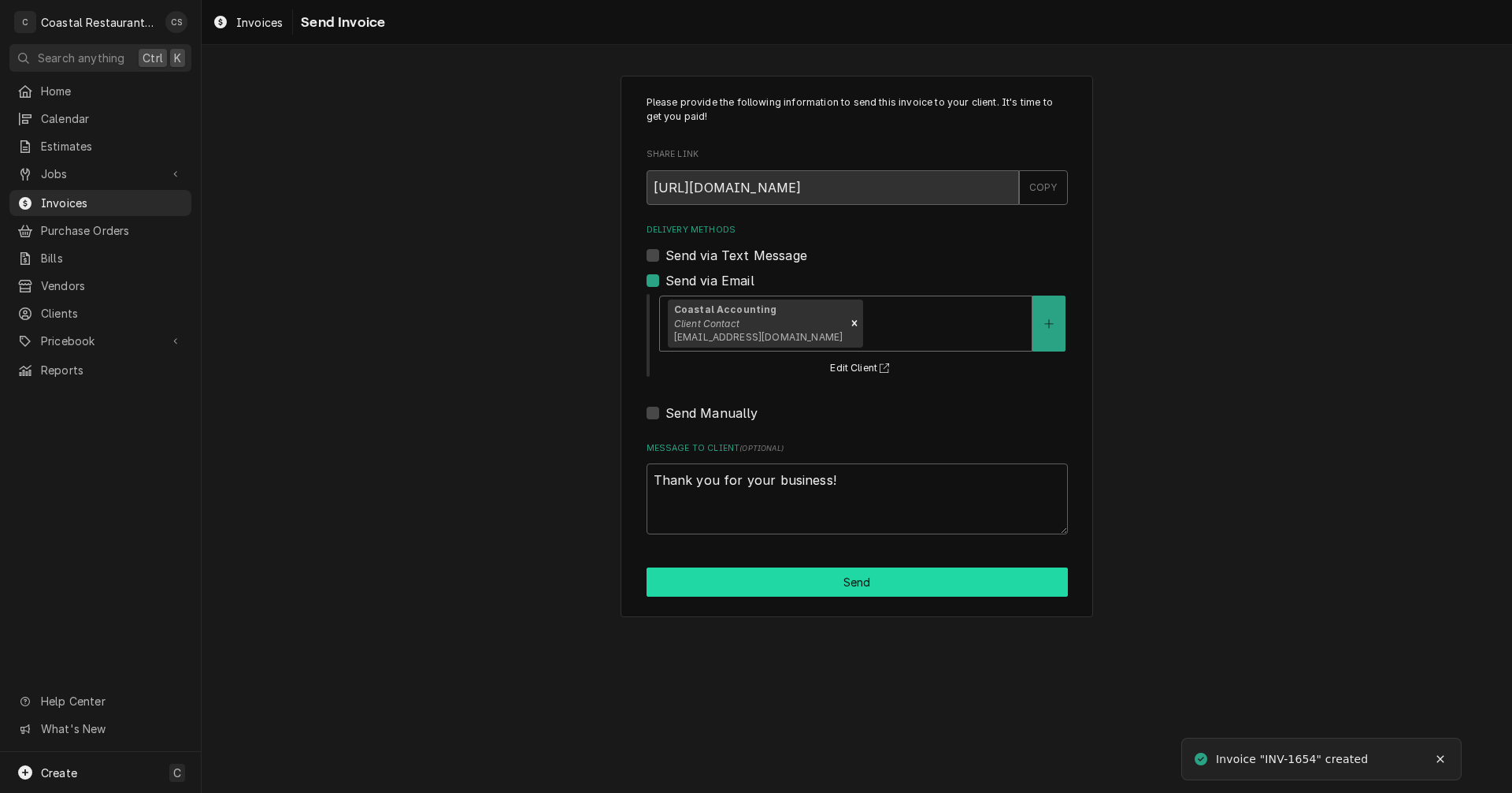
click at [849, 589] on button "Send" at bounding box center [857, 581] width 422 height 29
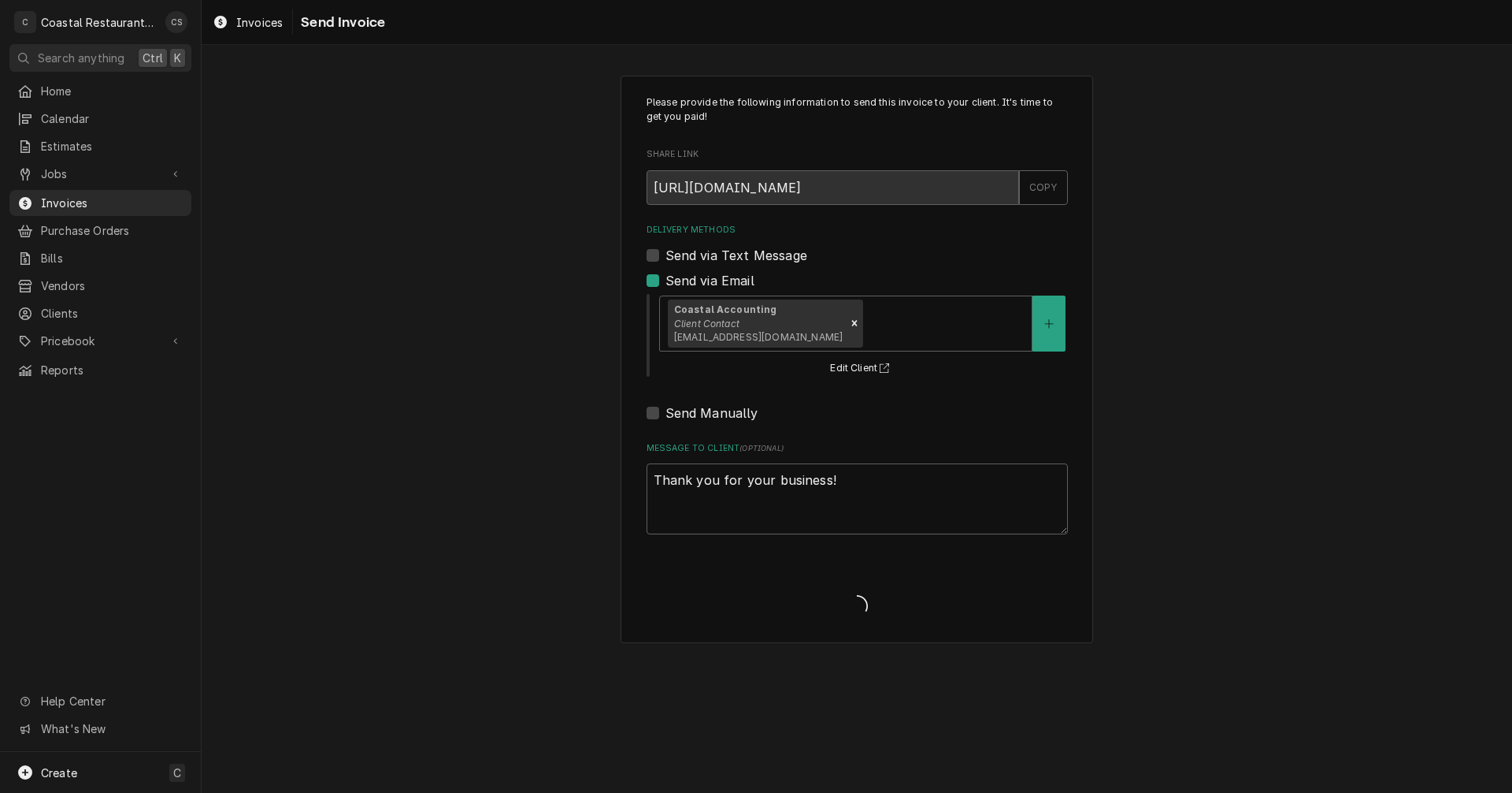
type textarea "x"
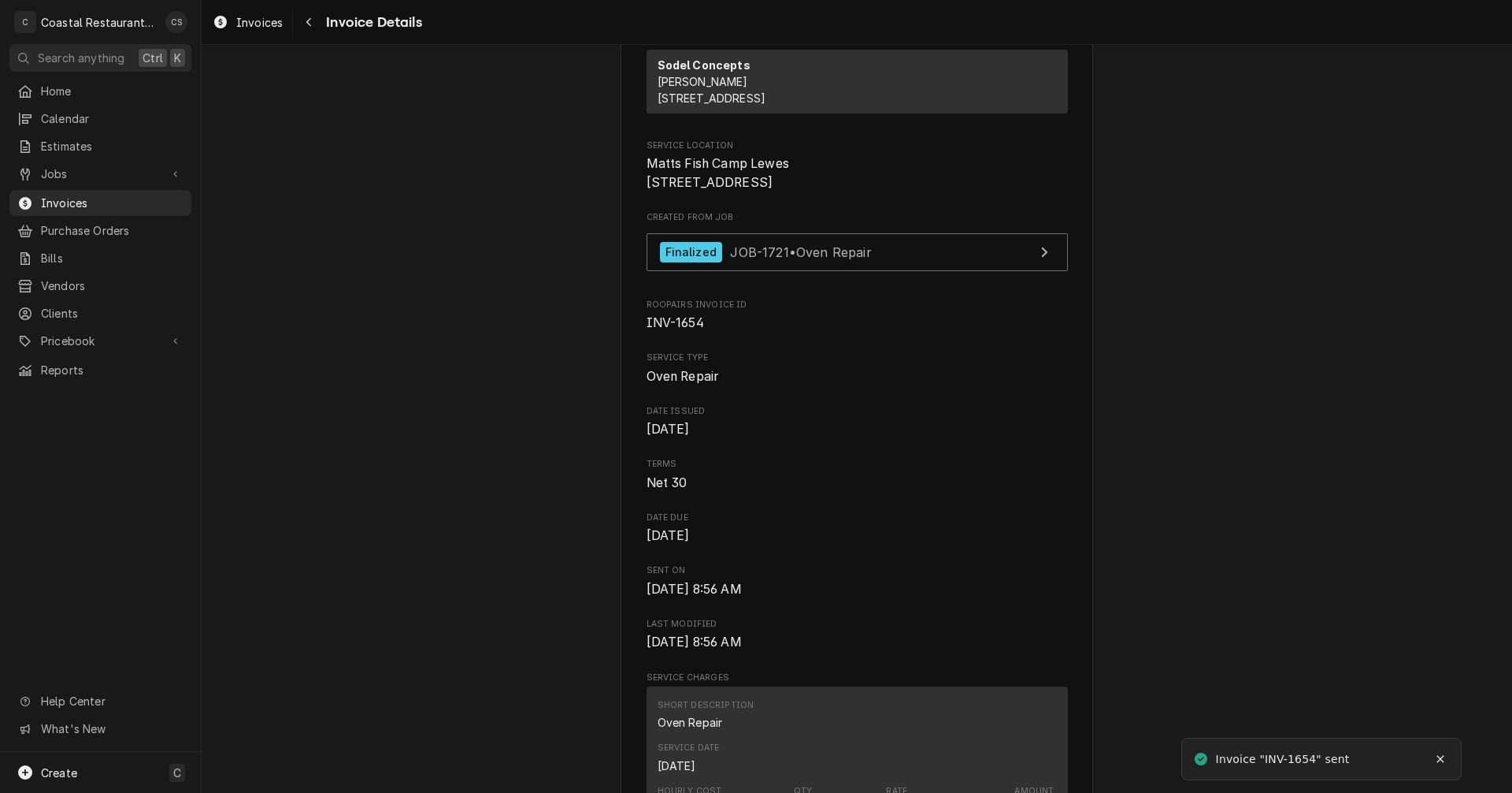
scroll to position [394, 0]
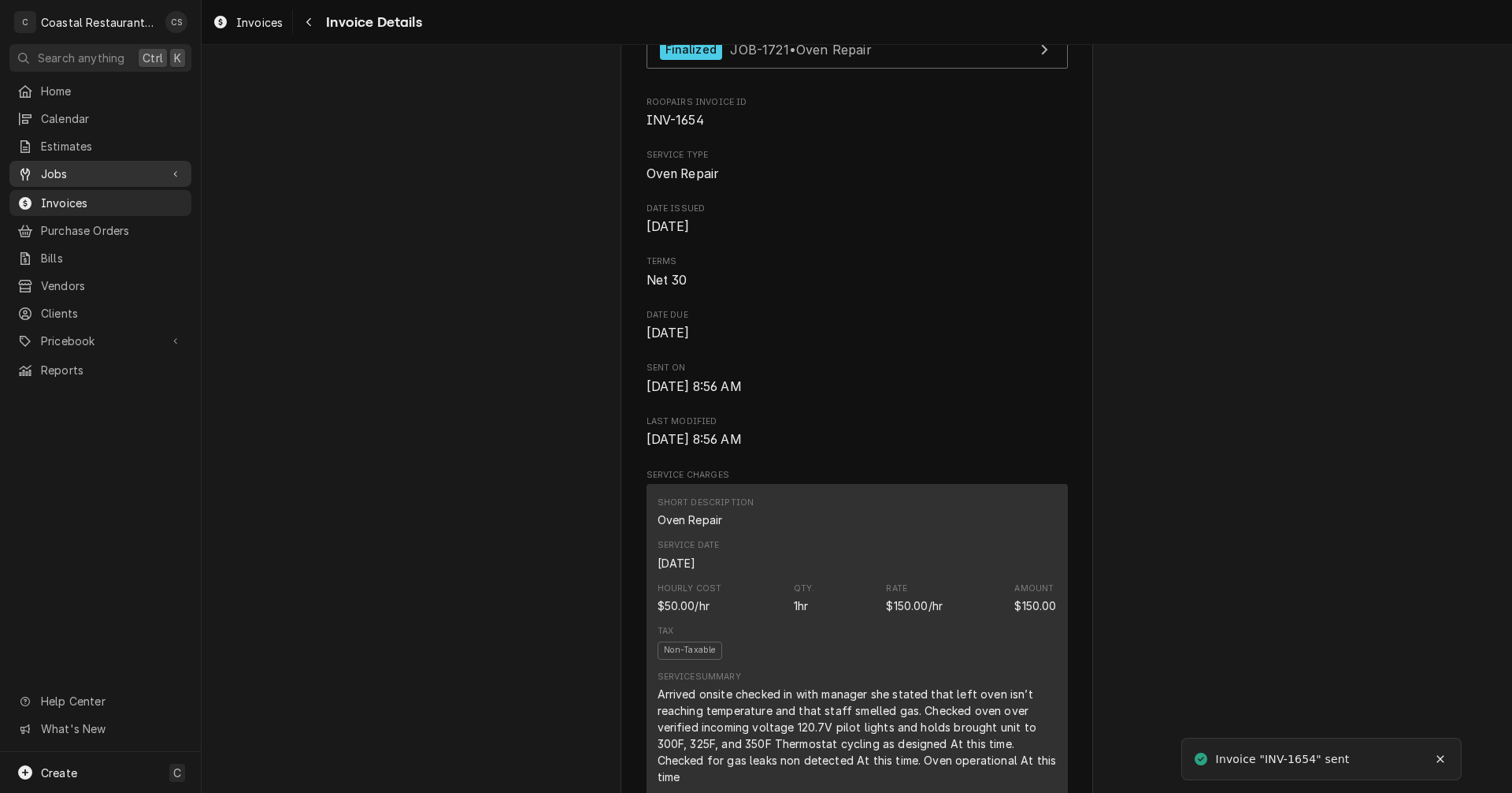
click at [73, 165] on span "Jobs" at bounding box center [100, 173] width 119 height 17
click at [69, 195] on span "Jobs" at bounding box center [112, 201] width 142 height 17
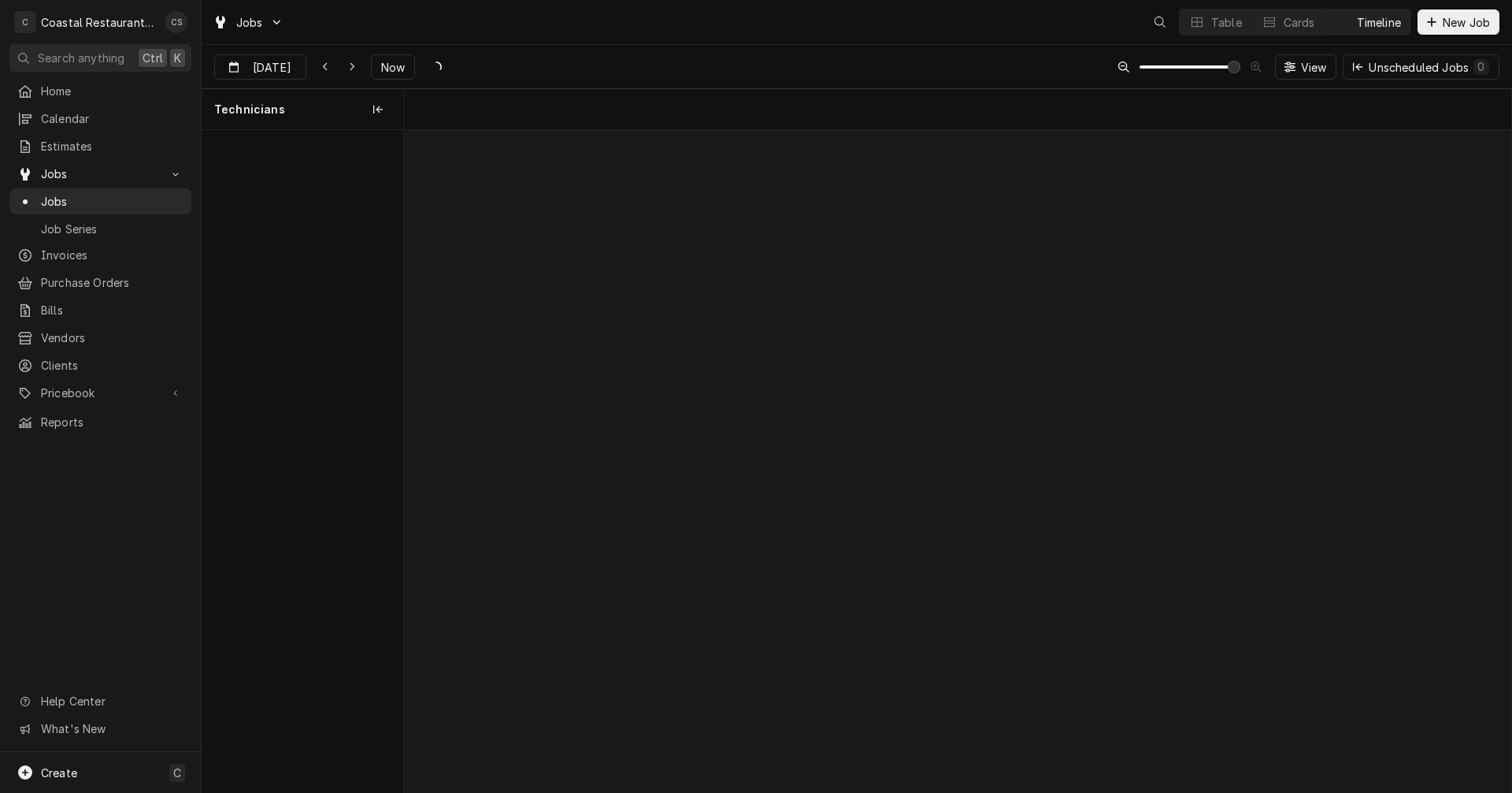
scroll to position [0, 21962]
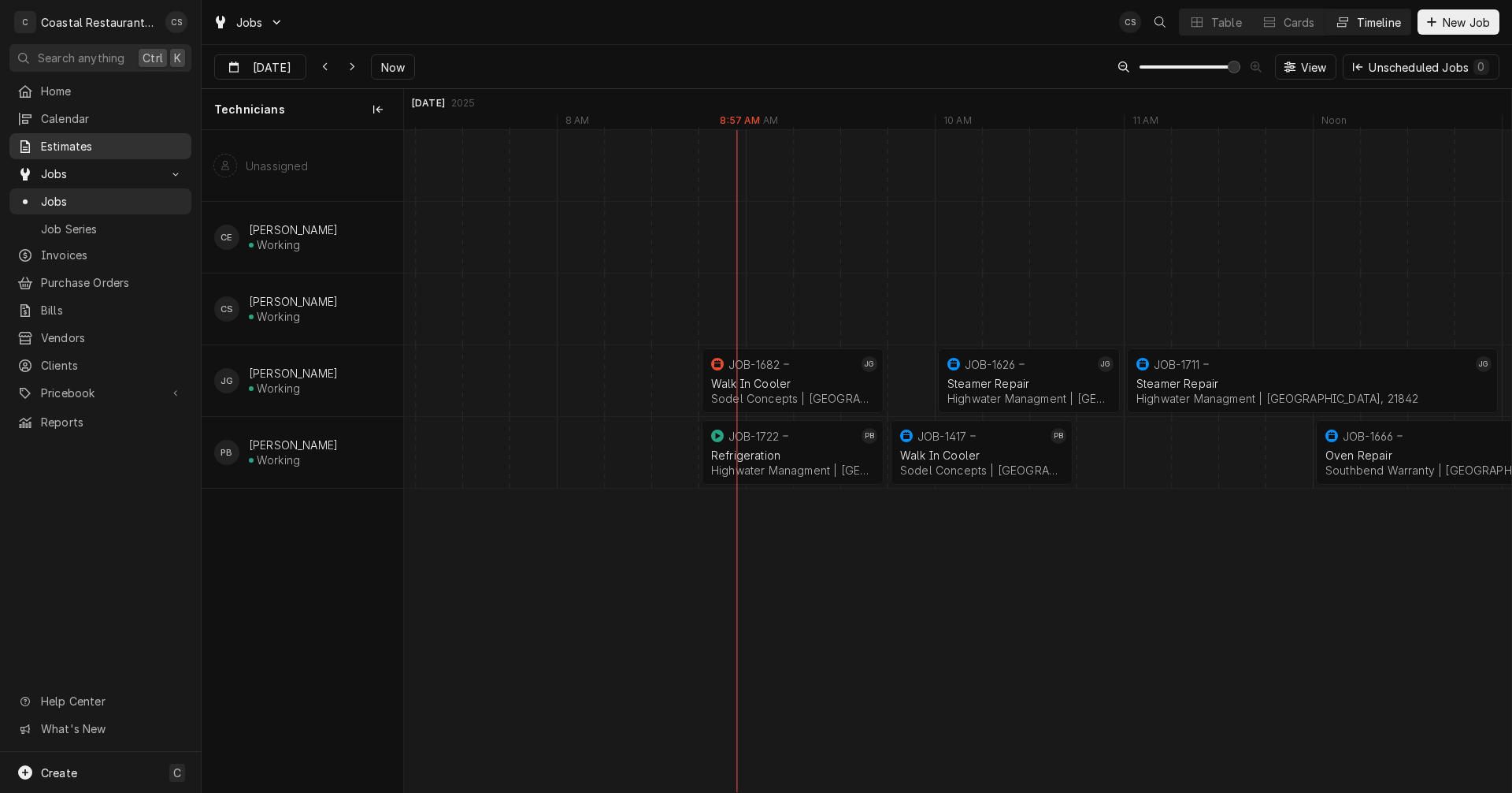
click at [55, 141] on span "Estimates" at bounding box center [112, 146] width 142 height 17
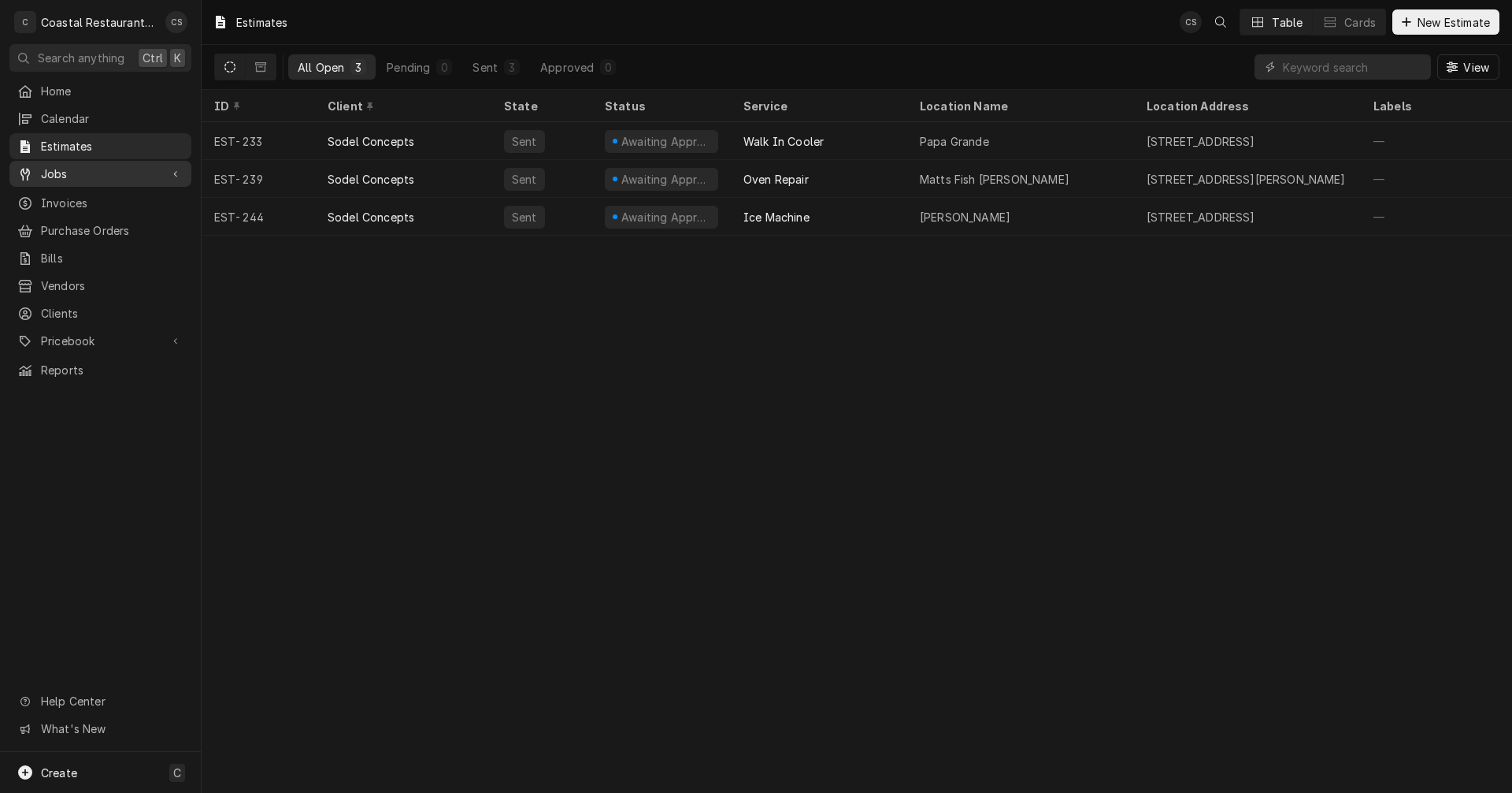
click at [63, 169] on span "Jobs" at bounding box center [100, 173] width 119 height 17
click at [67, 193] on span "Jobs" at bounding box center [112, 201] width 142 height 17
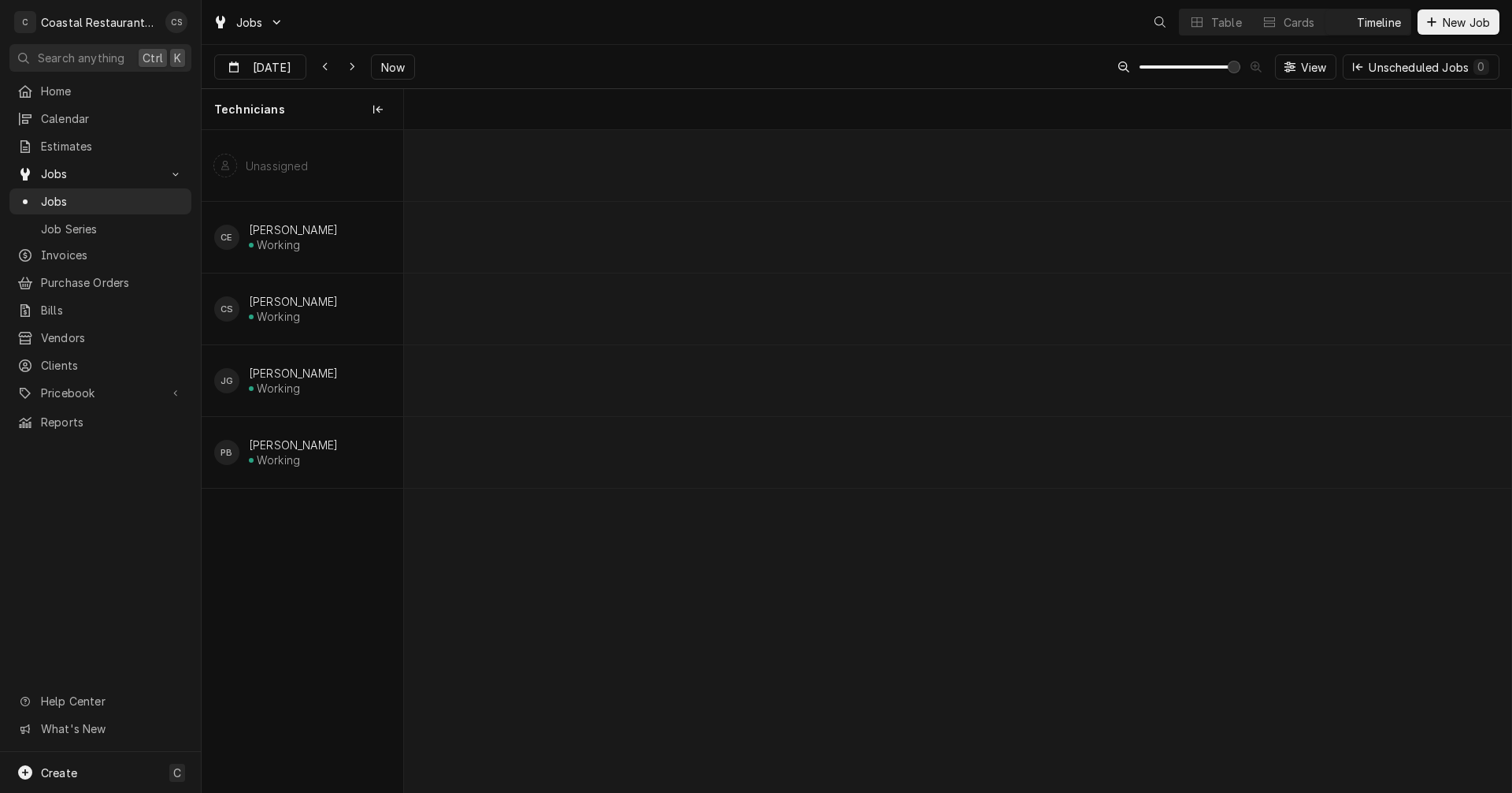
scroll to position [0, 21962]
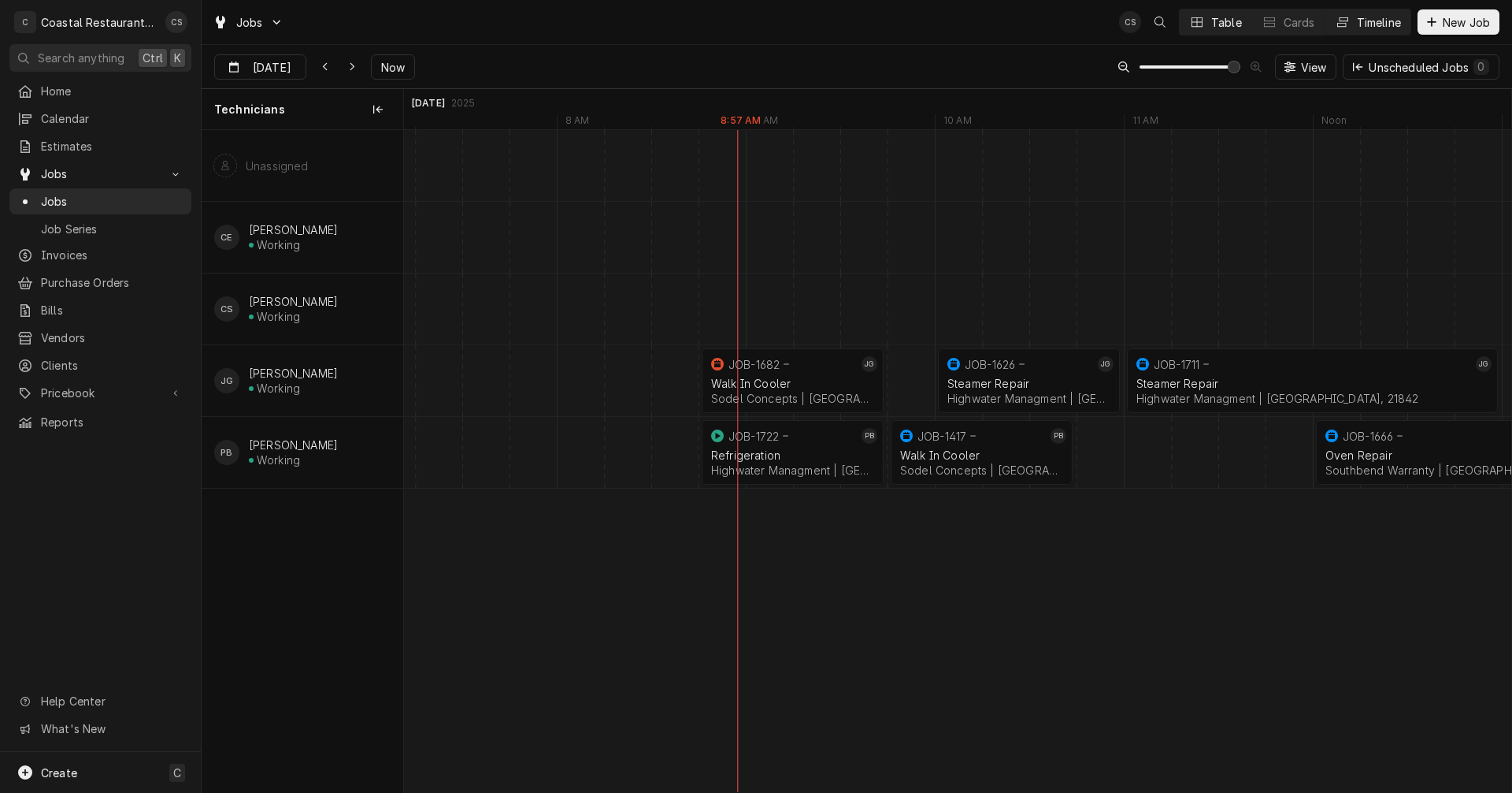
click at [1194, 20] on icon "Dynamic Content Wrapper" at bounding box center [1196, 22] width 11 height 11
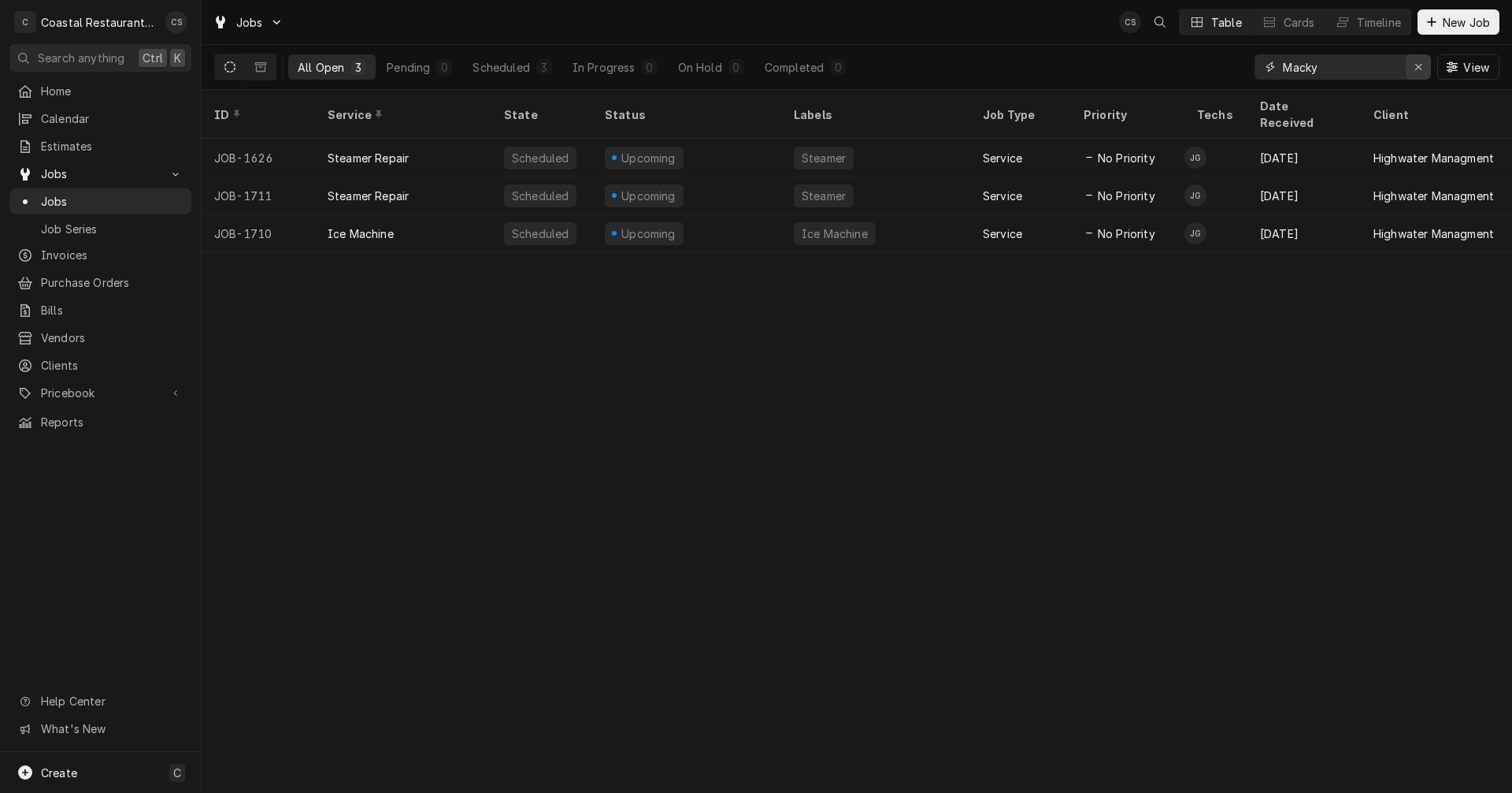
click at [1423, 64] on div "Erase input" at bounding box center [1418, 67] width 16 height 16
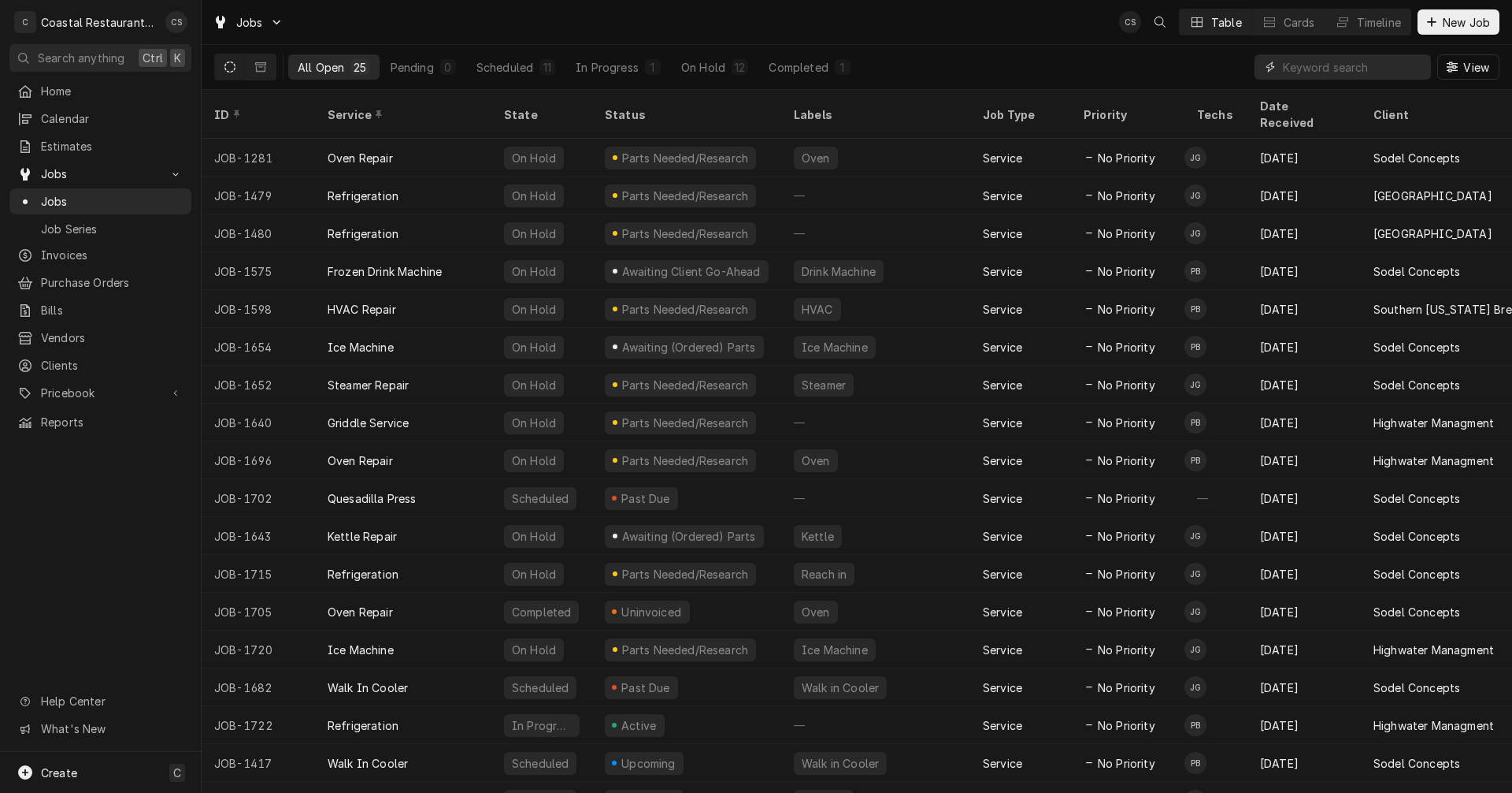
click at [1337, 67] on input "Dynamic Content Wrapper" at bounding box center [1353, 66] width 141 height 25
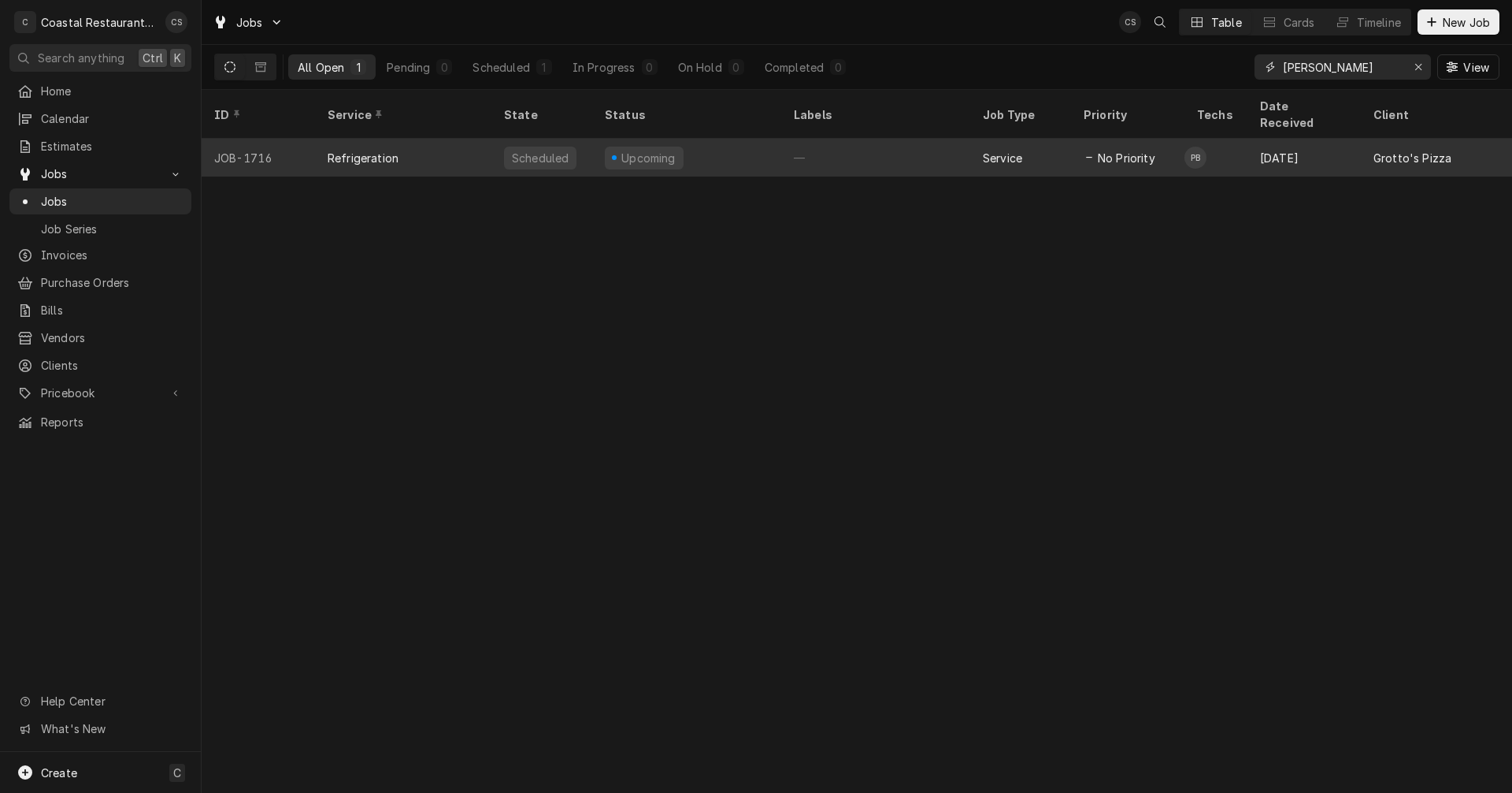
type input "Grott"
click at [705, 139] on div "Upcoming" at bounding box center [686, 157] width 189 height 38
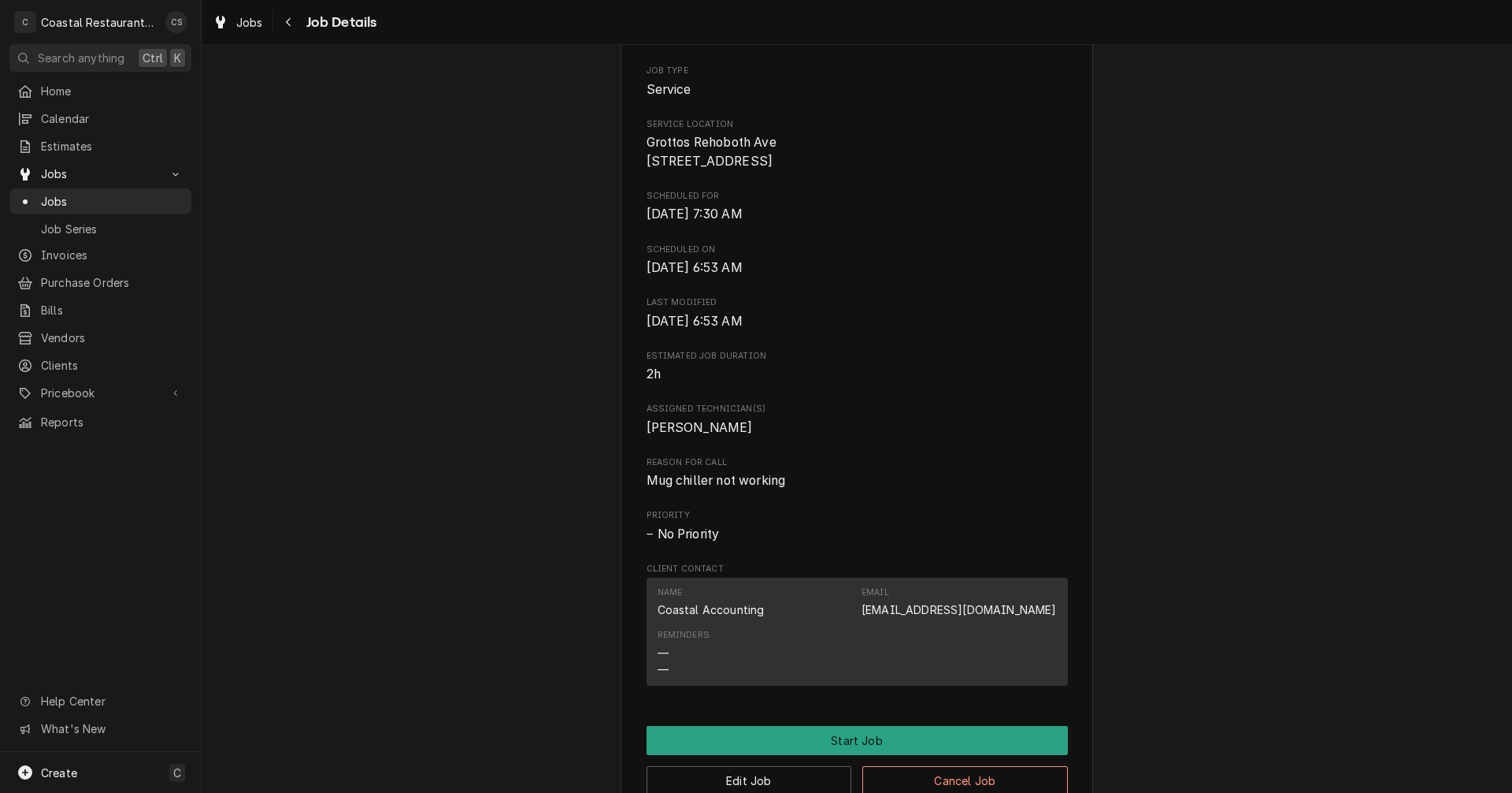
scroll to position [157, 0]
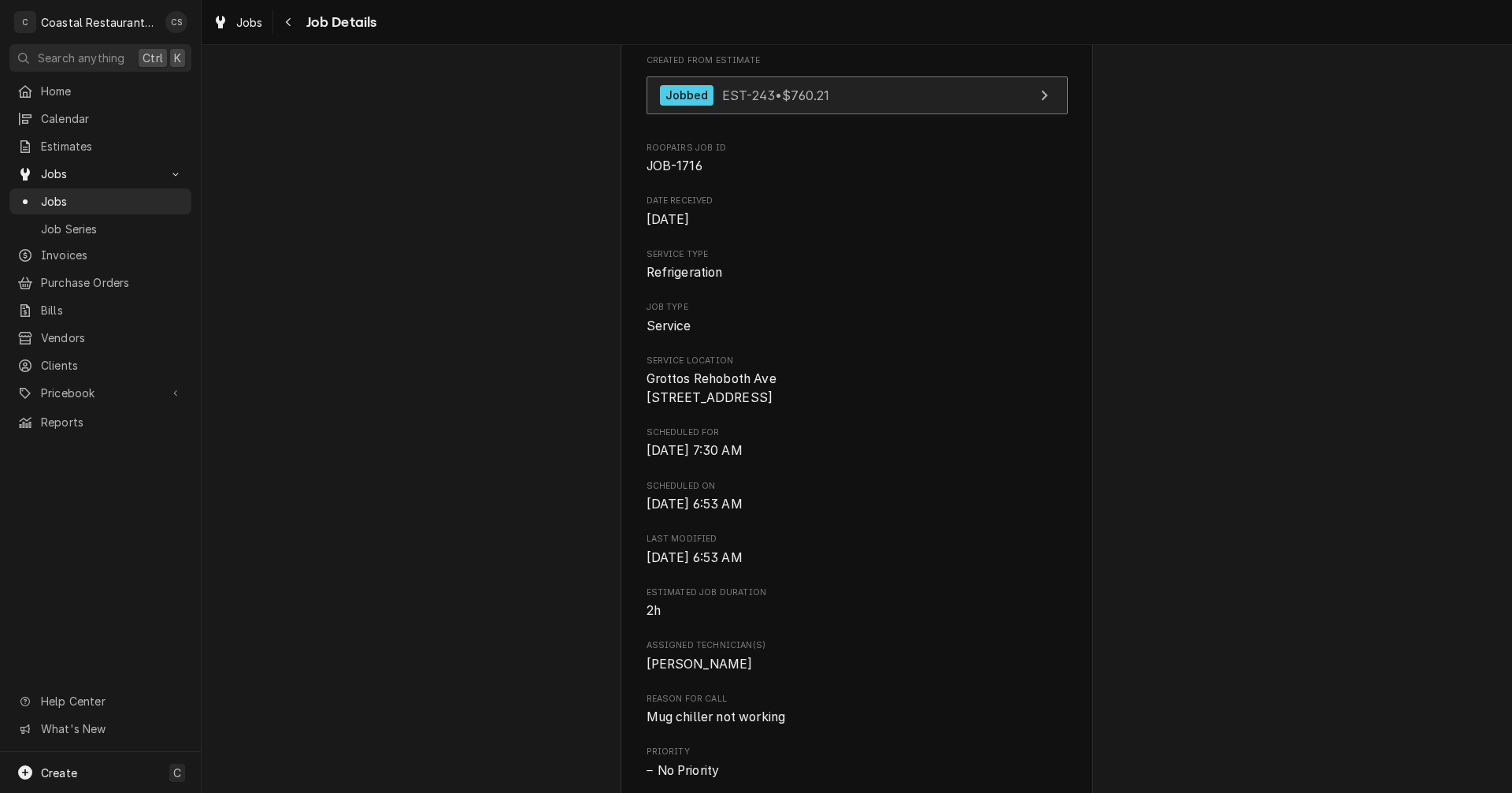
click at [793, 98] on span "EST-243 • $760.21" at bounding box center [776, 95] width 107 height 16
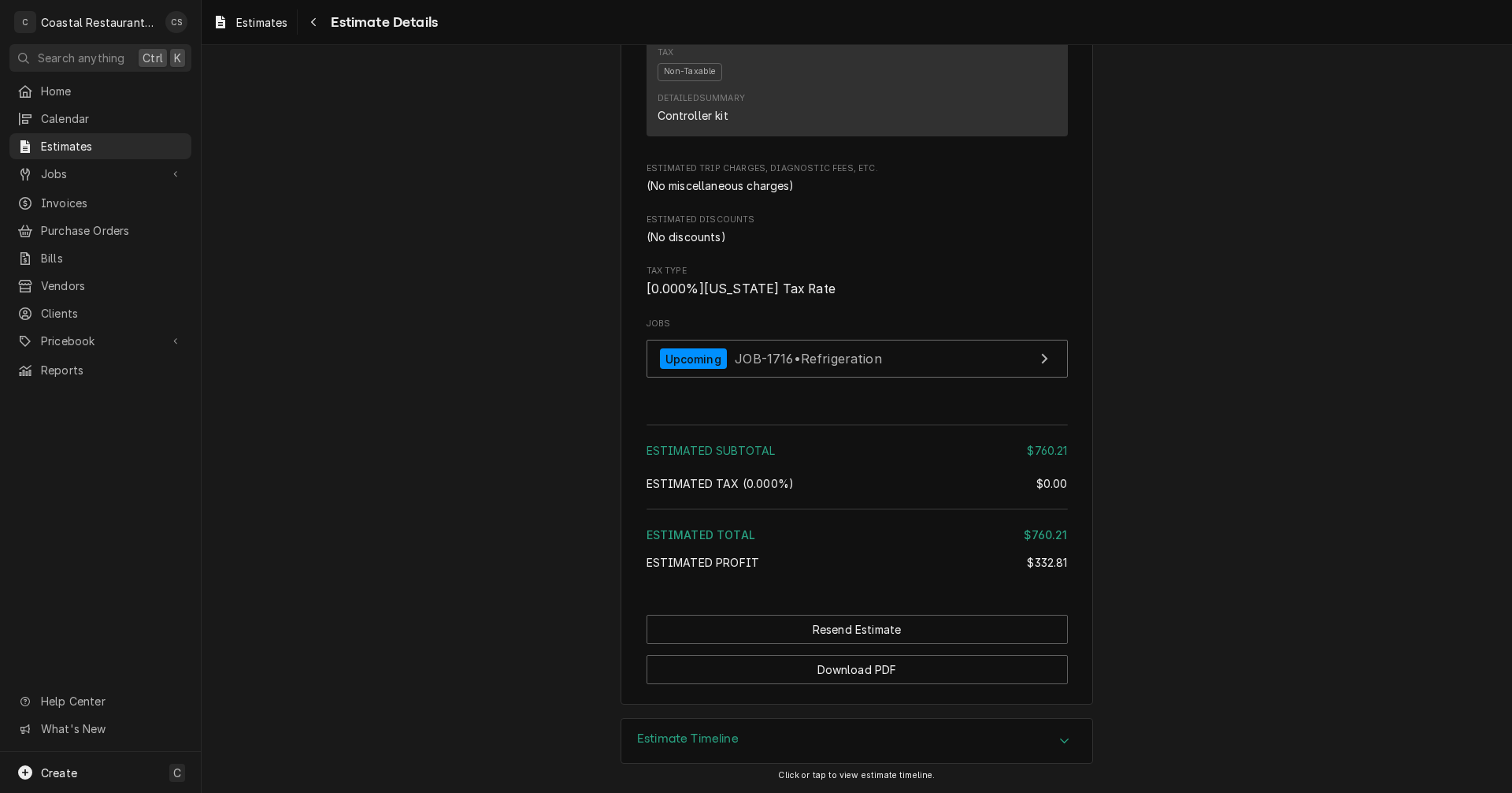
scroll to position [1272, 0]
click at [105, 166] on span "Jobs" at bounding box center [100, 173] width 119 height 17
click at [87, 196] on span "Jobs" at bounding box center [112, 201] width 142 height 17
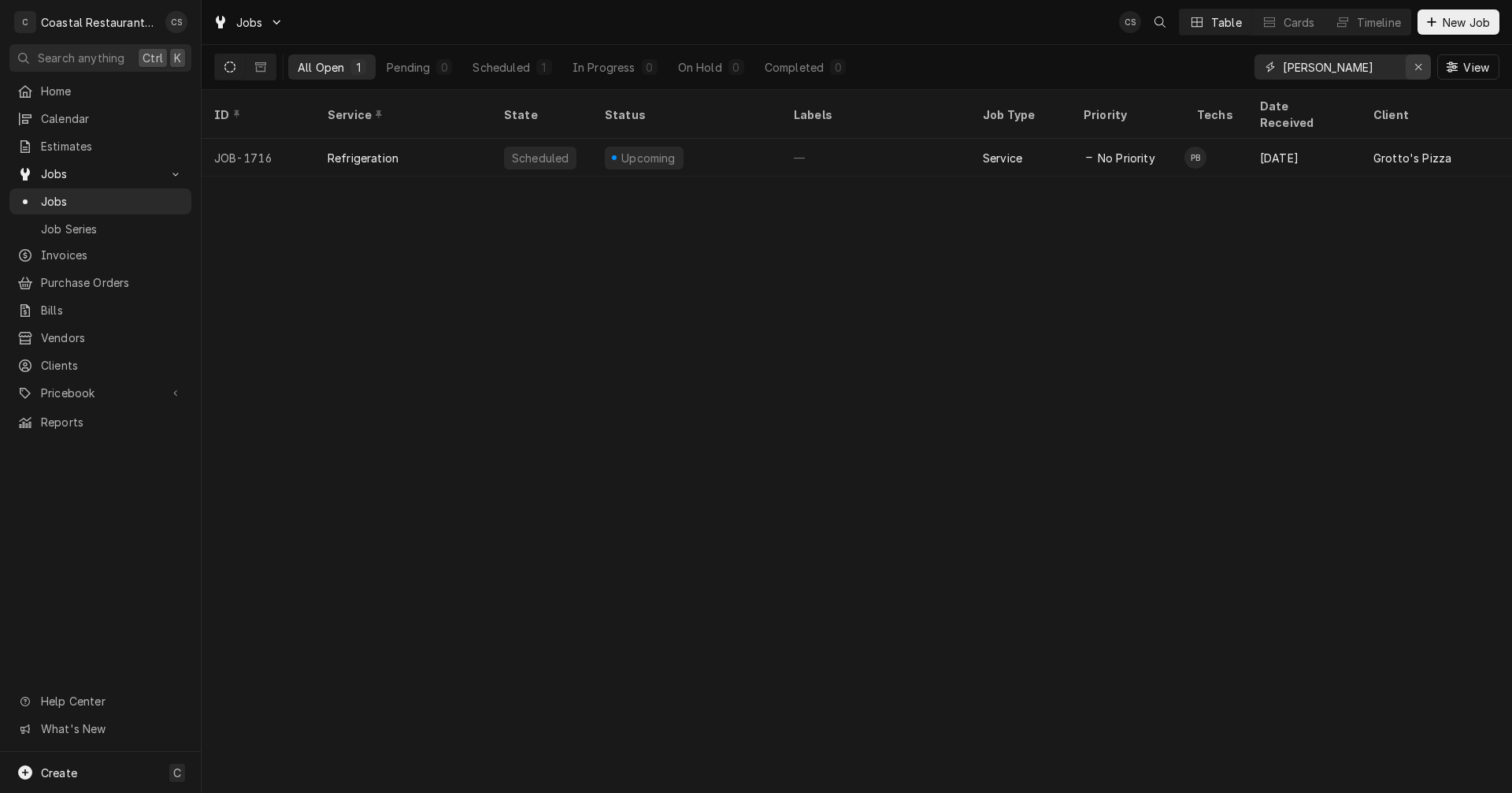
click at [1419, 63] on icon "Erase input" at bounding box center [1418, 66] width 9 height 11
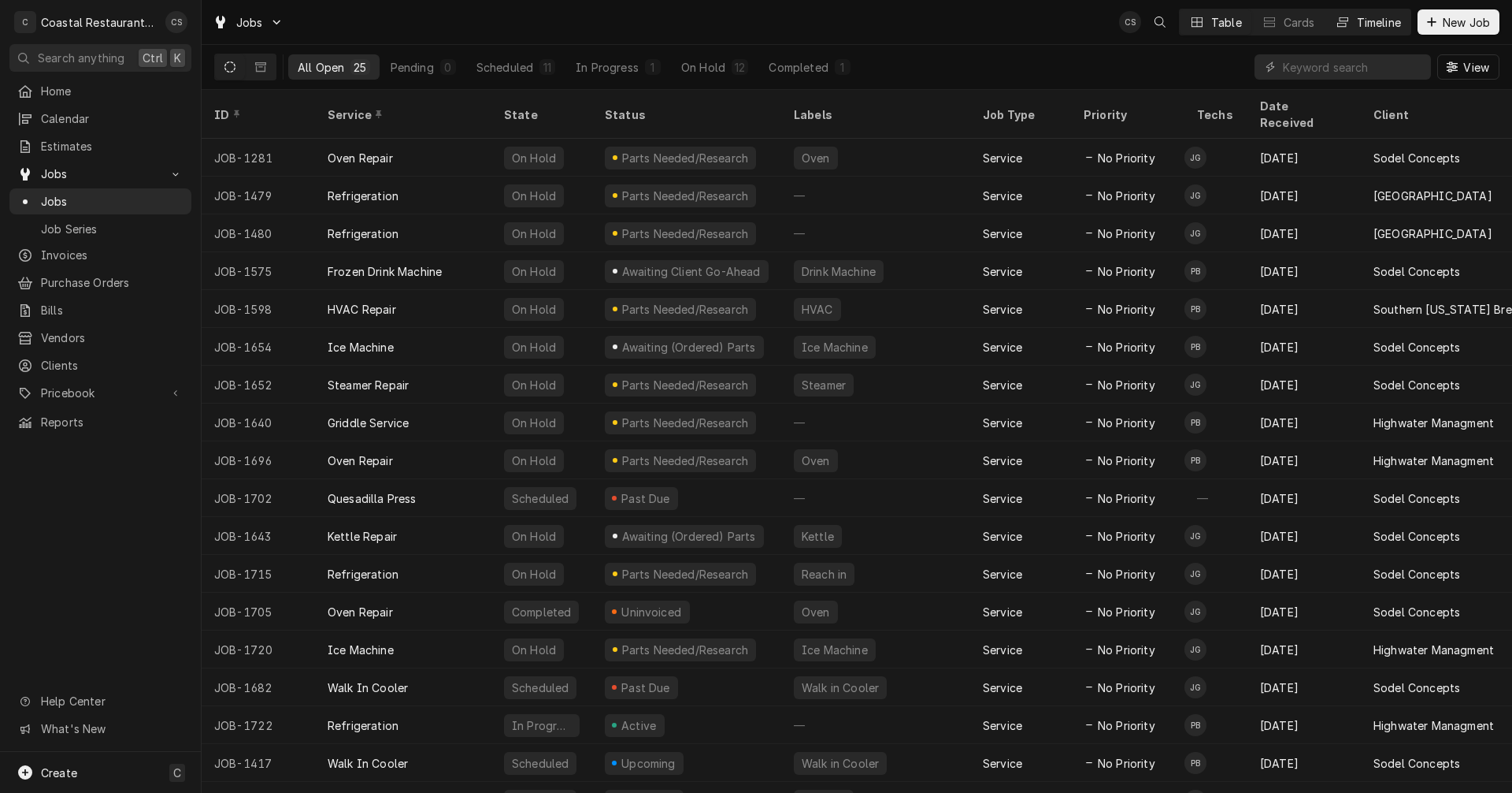
click at [1368, 21] on div "Timeline" at bounding box center [1378, 22] width 45 height 17
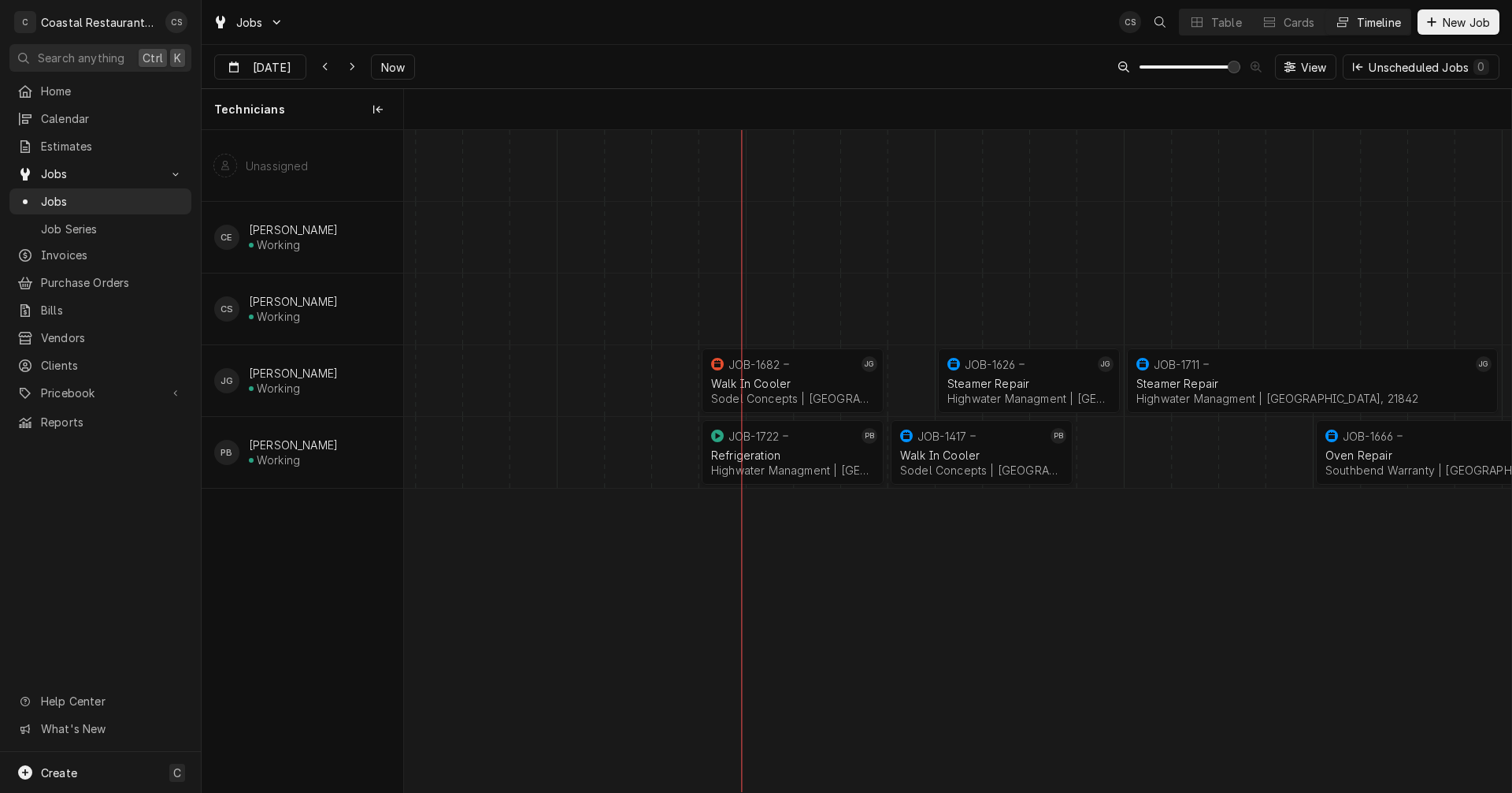
scroll to position [0, 21962]
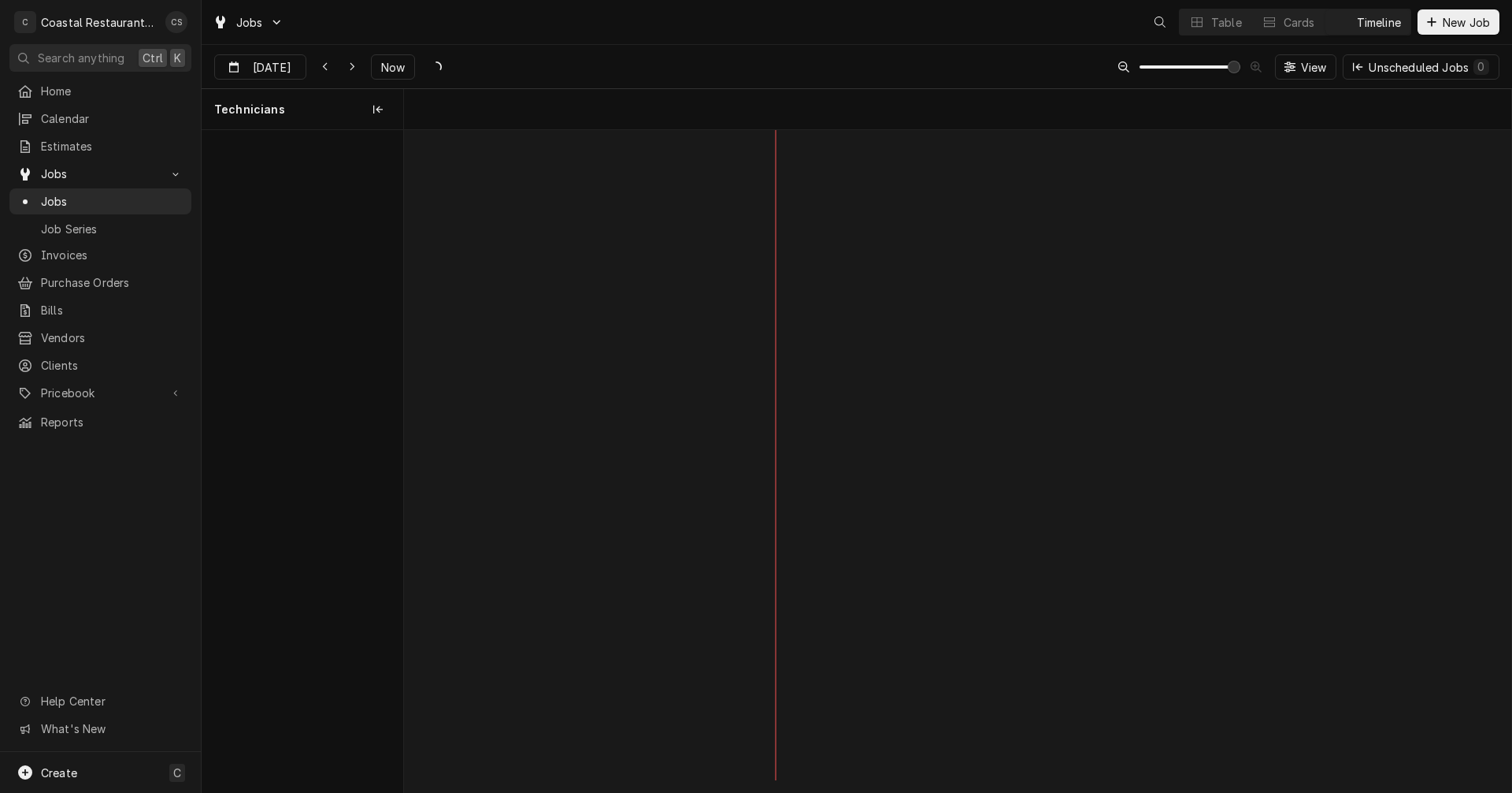
scroll to position [0, 21962]
